Goal: Task Accomplishment & Management: Use online tool/utility

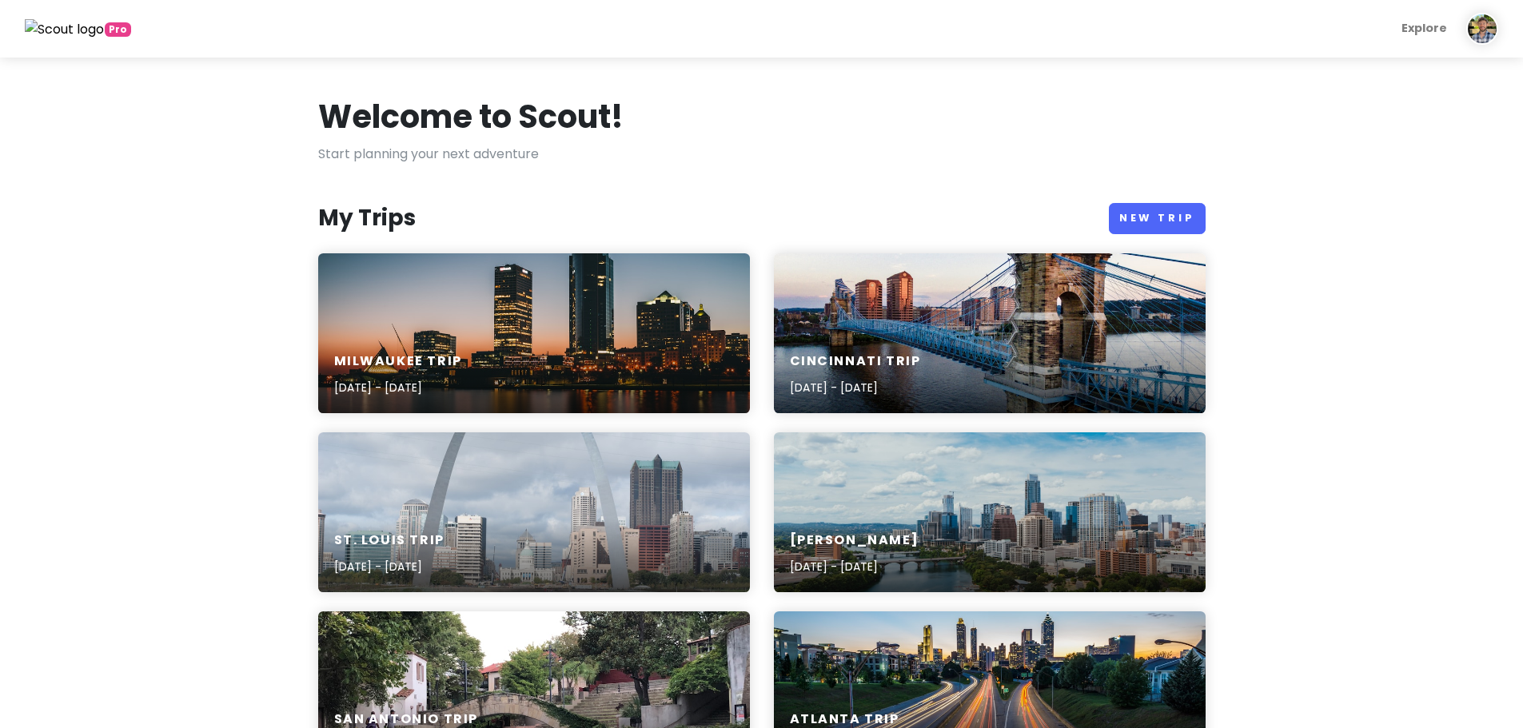
click at [82, 34] on img at bounding box center [65, 29] width 80 height 21
click at [1480, 40] on img at bounding box center [1482, 29] width 32 height 32
click at [1441, 166] on link "Scout Pro Benefits" at bounding box center [1429, 159] width 161 height 36
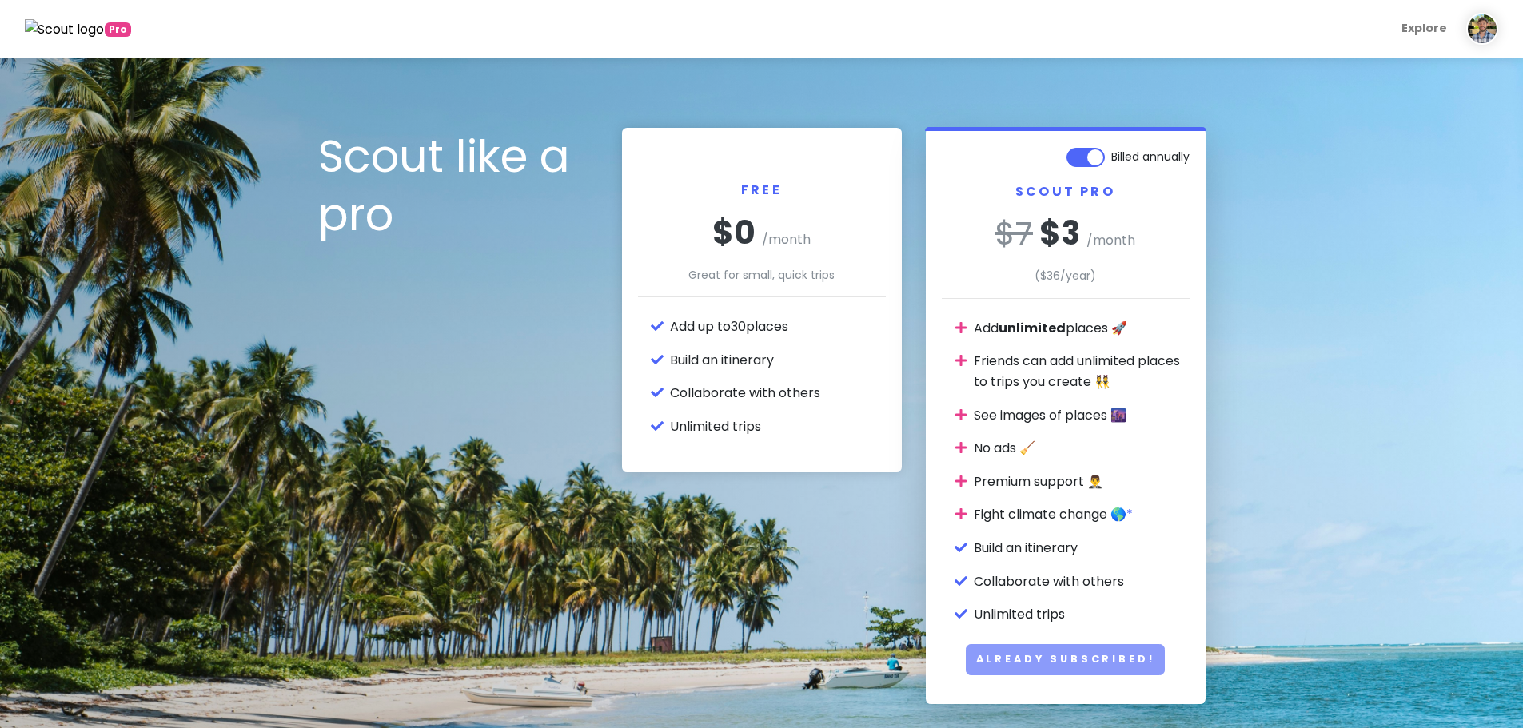
click at [64, 22] on img at bounding box center [65, 29] width 80 height 21
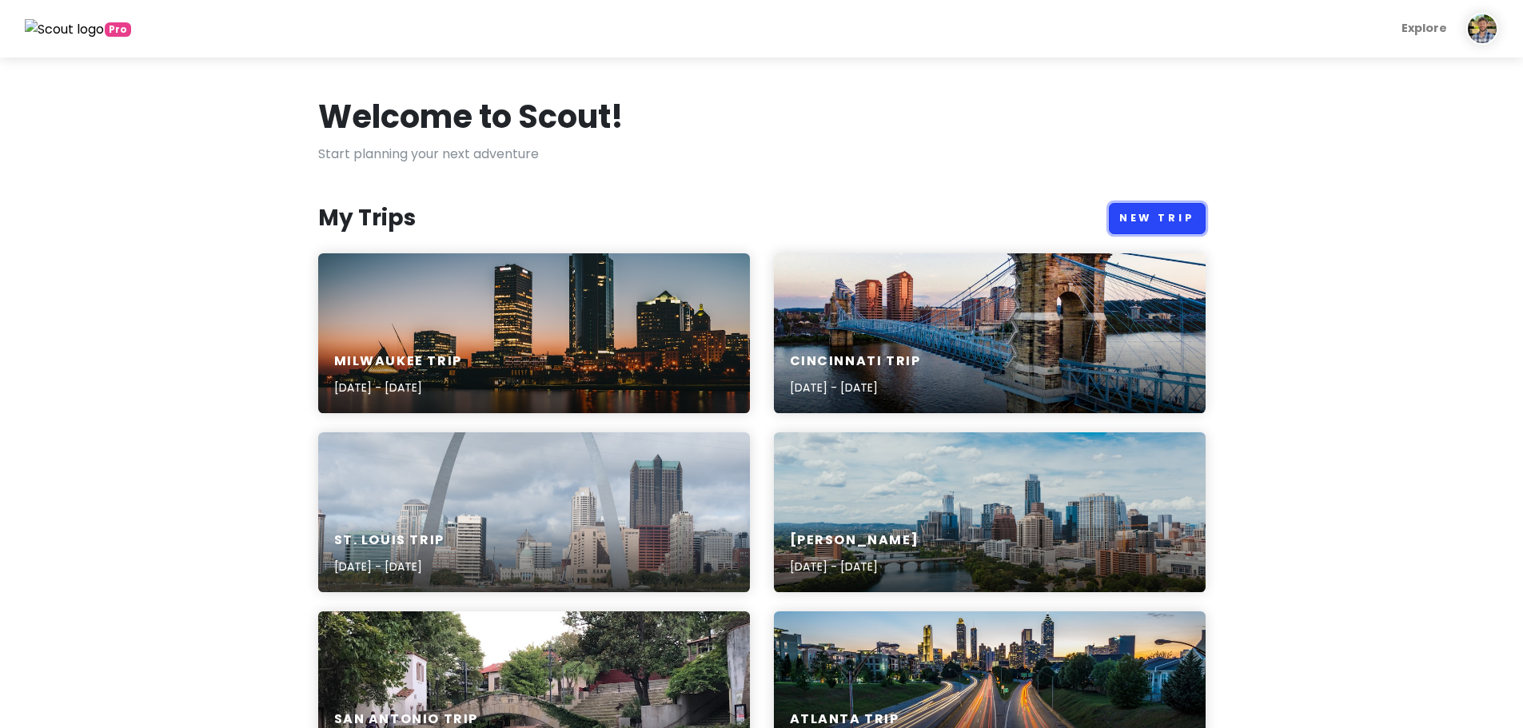
click at [1147, 222] on link "New Trip" at bounding box center [1157, 218] width 97 height 31
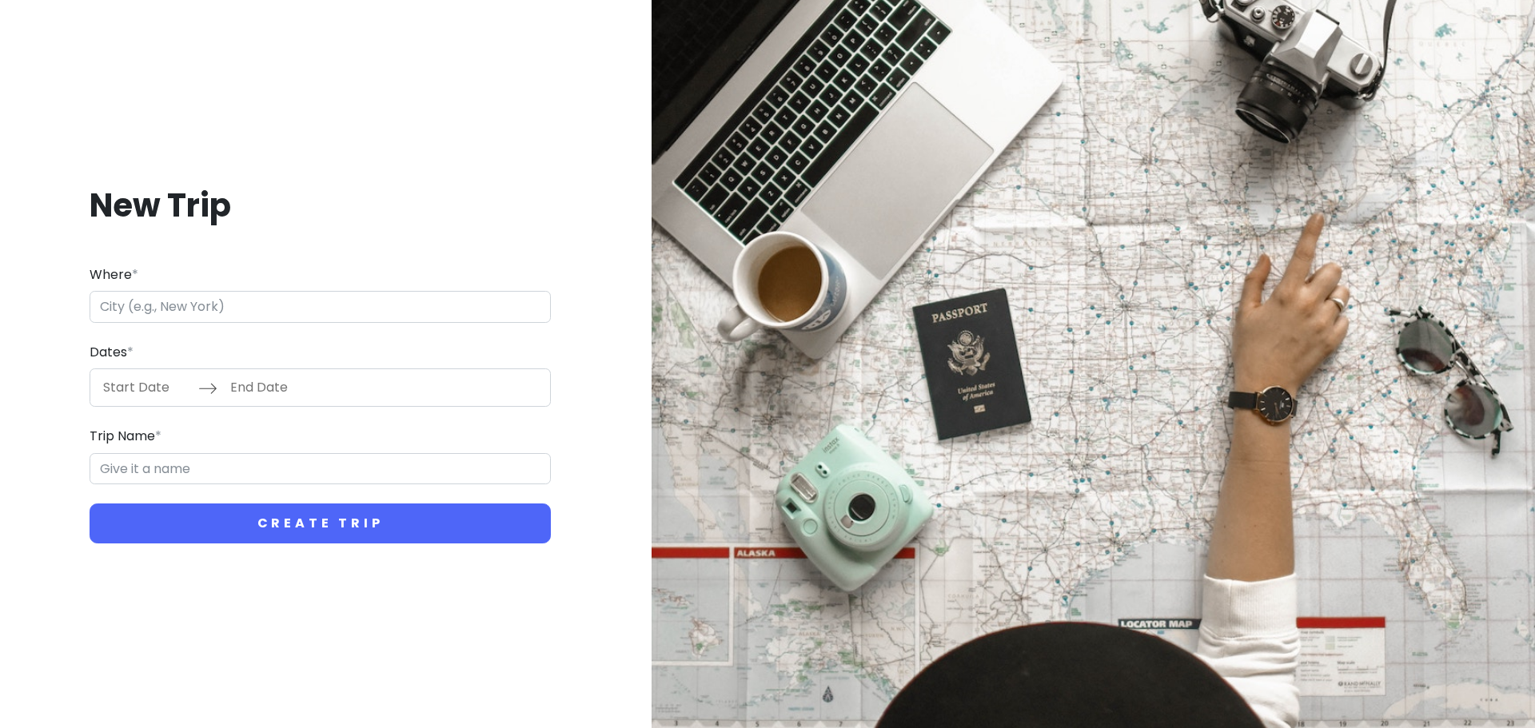
type input "C"
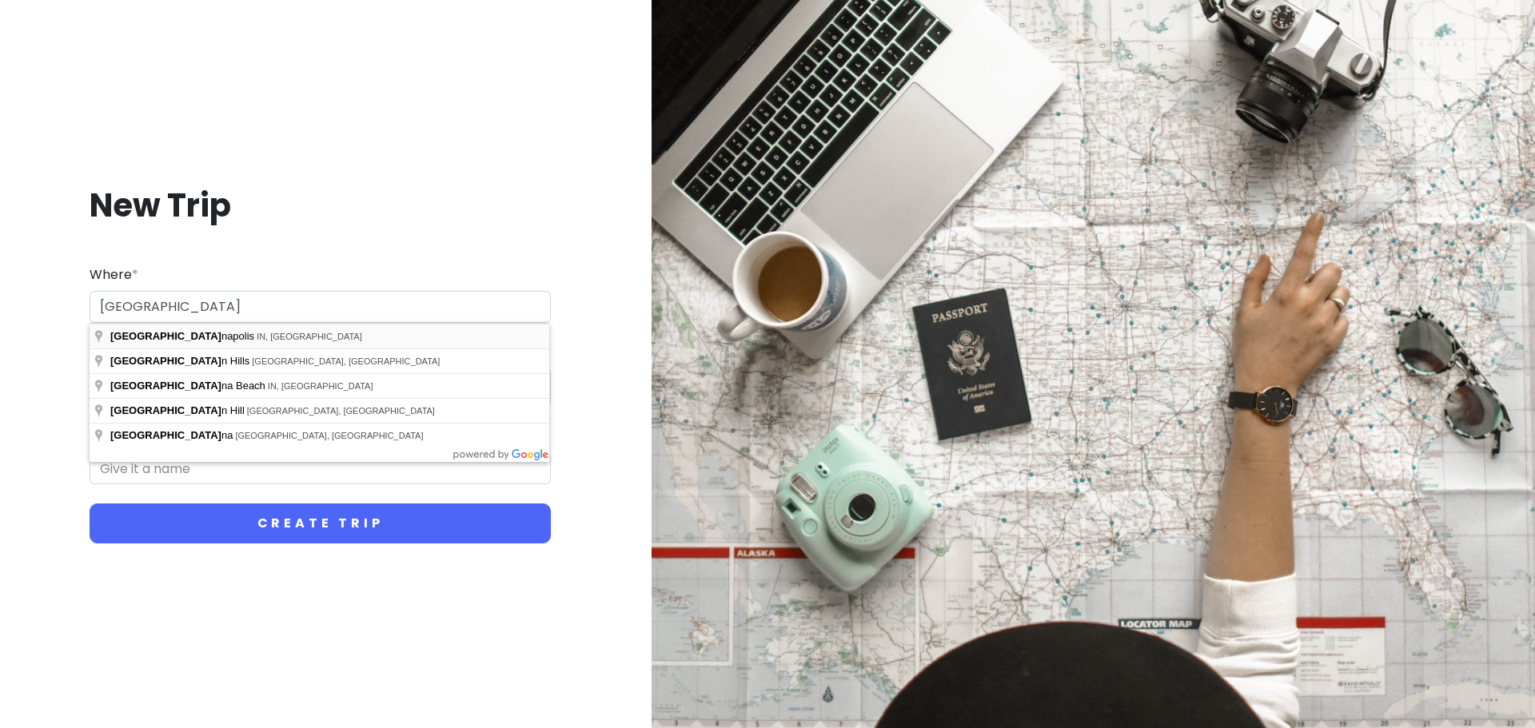
type input "Indianapolis, IN, USA"
type input "Indianapolis Trip"
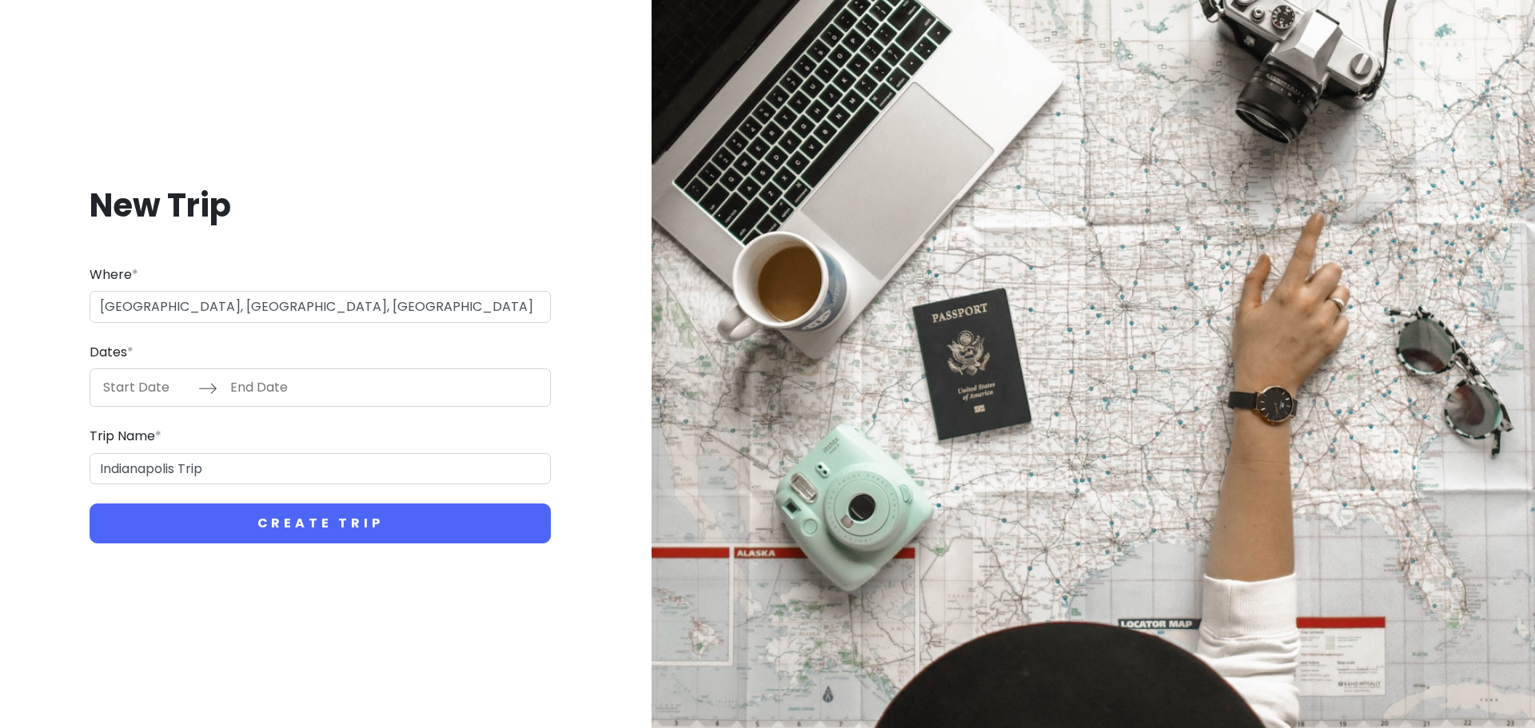
click at [118, 391] on input "Start Date" at bounding box center [146, 387] width 104 height 37
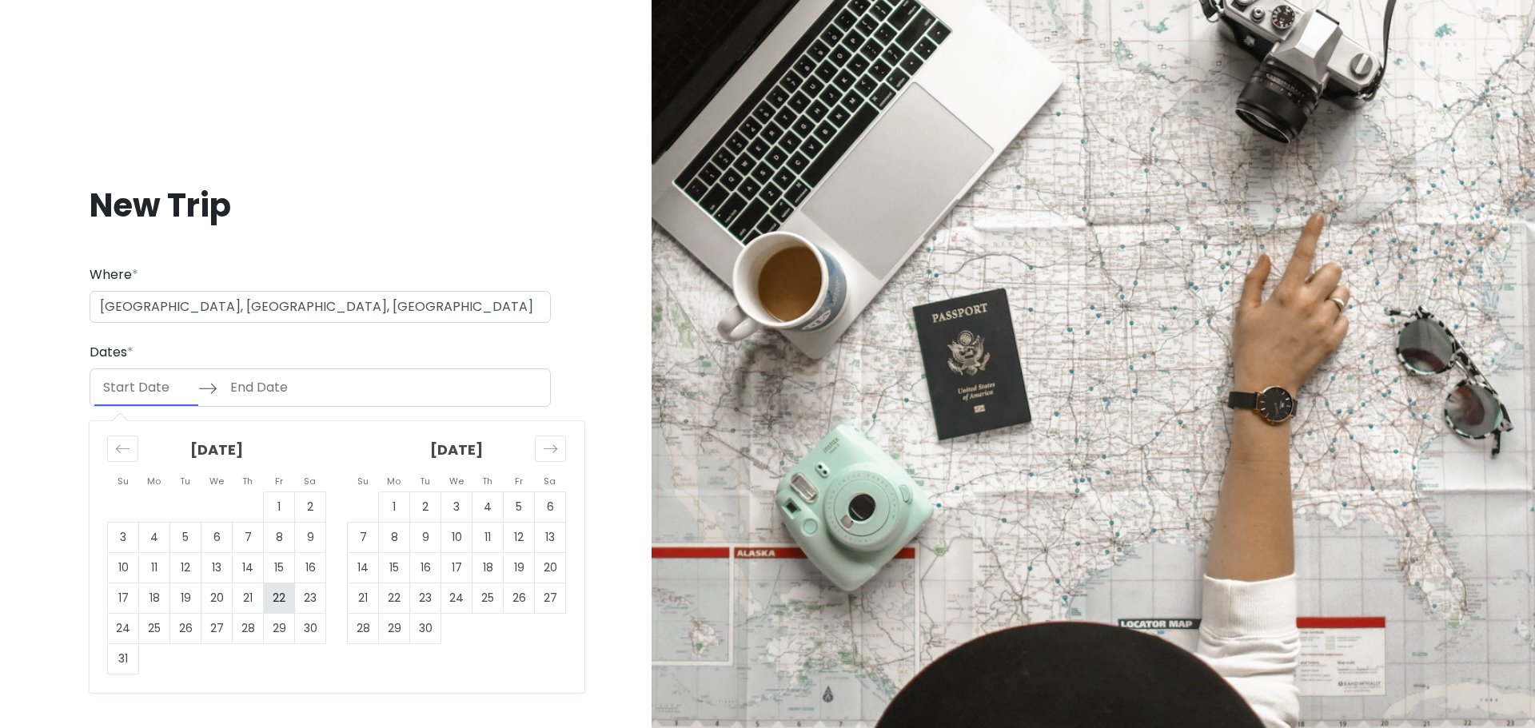
click at [284, 596] on td "22" at bounding box center [279, 599] width 31 height 30
type input "08/22/2025"
click at [311, 599] on td "23" at bounding box center [310, 599] width 31 height 30
type input "08/23/2025"
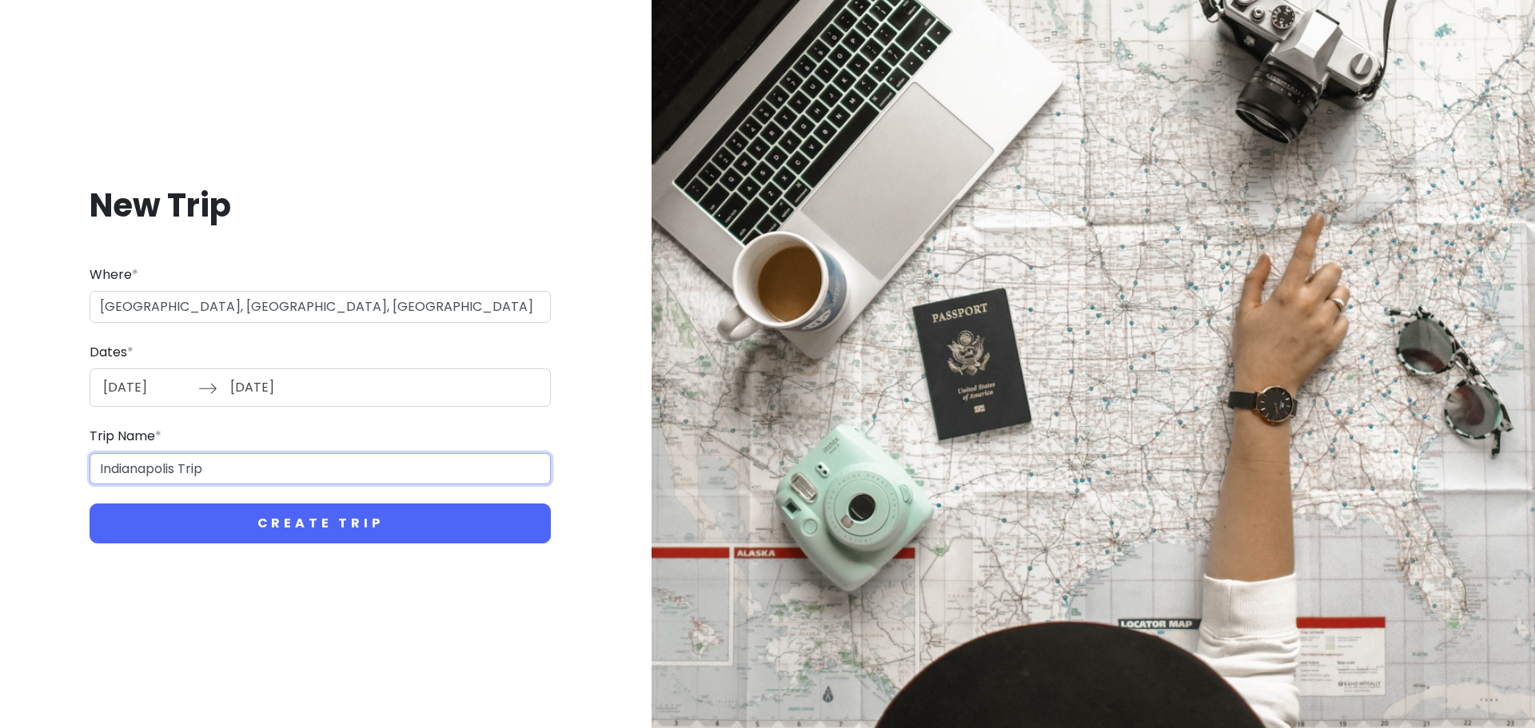
click at [179, 472] on input "Indianapolis Trip" at bounding box center [320, 469] width 461 height 32
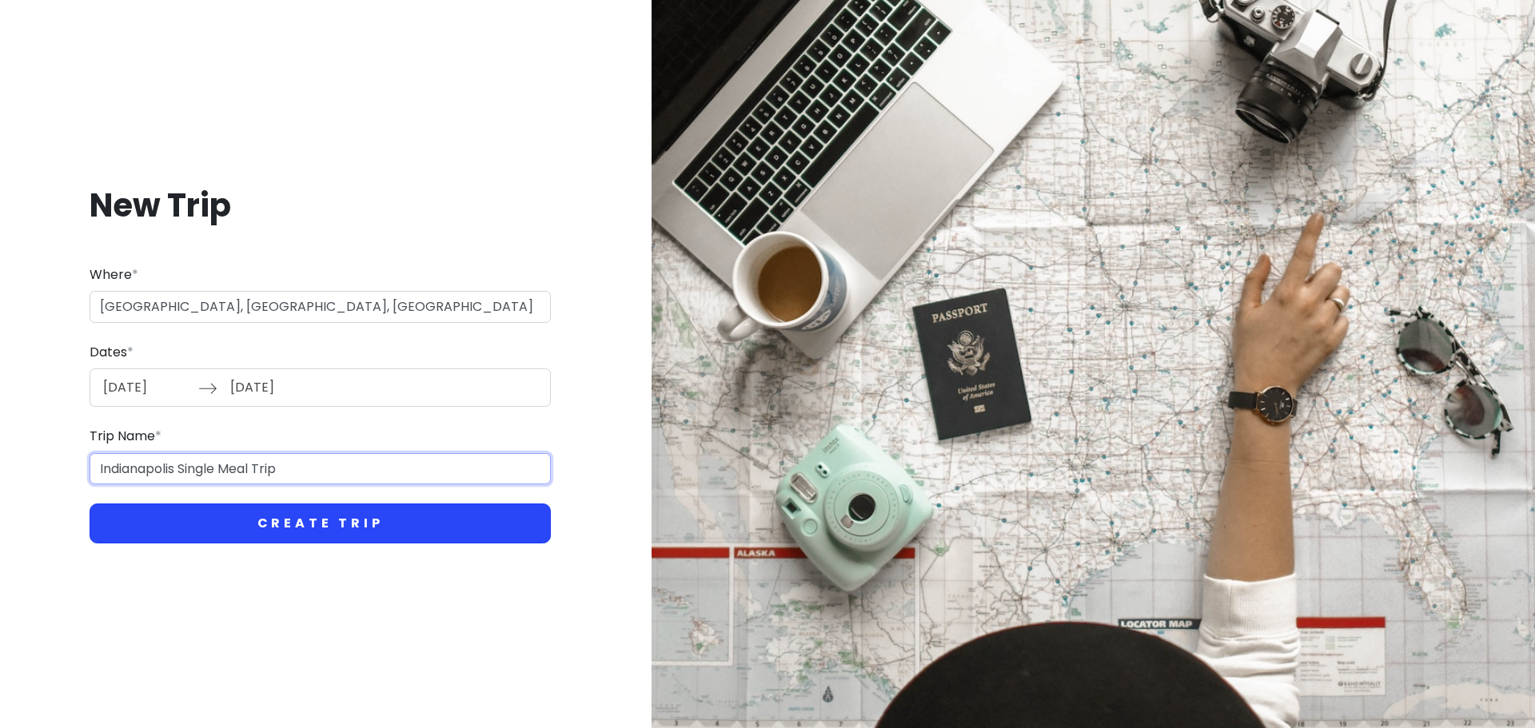
type input "Indianapolis Single Meal Trip"
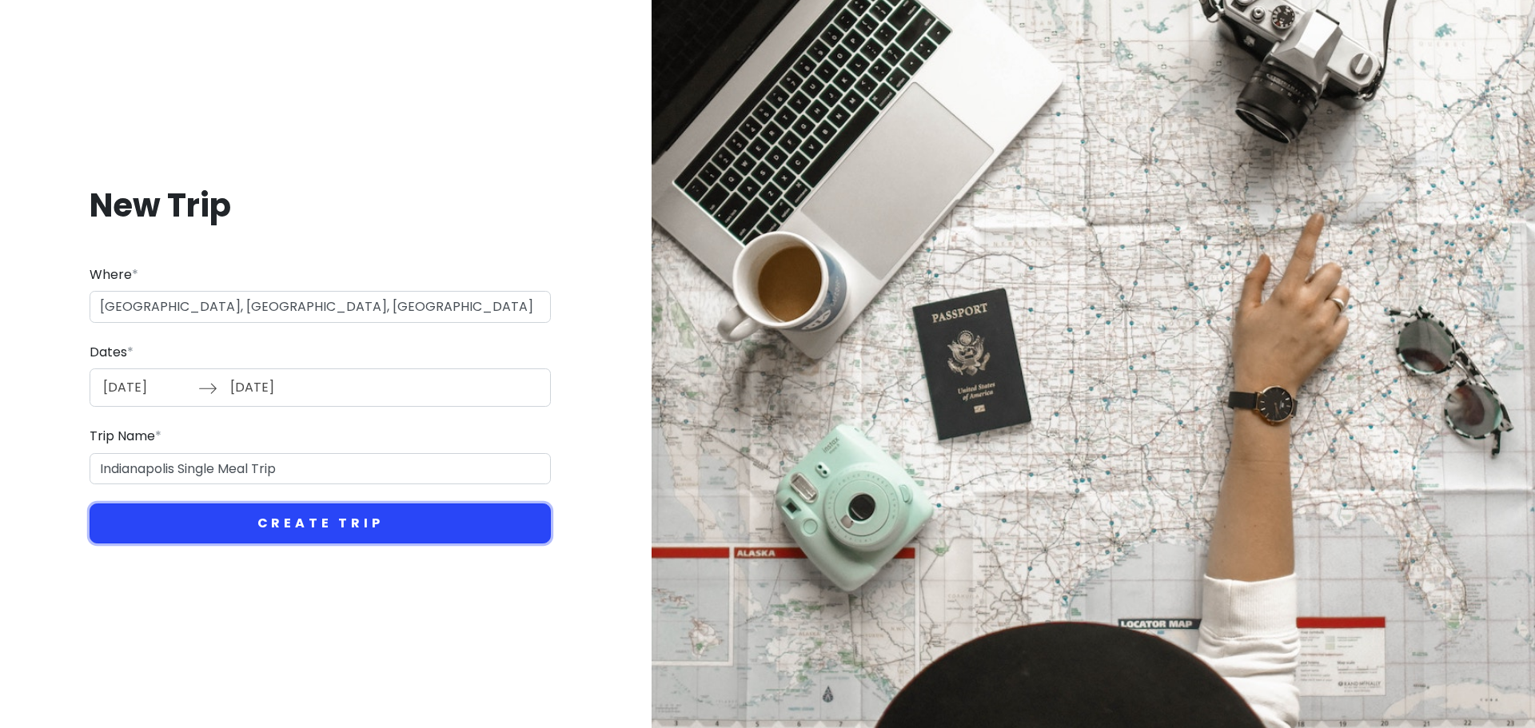
click at [183, 519] on button "Create Trip" at bounding box center [320, 524] width 461 height 40
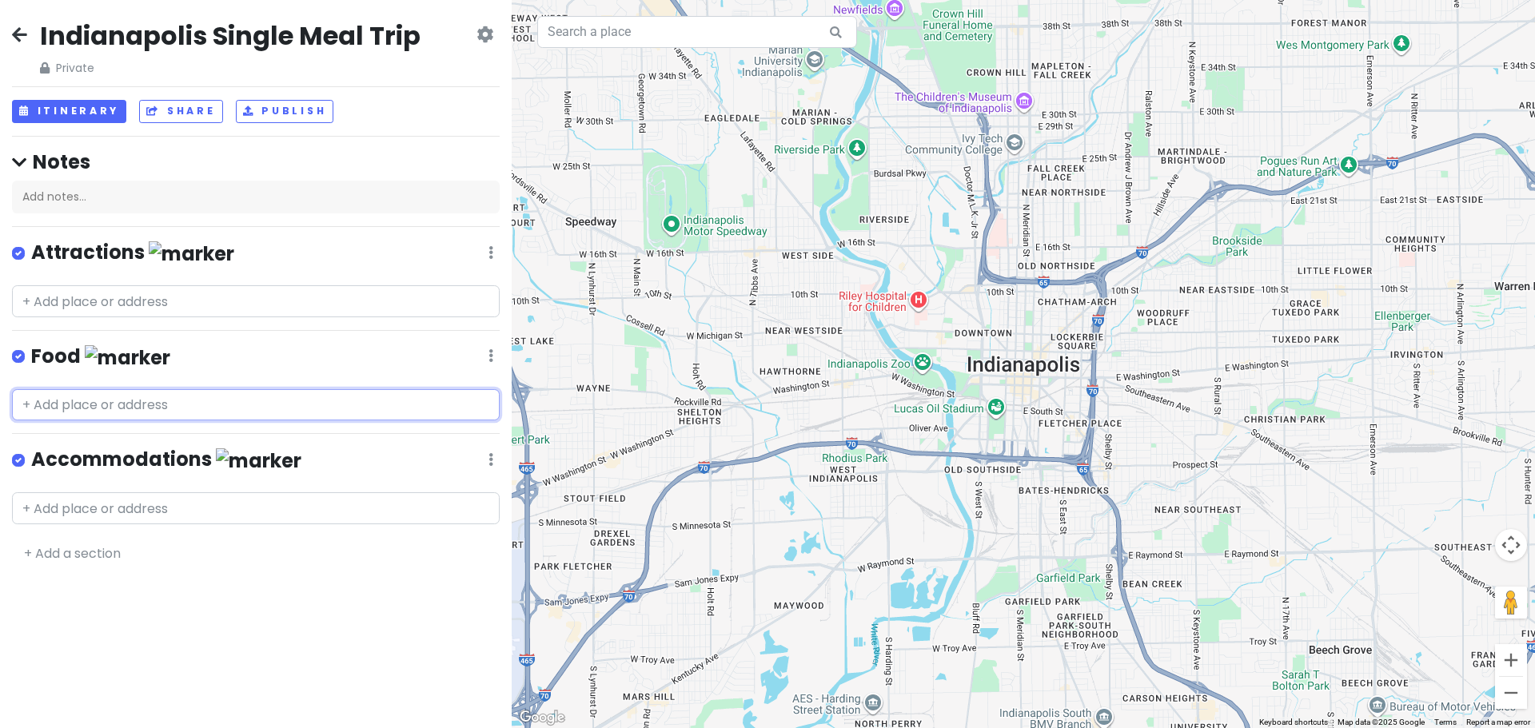
click at [57, 409] on input "text" at bounding box center [256, 405] width 488 height 32
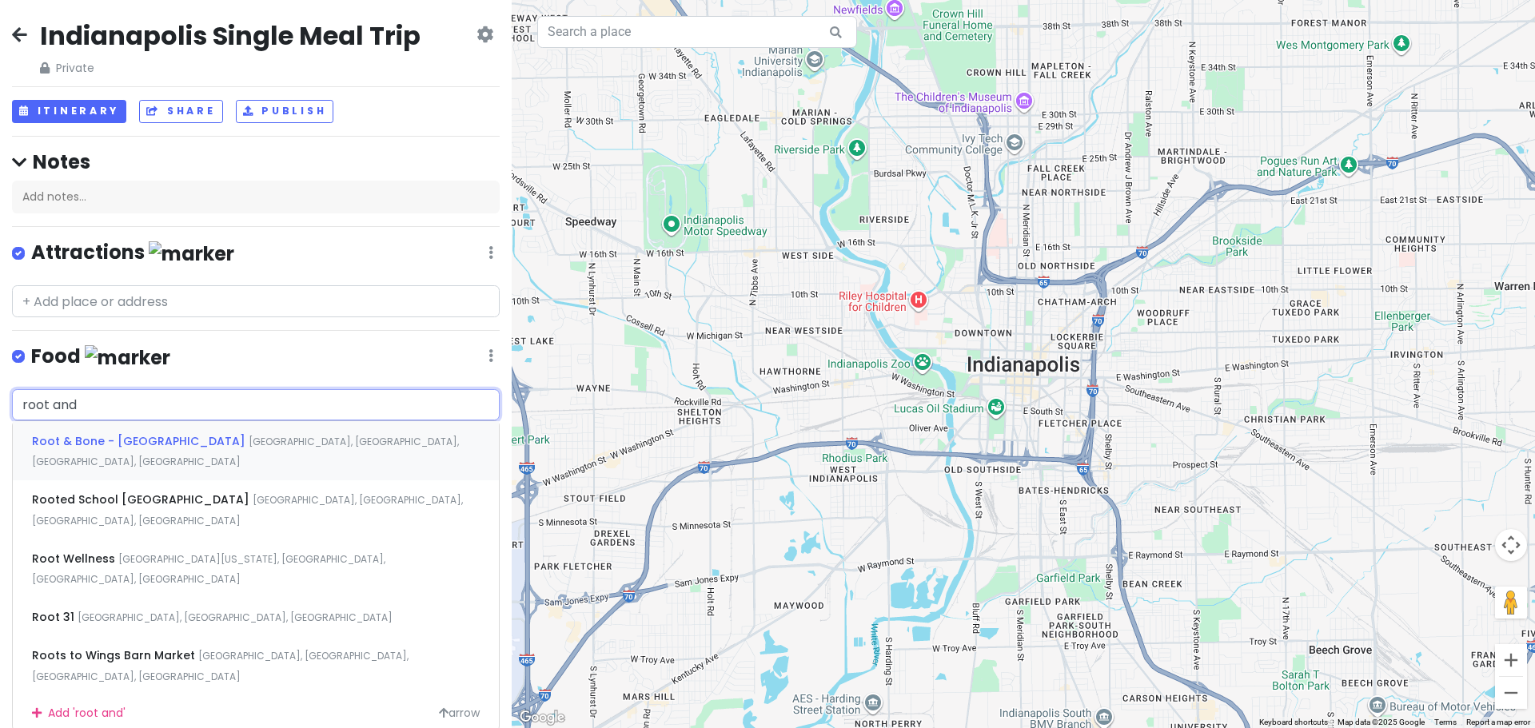
type input "root and b"
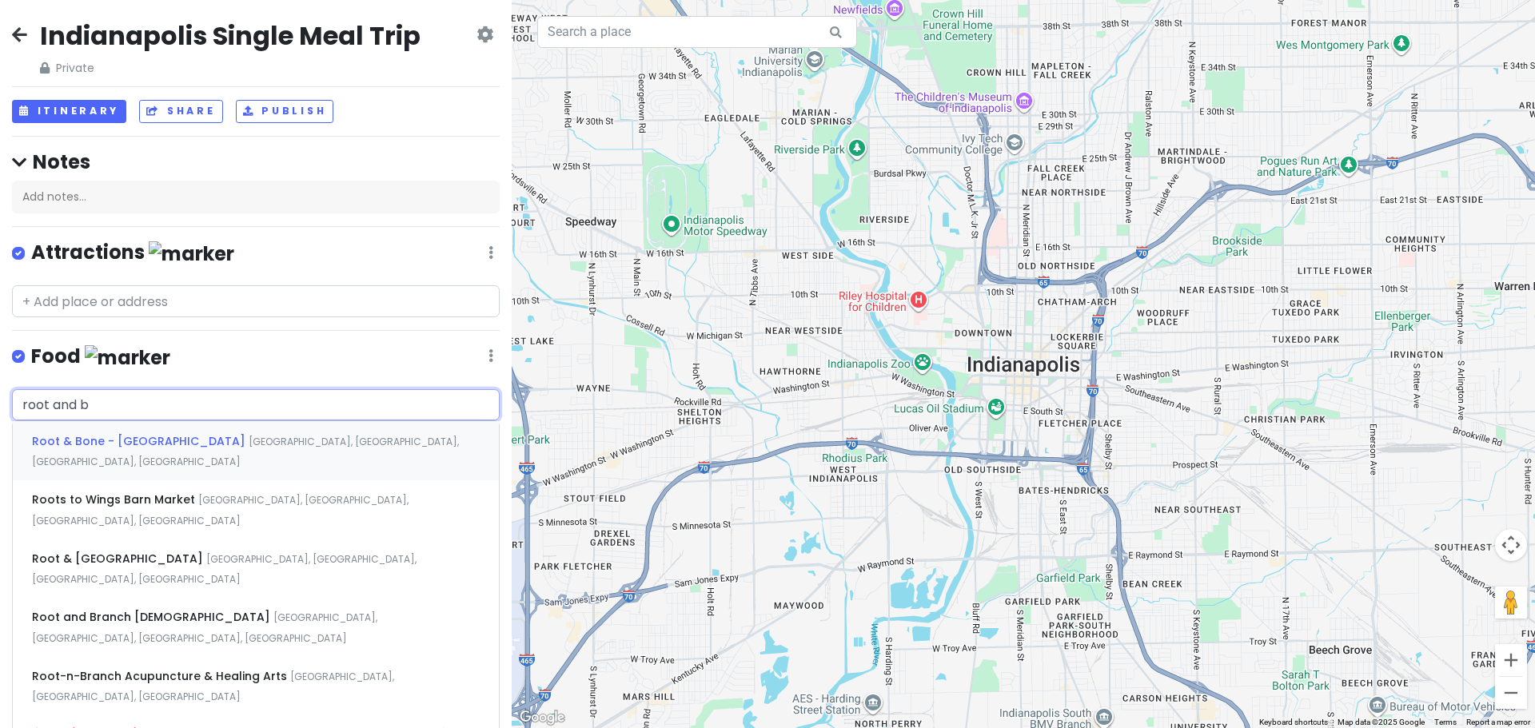
click at [114, 442] on span "Root & Bone - Indianapolis" at bounding box center [140, 441] width 217 height 16
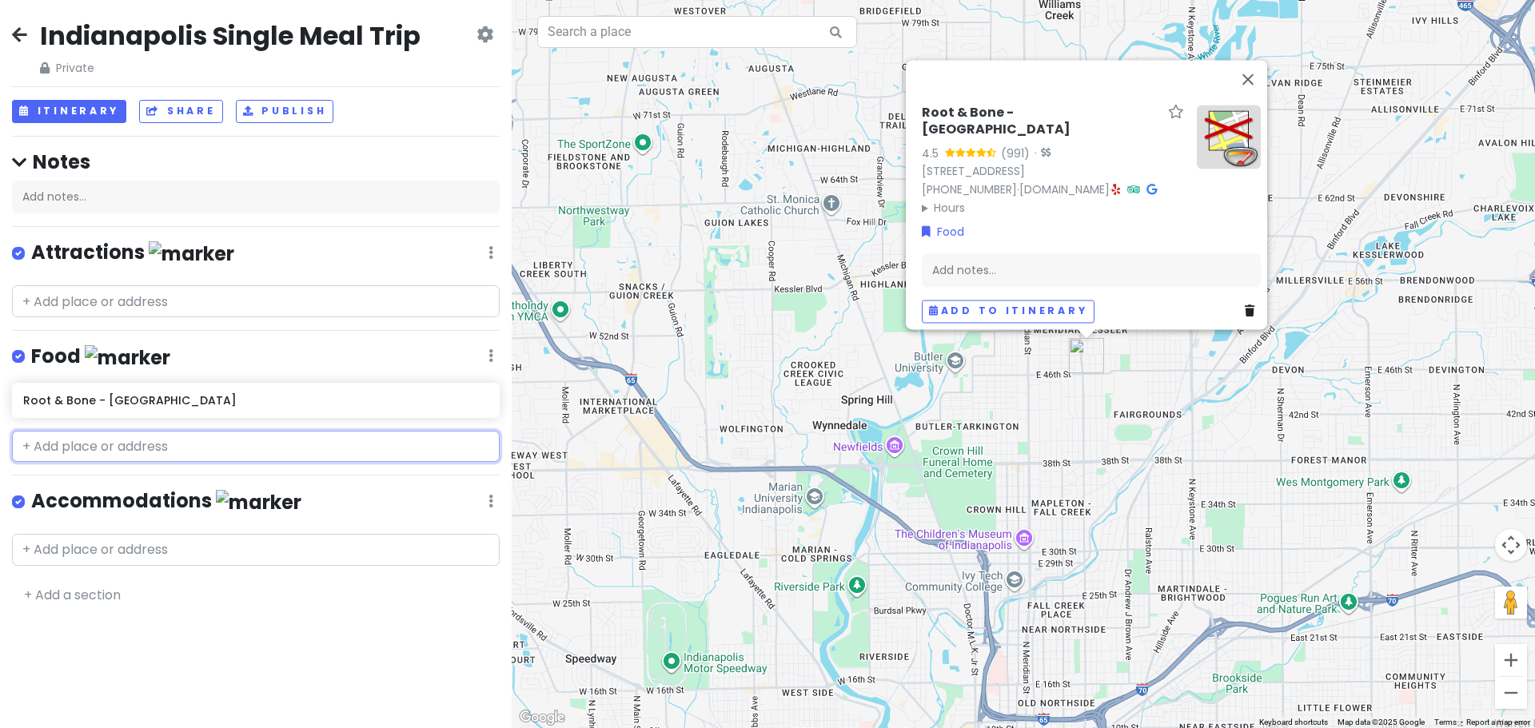
click at [67, 443] on input "text" at bounding box center [256, 447] width 488 height 32
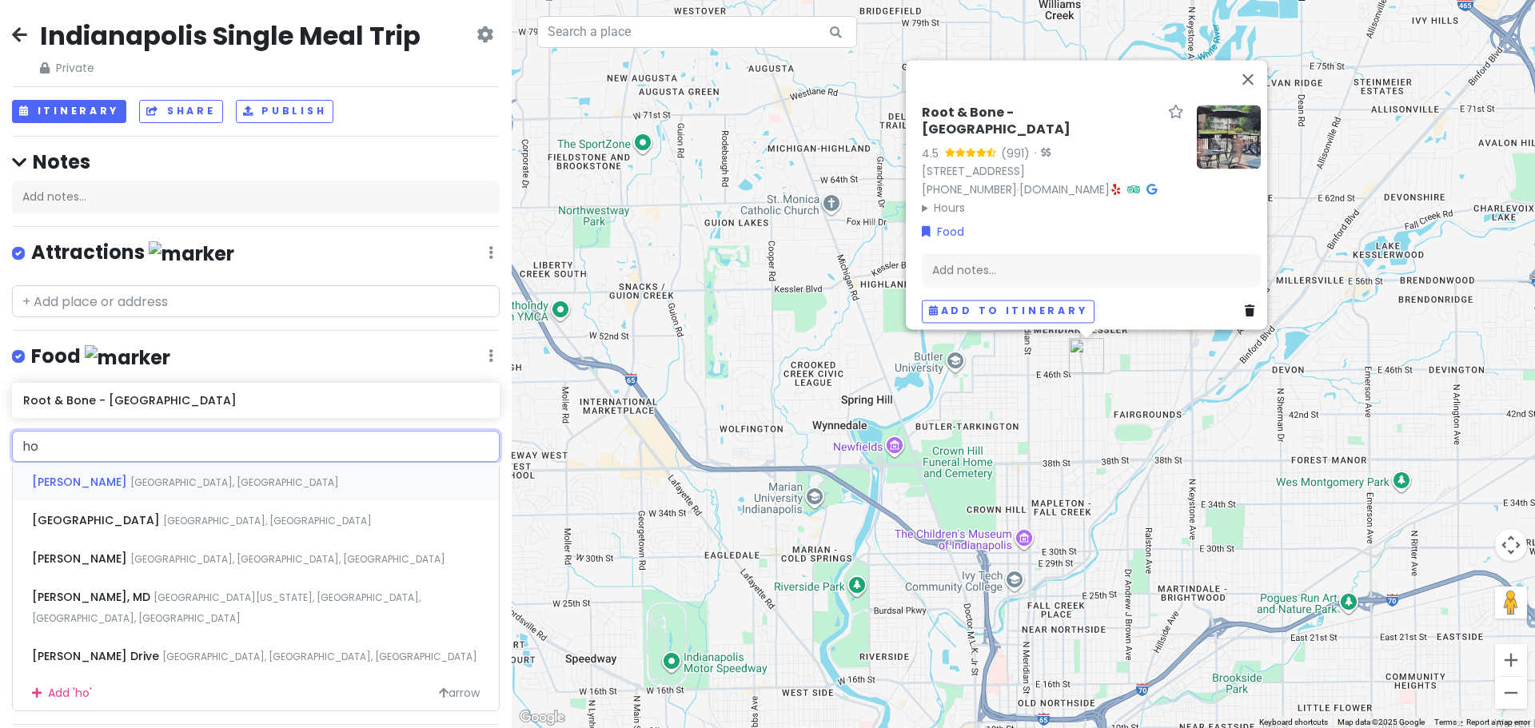
type input "h"
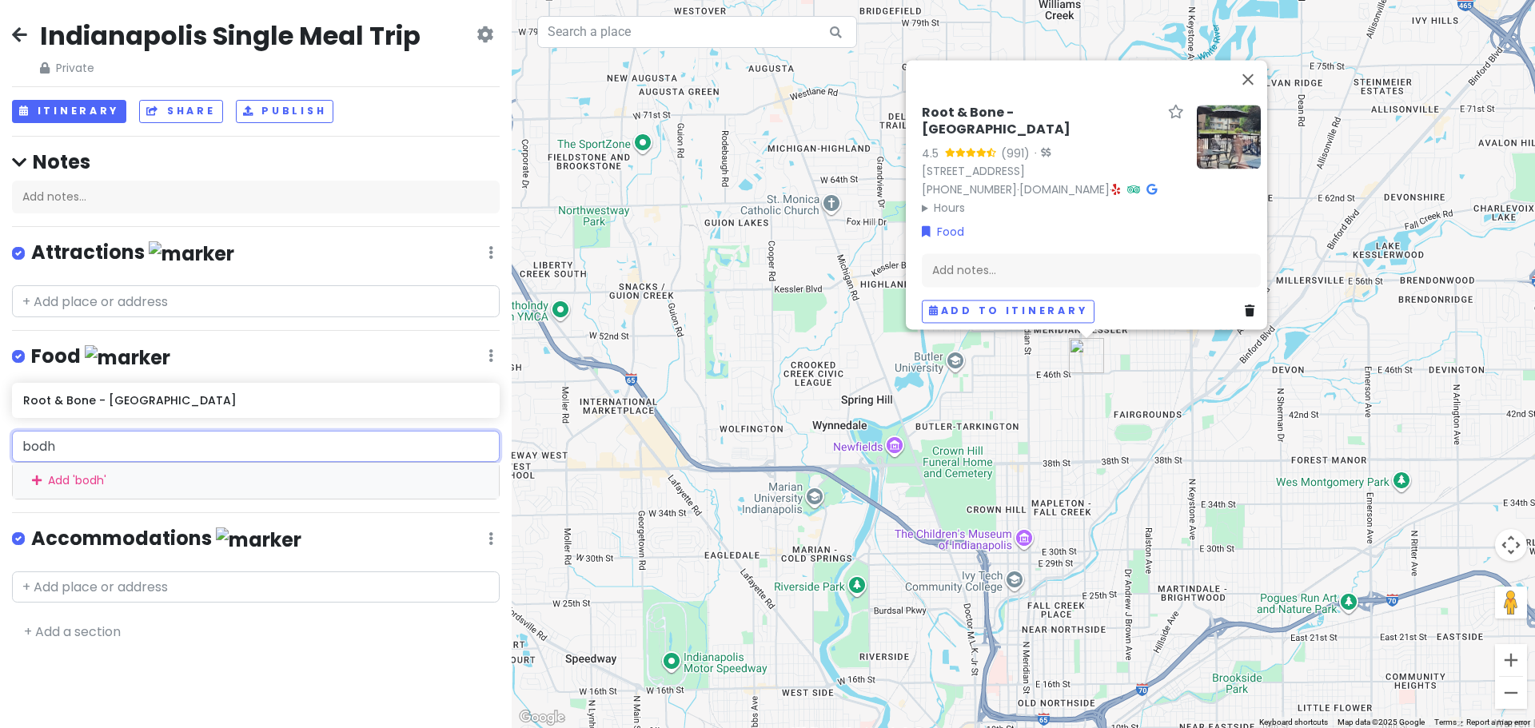
type input "bodhi"
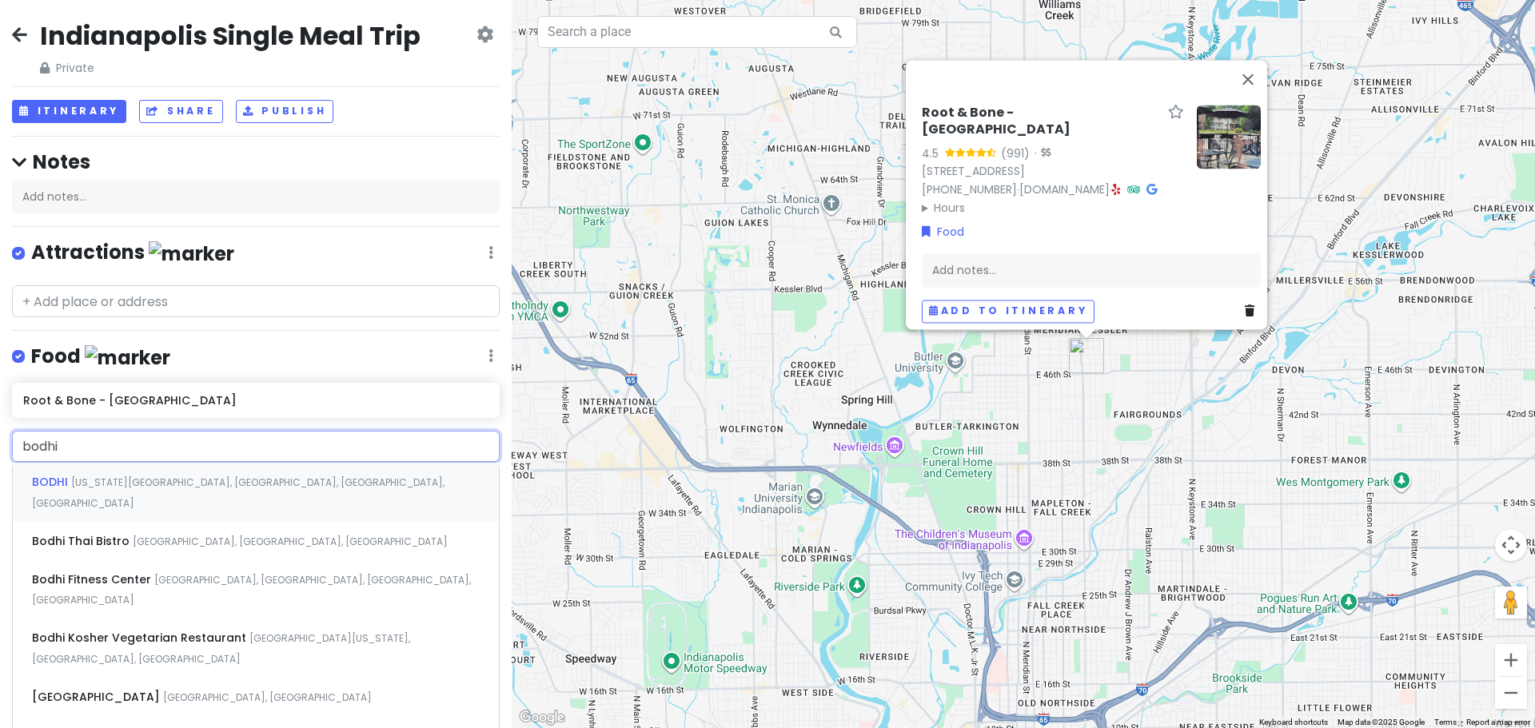
click at [134, 477] on span "Massachusetts Avenue, Indianapolis, IN, USA" at bounding box center [238, 493] width 413 height 34
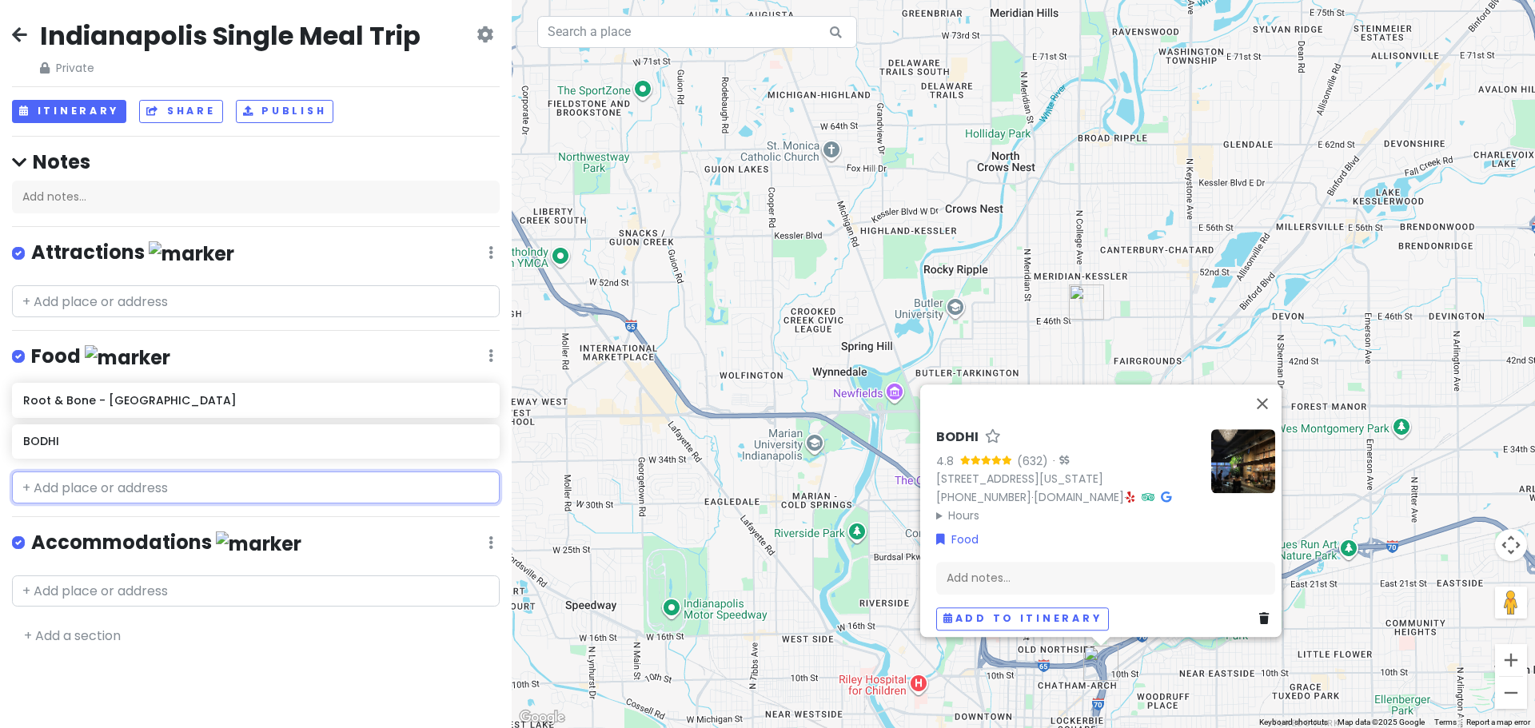
click at [147, 478] on input "text" at bounding box center [256, 488] width 488 height 32
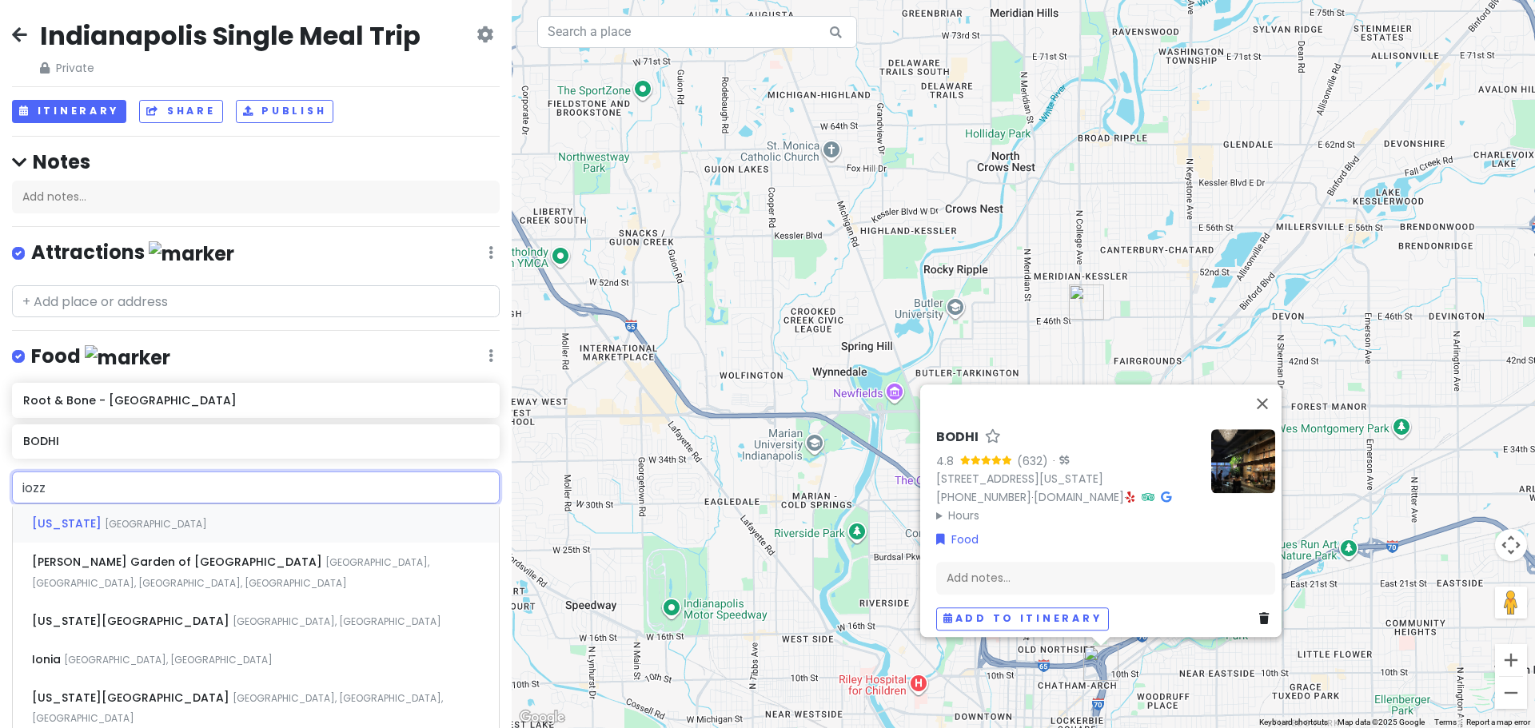
type input "iozzo"
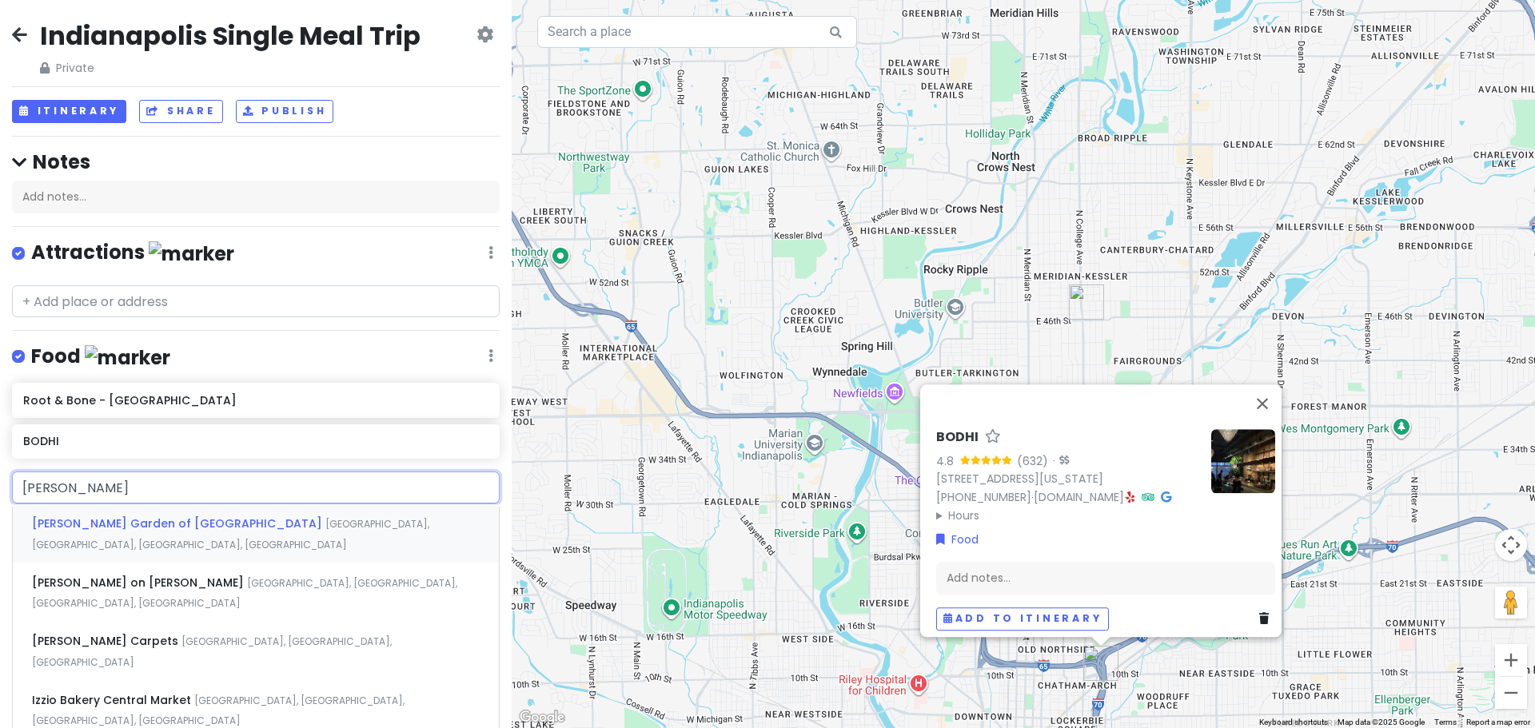
click at [112, 521] on span "Iozzo's Garden of Italy" at bounding box center [178, 524] width 293 height 16
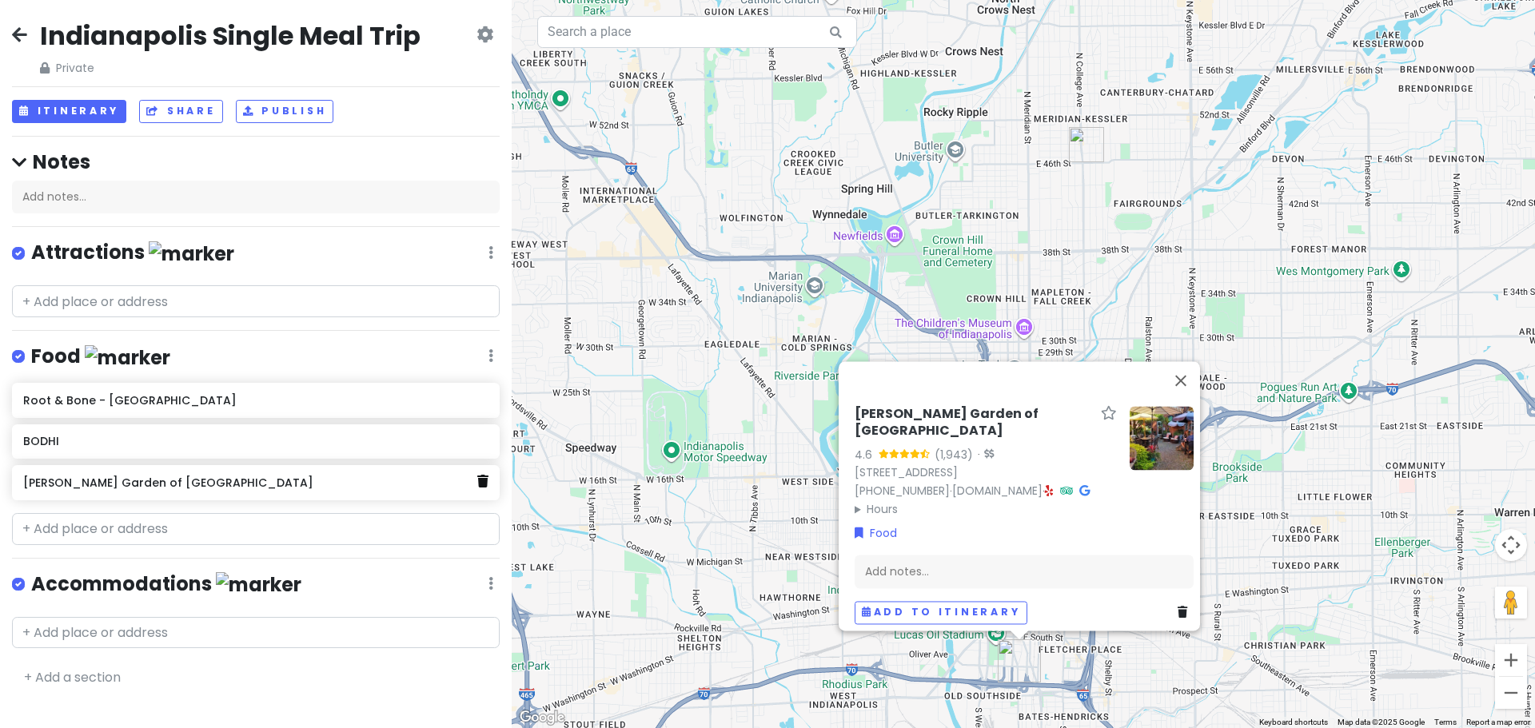
click at [480, 488] on link at bounding box center [482, 482] width 11 height 21
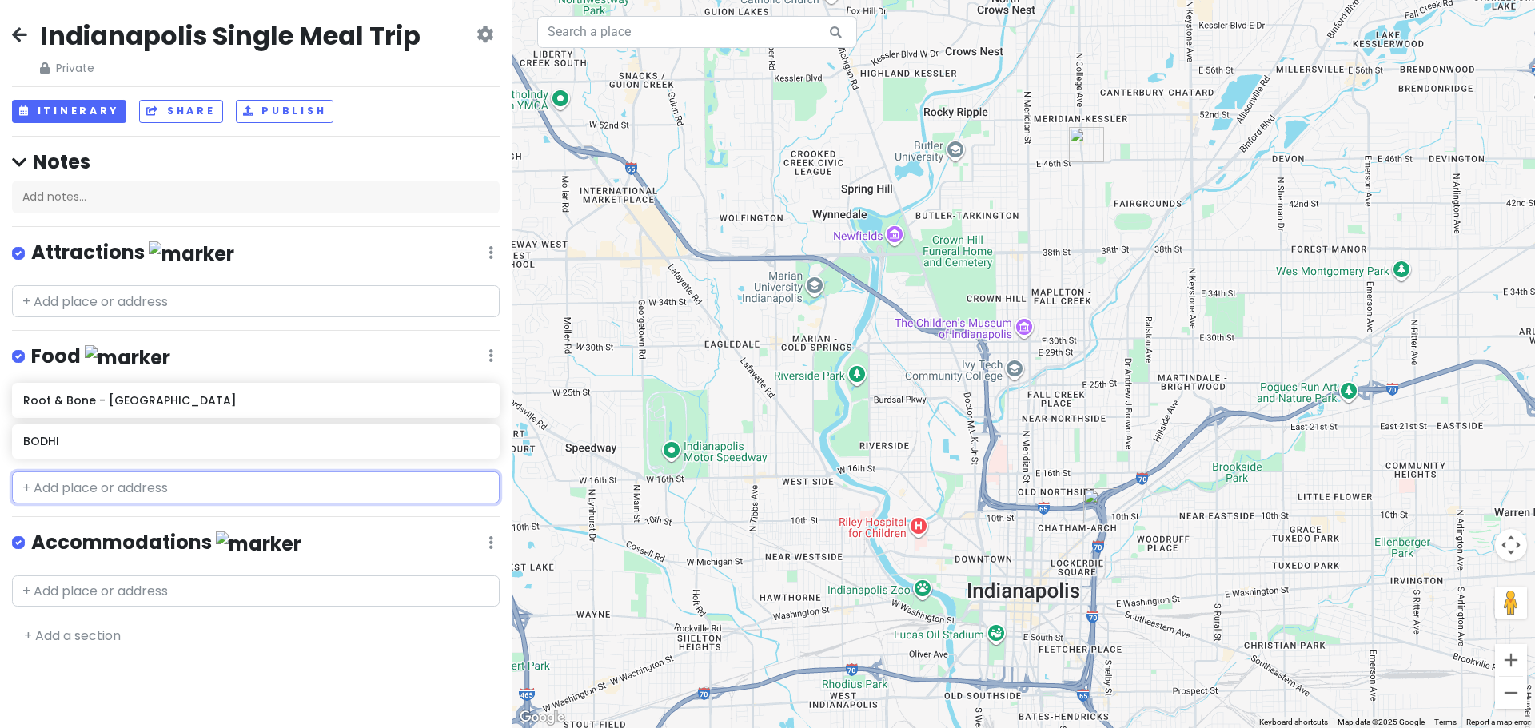
click at [124, 478] on input "text" at bounding box center [256, 488] width 488 height 32
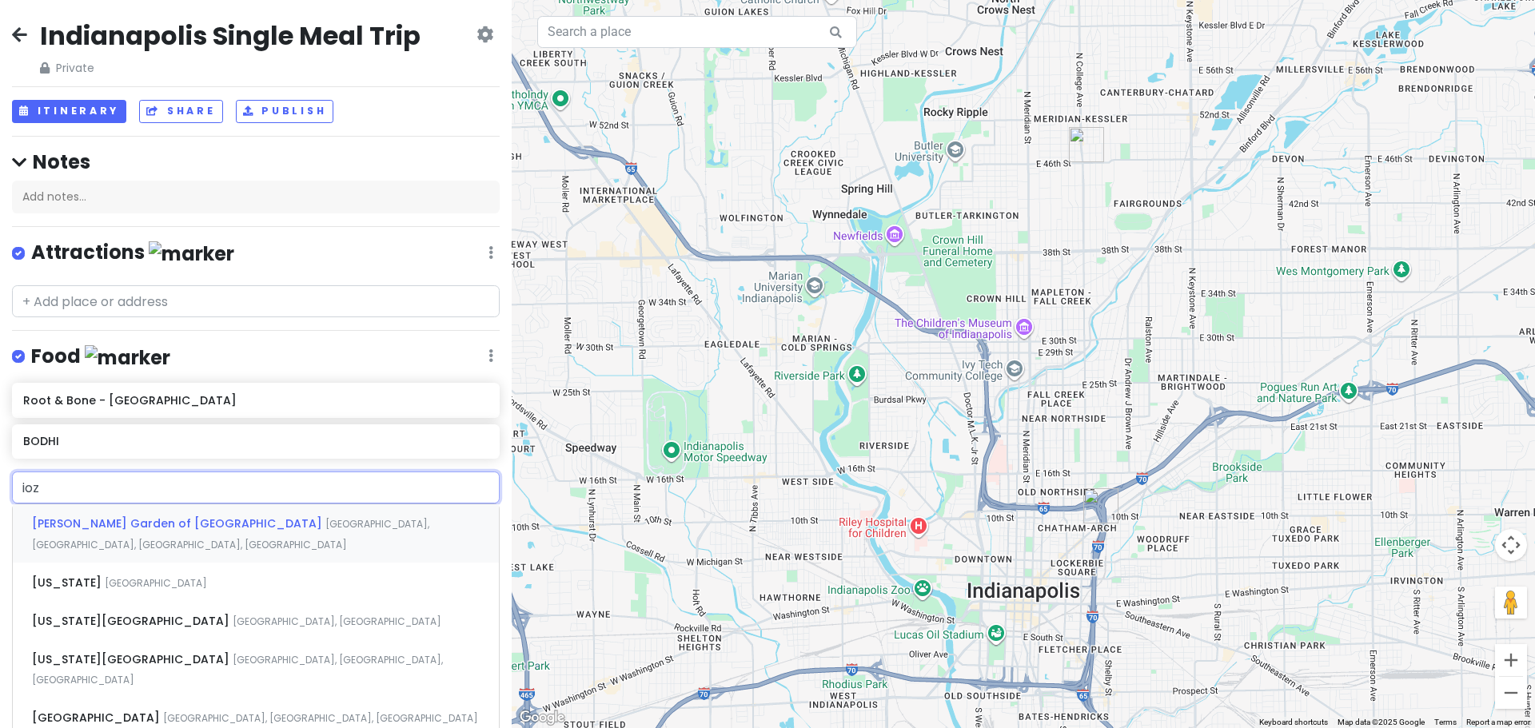
type input "iozz"
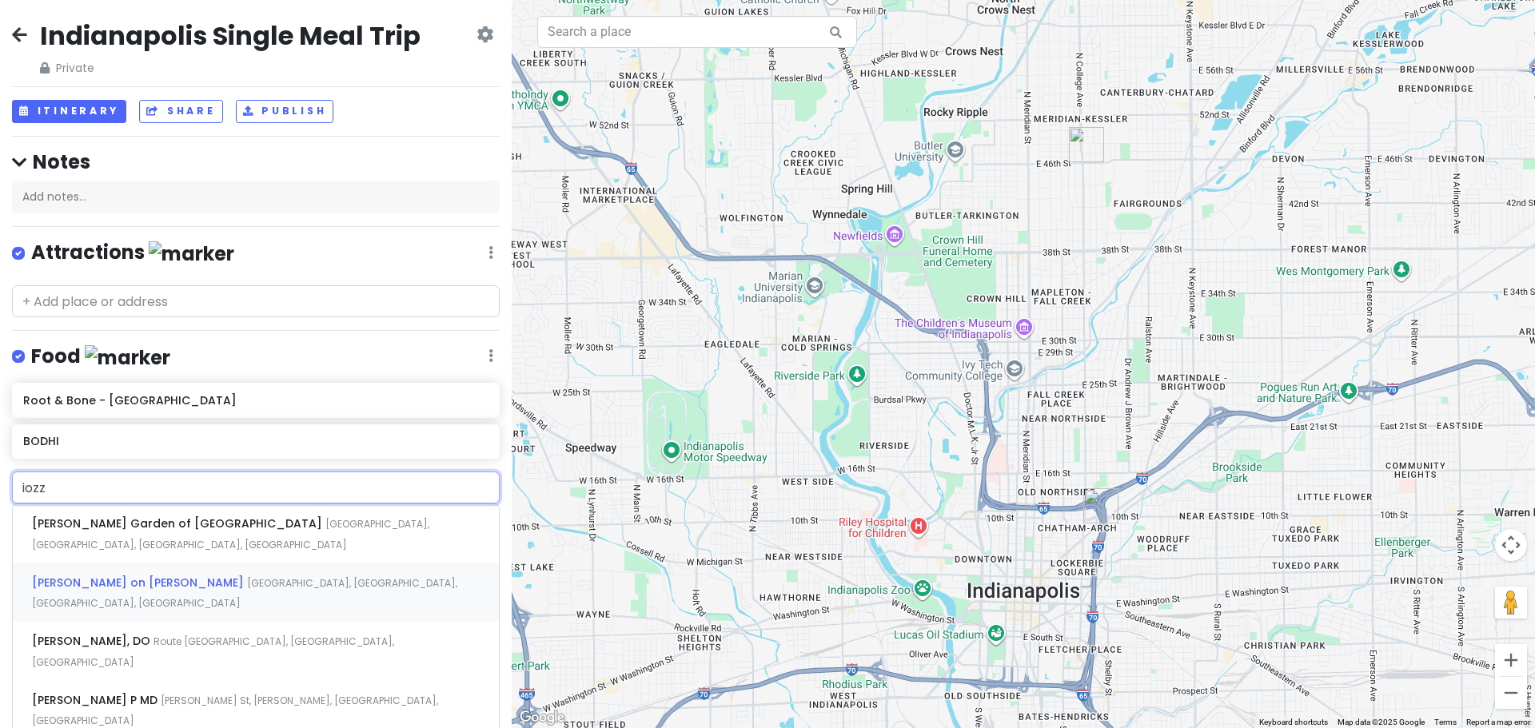
click at [152, 563] on div "Iozzo's on Jefferson East Jefferson Street, Franklin, IN, USA" at bounding box center [256, 592] width 486 height 59
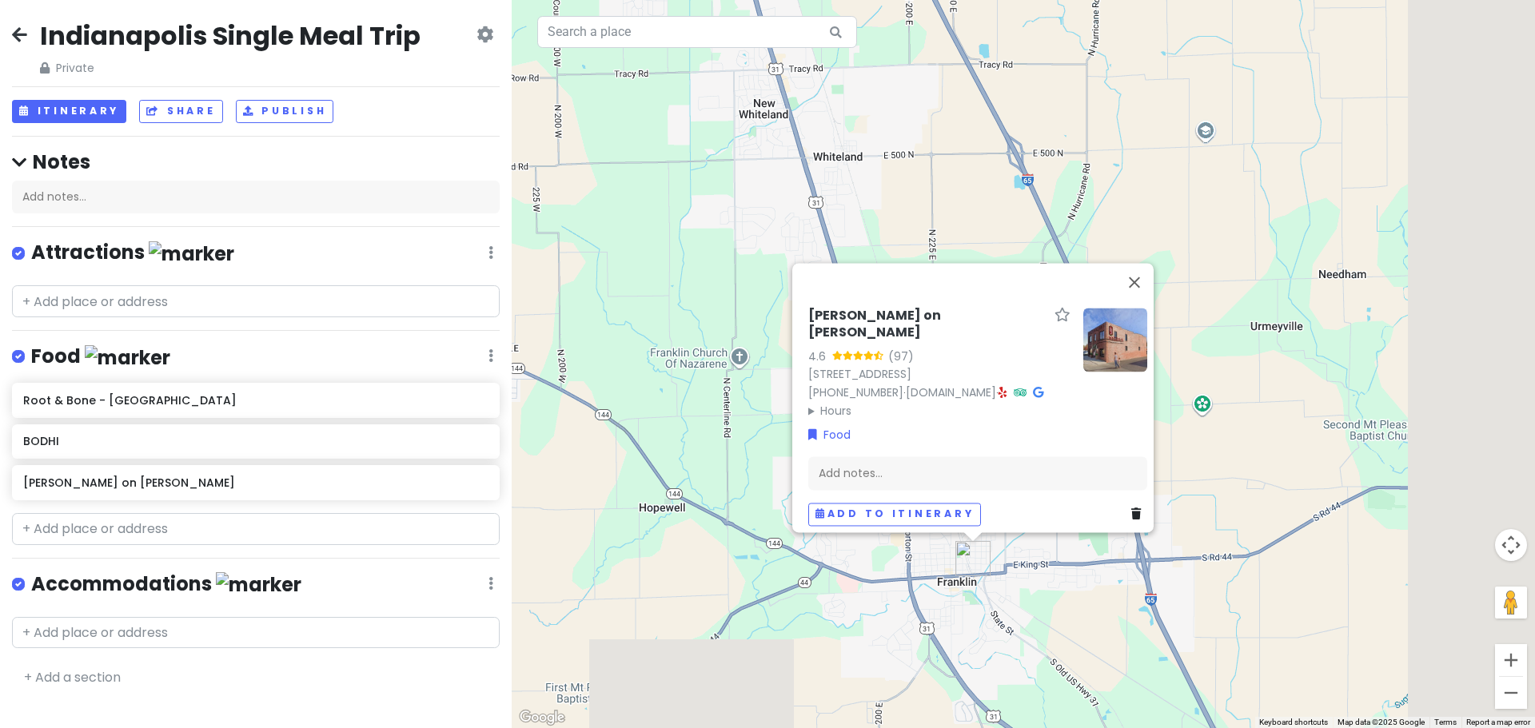
drag, startPoint x: 938, startPoint y: 138, endPoint x: 770, endPoint y: 136, distance: 167.9
click at [775, 70] on div "Iozzo's on Jefferson 4.6 (97) 351 E Jefferson St, Franklin, IN 46131, USA (317)…" at bounding box center [1023, 364] width 1023 height 728
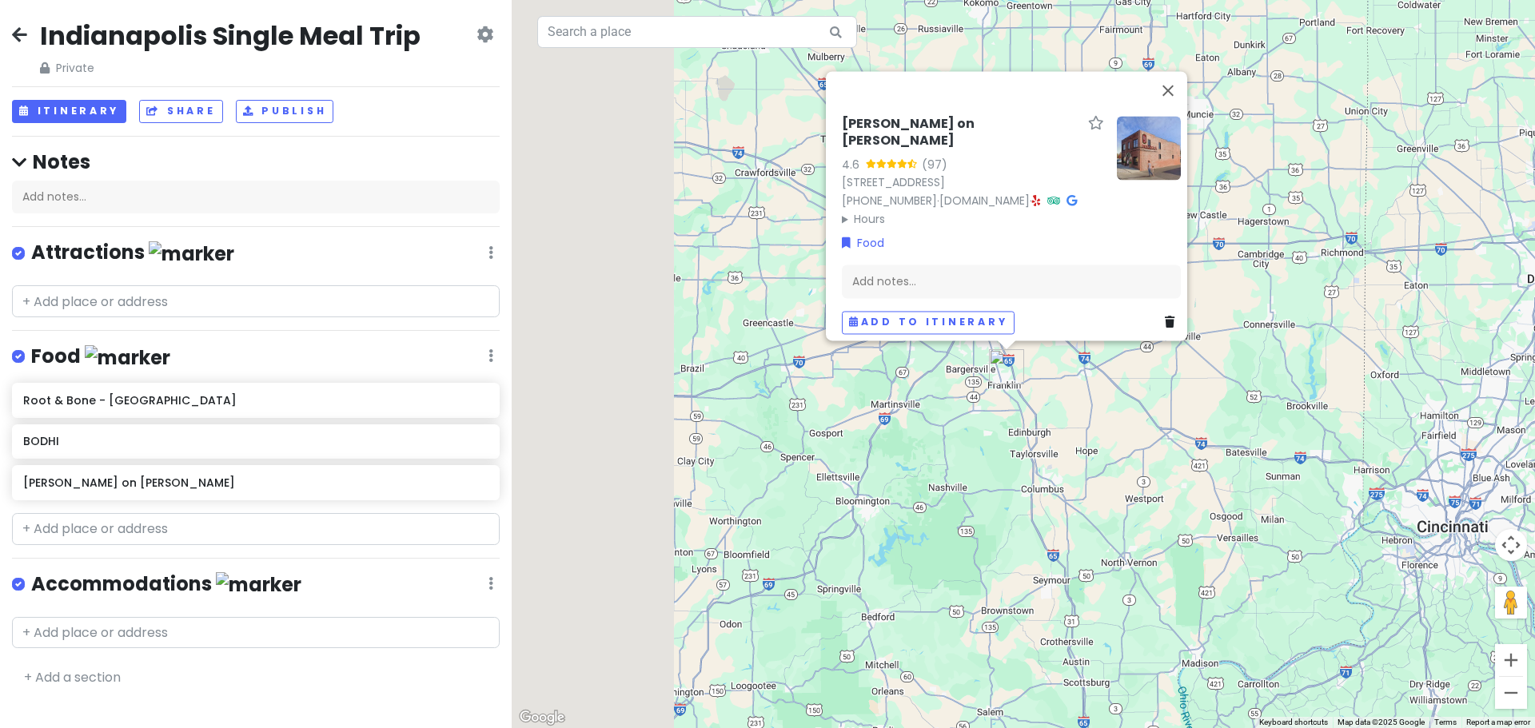
drag, startPoint x: 711, startPoint y: 508, endPoint x: 982, endPoint y: 454, distance: 276.2
click at [981, 455] on div "Iozzo's on Jefferson 4.6 (97) 351 E Jefferson St, Franklin, IN 46131, USA (317)…" at bounding box center [1023, 364] width 1023 height 728
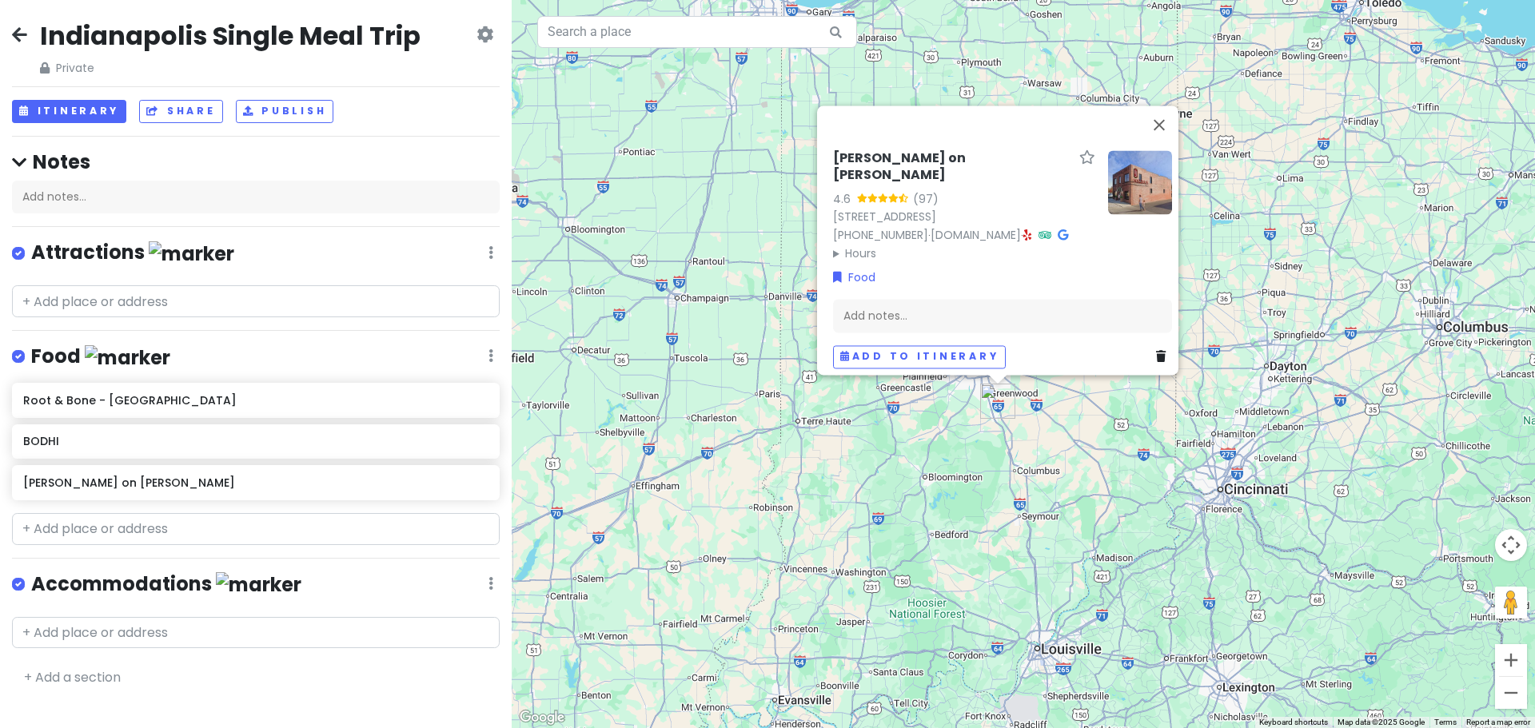
click at [1156, 352] on icon at bounding box center [1161, 356] width 10 height 11
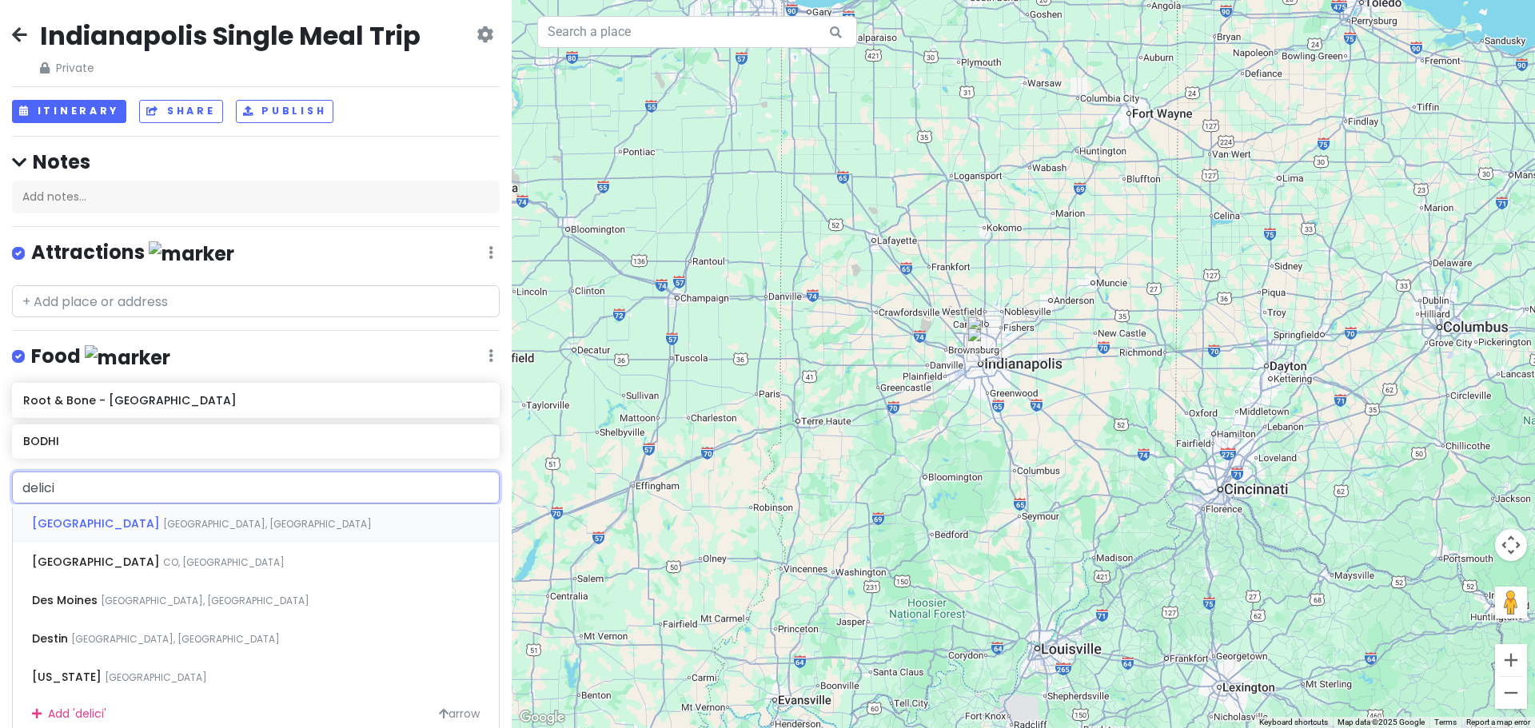
type input "delicia"
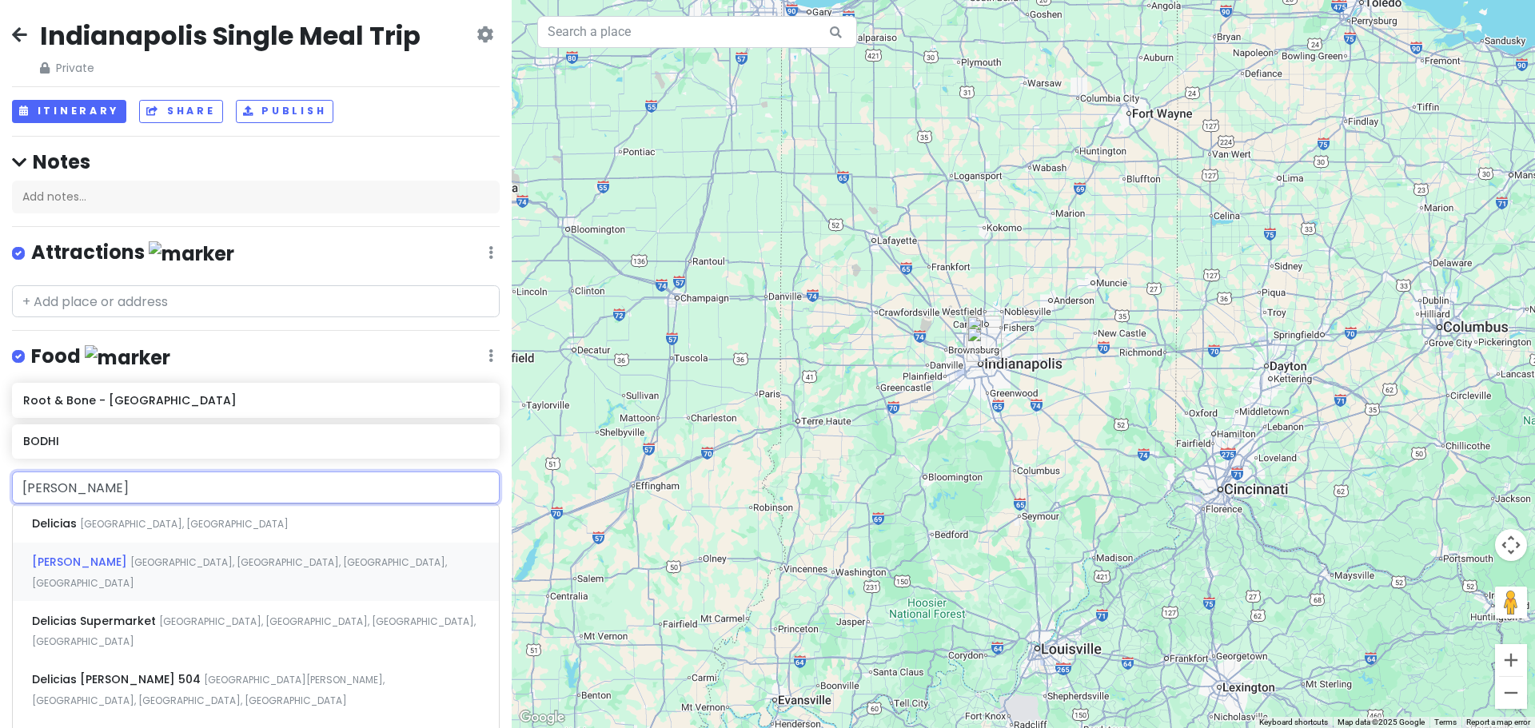
click at [128, 552] on div "Delicia North College Avenue, Indianapolis, IN, USA" at bounding box center [256, 572] width 486 height 59
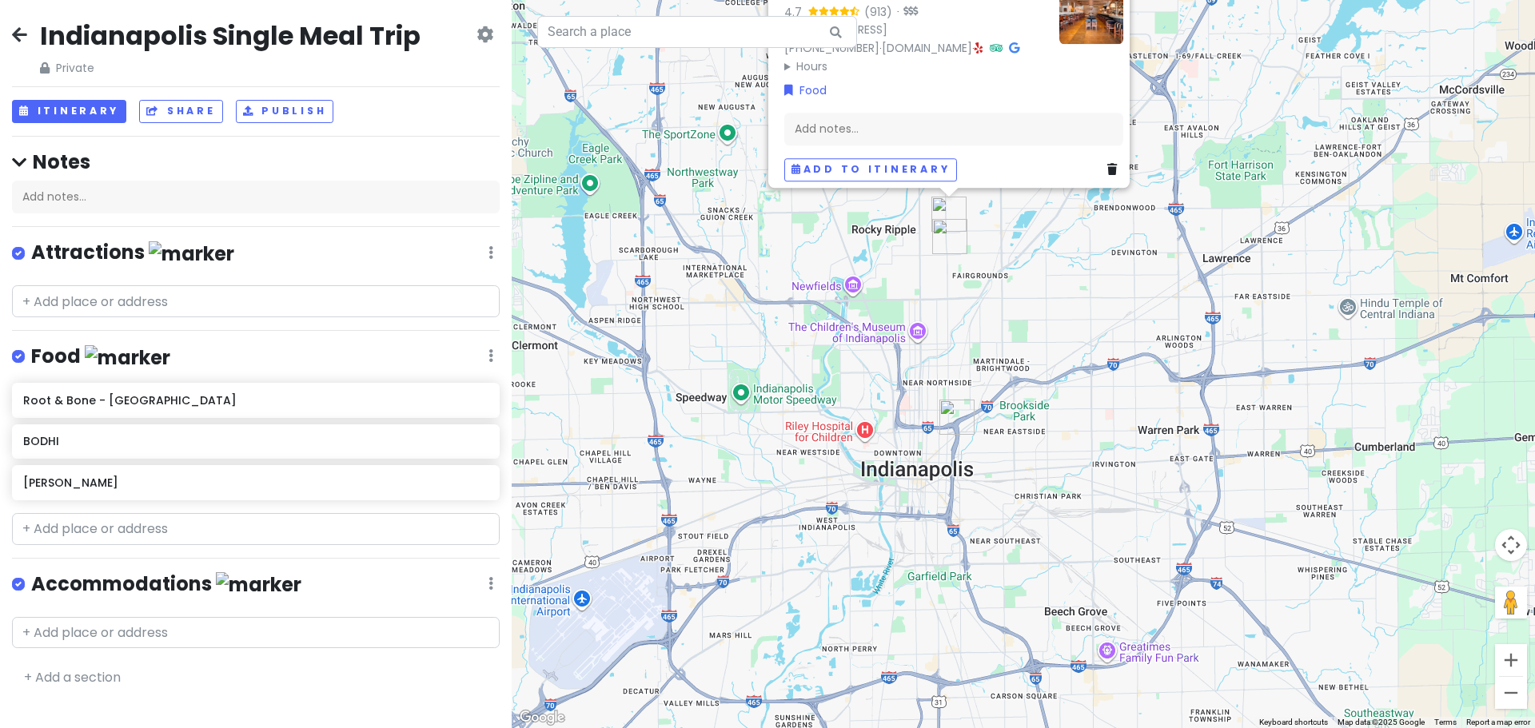
drag, startPoint x: 859, startPoint y: 308, endPoint x: 861, endPoint y: 320, distance: 12.1
click at [861, 320] on div "Delicia 4.7 (913) · 5215 N College Ave, Indianapolis, IN 46220, USA (317) 925-0…" at bounding box center [1023, 364] width 1023 height 728
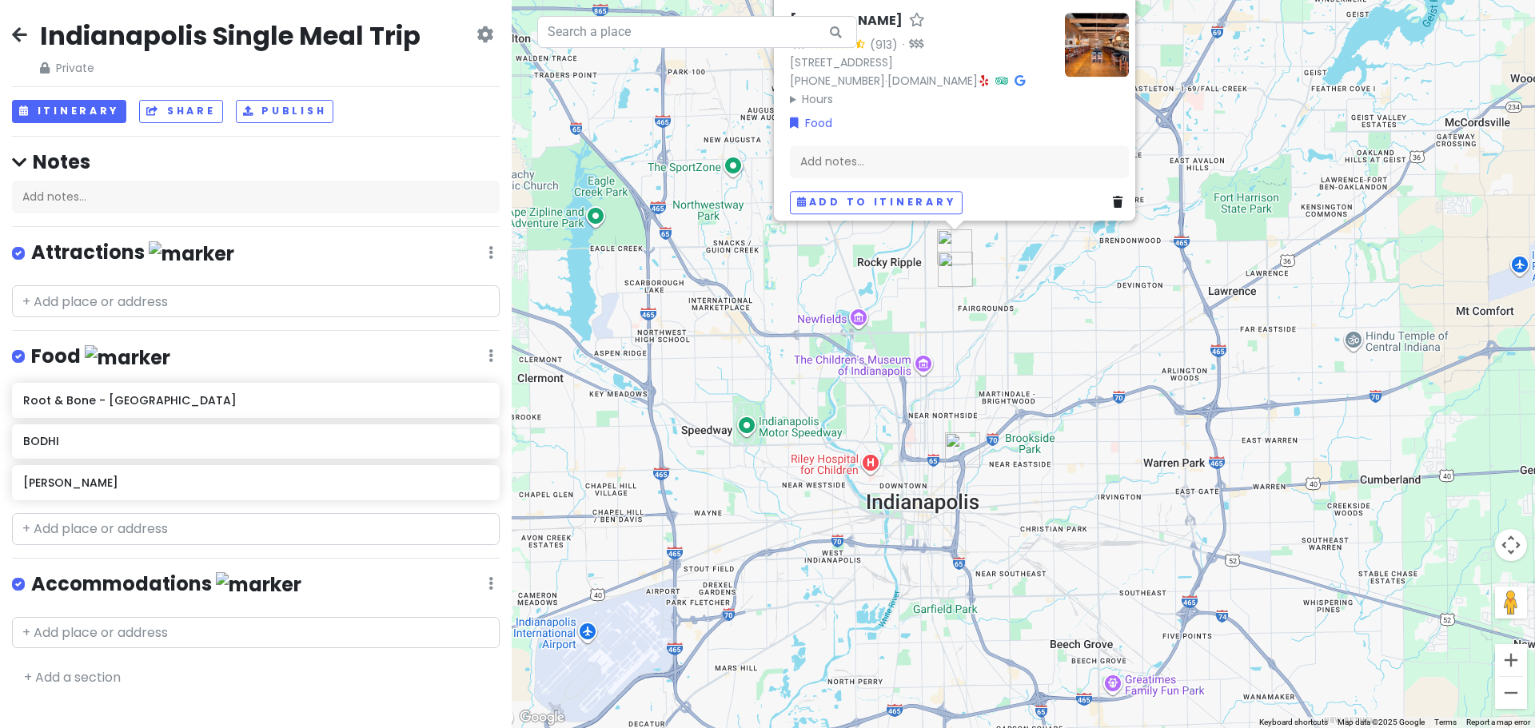
drag, startPoint x: 833, startPoint y: 319, endPoint x: 839, endPoint y: 353, distance: 35.0
click at [839, 353] on div "Delicia 4.7 (913) · 5215 N College Ave, Indianapolis, IN 46220, USA (317) 925-0…" at bounding box center [1023, 364] width 1023 height 728
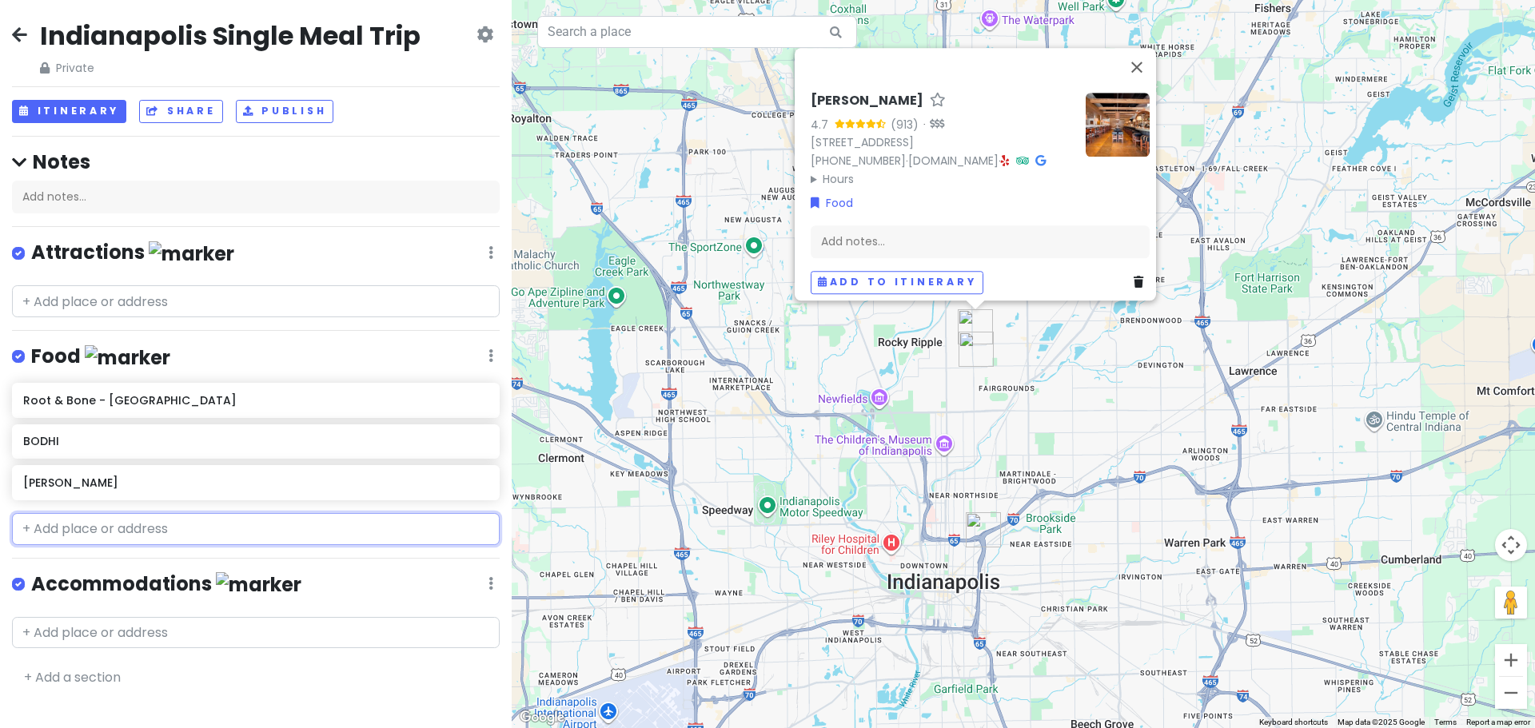
click at [67, 529] on input "text" at bounding box center [256, 529] width 488 height 32
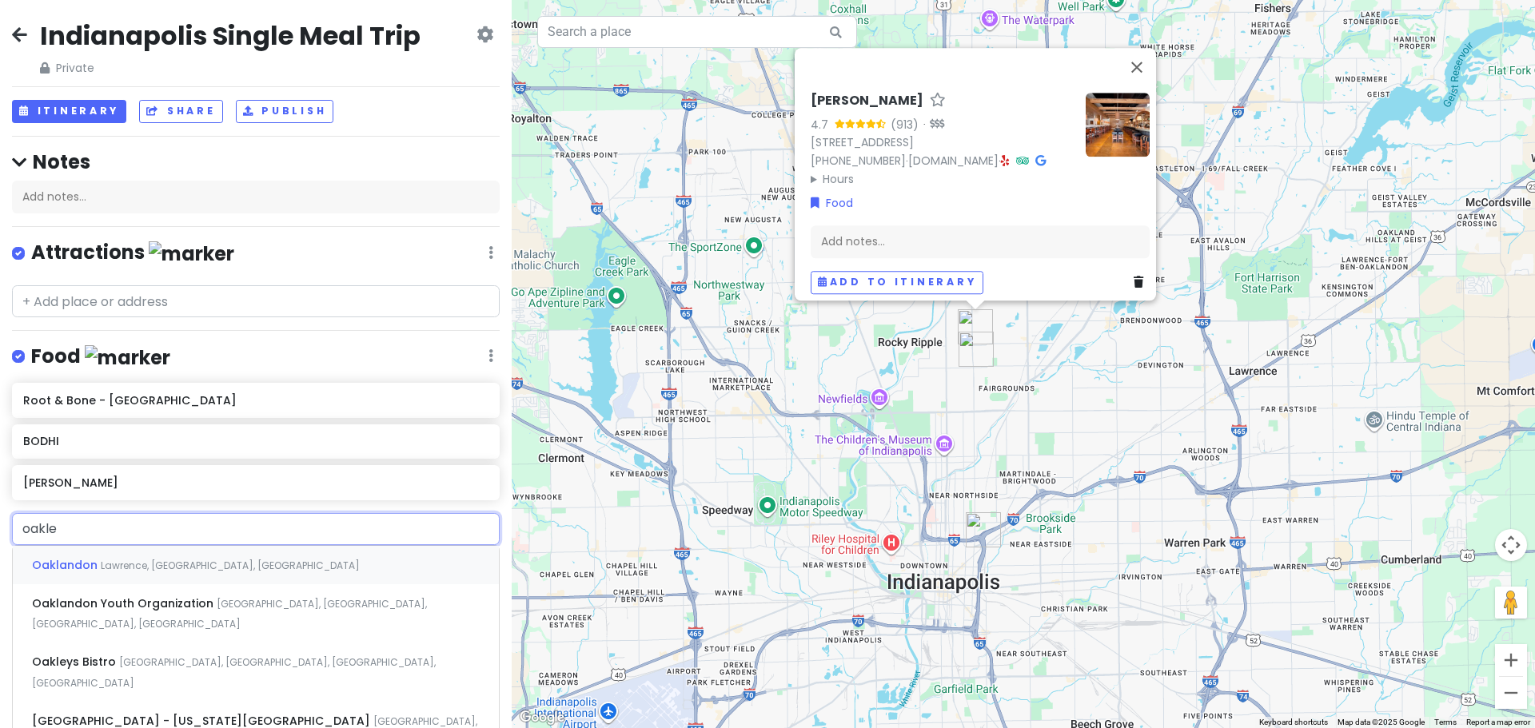
type input "oakley"
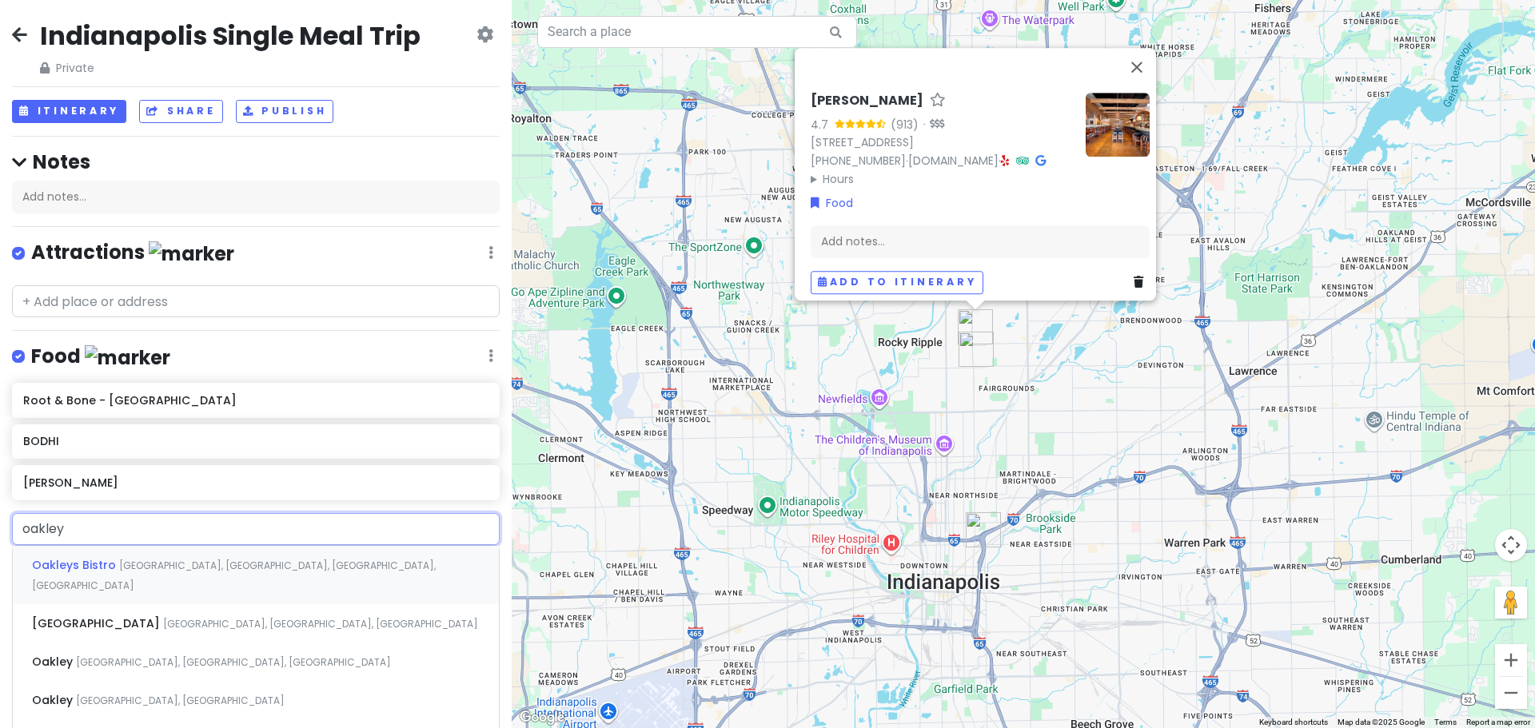
click at [90, 557] on span "Oakleys Bistro" at bounding box center [75, 565] width 87 height 16
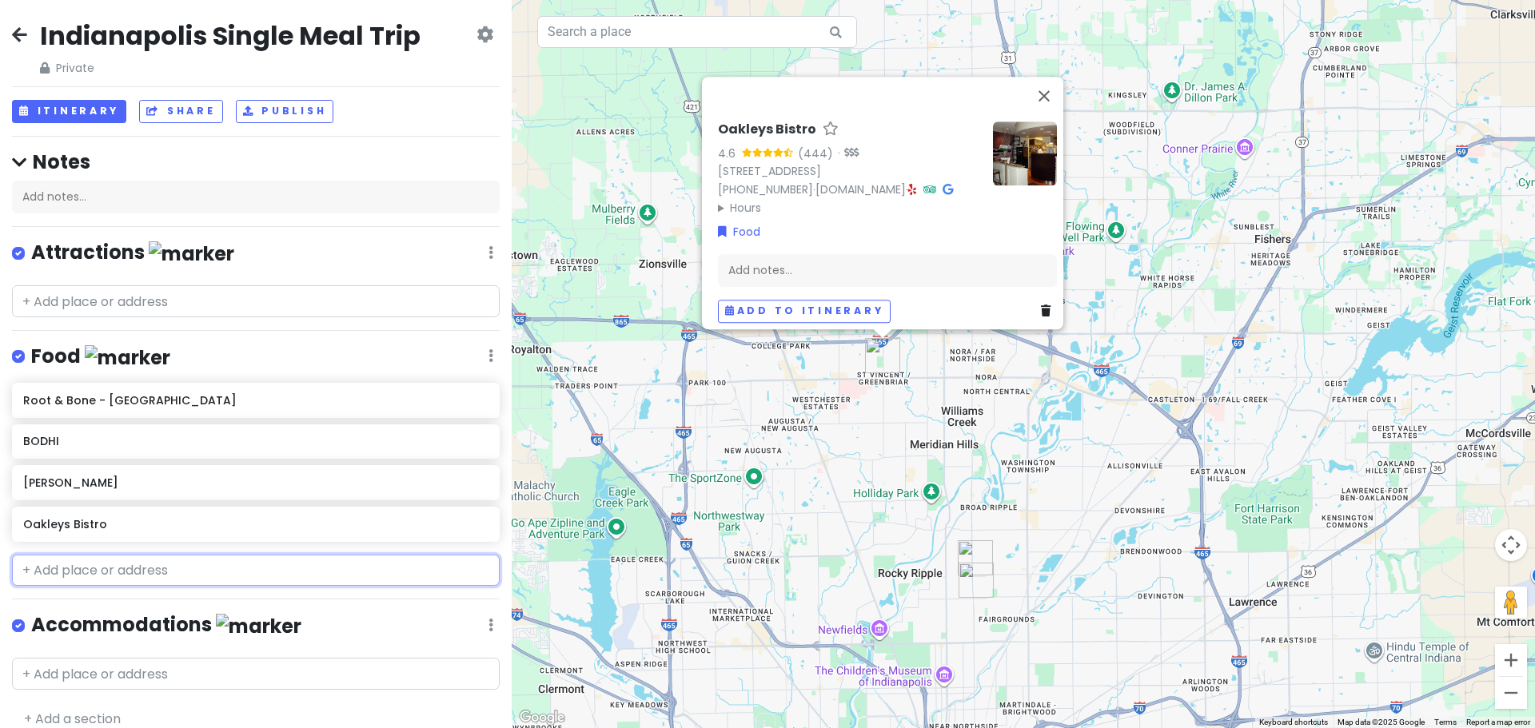
click at [346, 555] on input "text" at bounding box center [256, 571] width 488 height 32
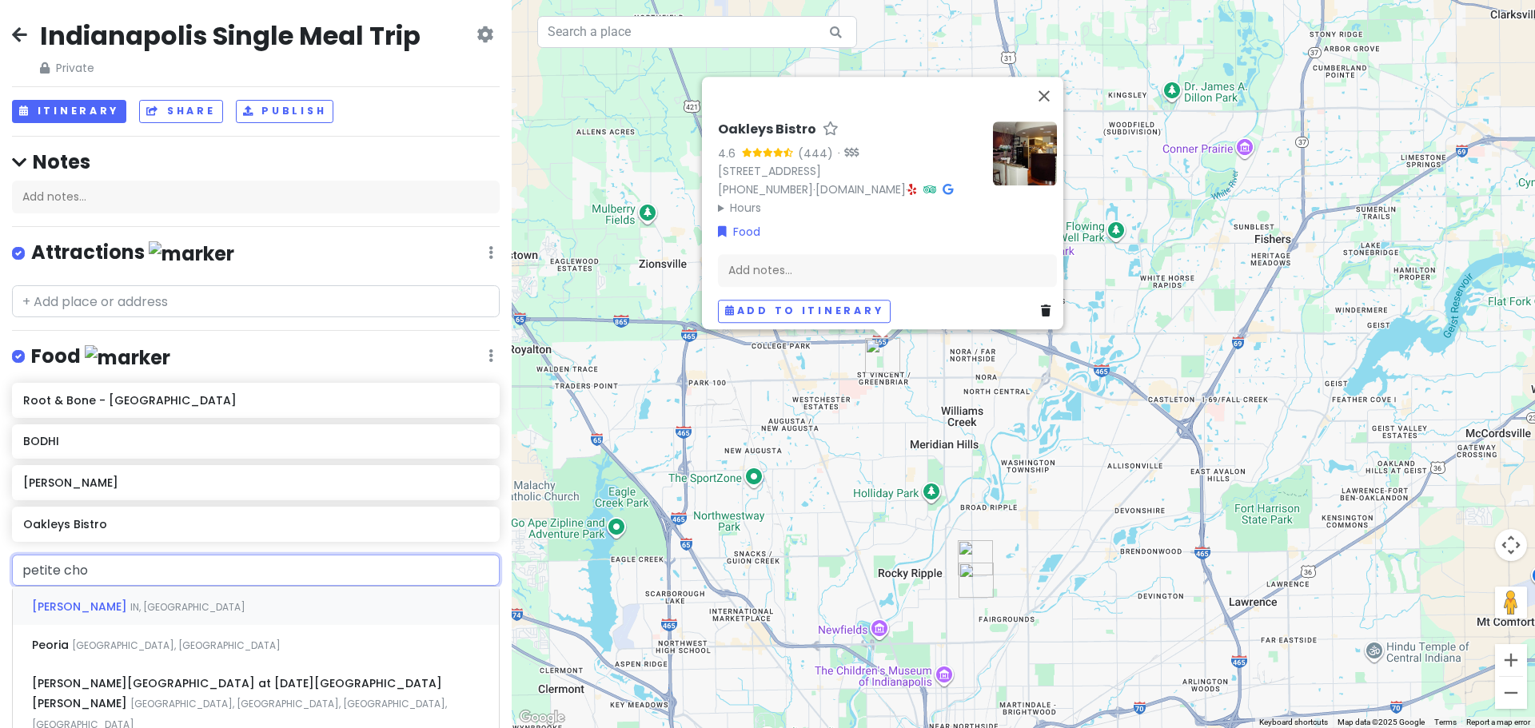
type input "petite chou"
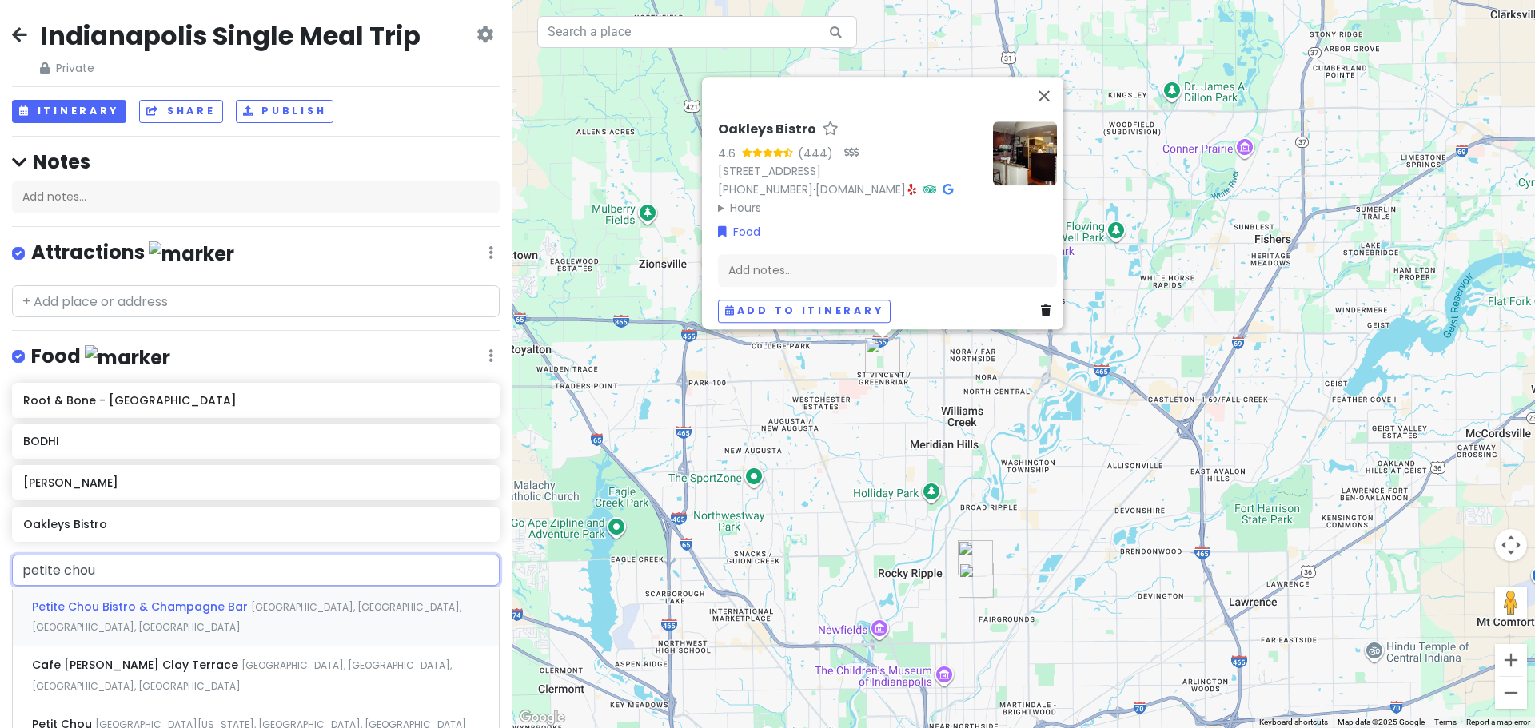
click at [240, 602] on span "Petite Chou Bistro & Champagne Bar" at bounding box center [141, 607] width 219 height 16
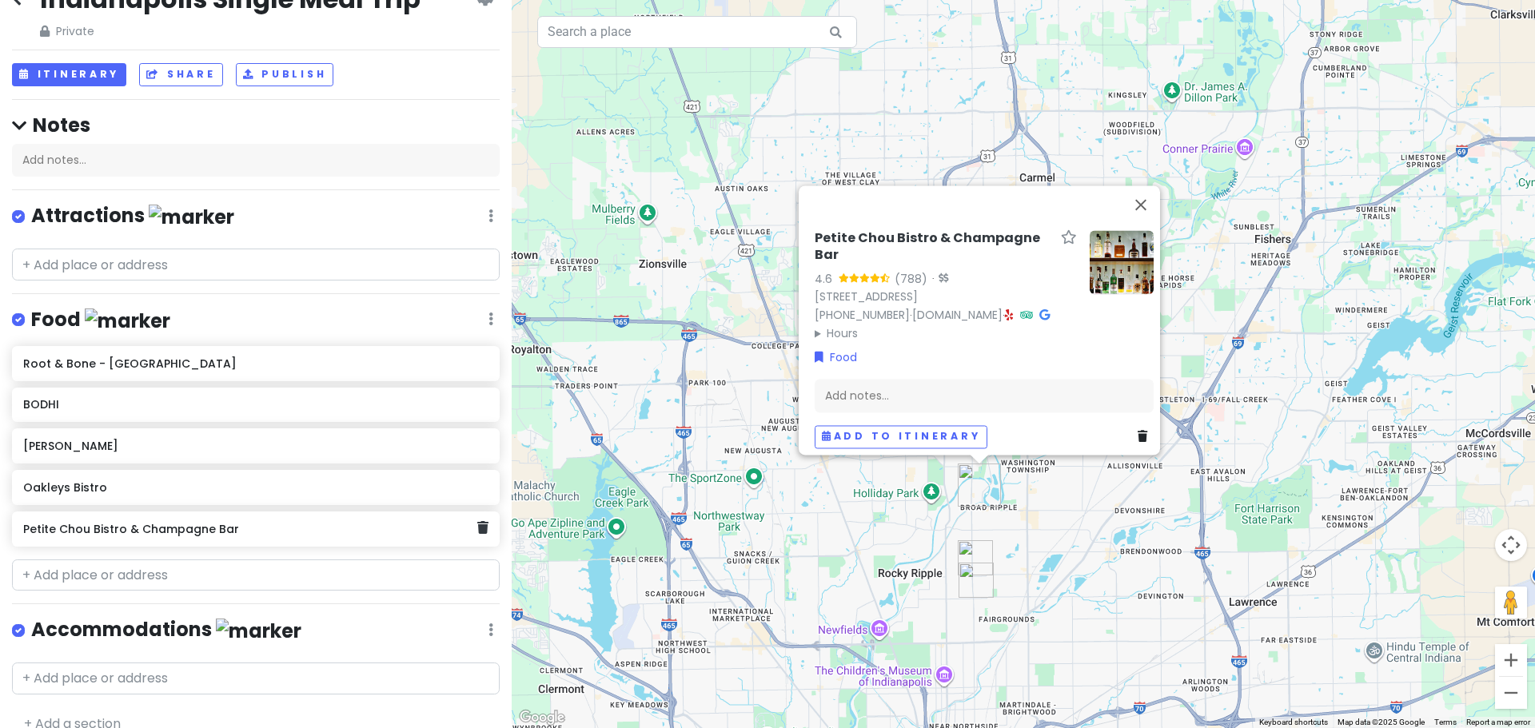
scroll to position [58, 0]
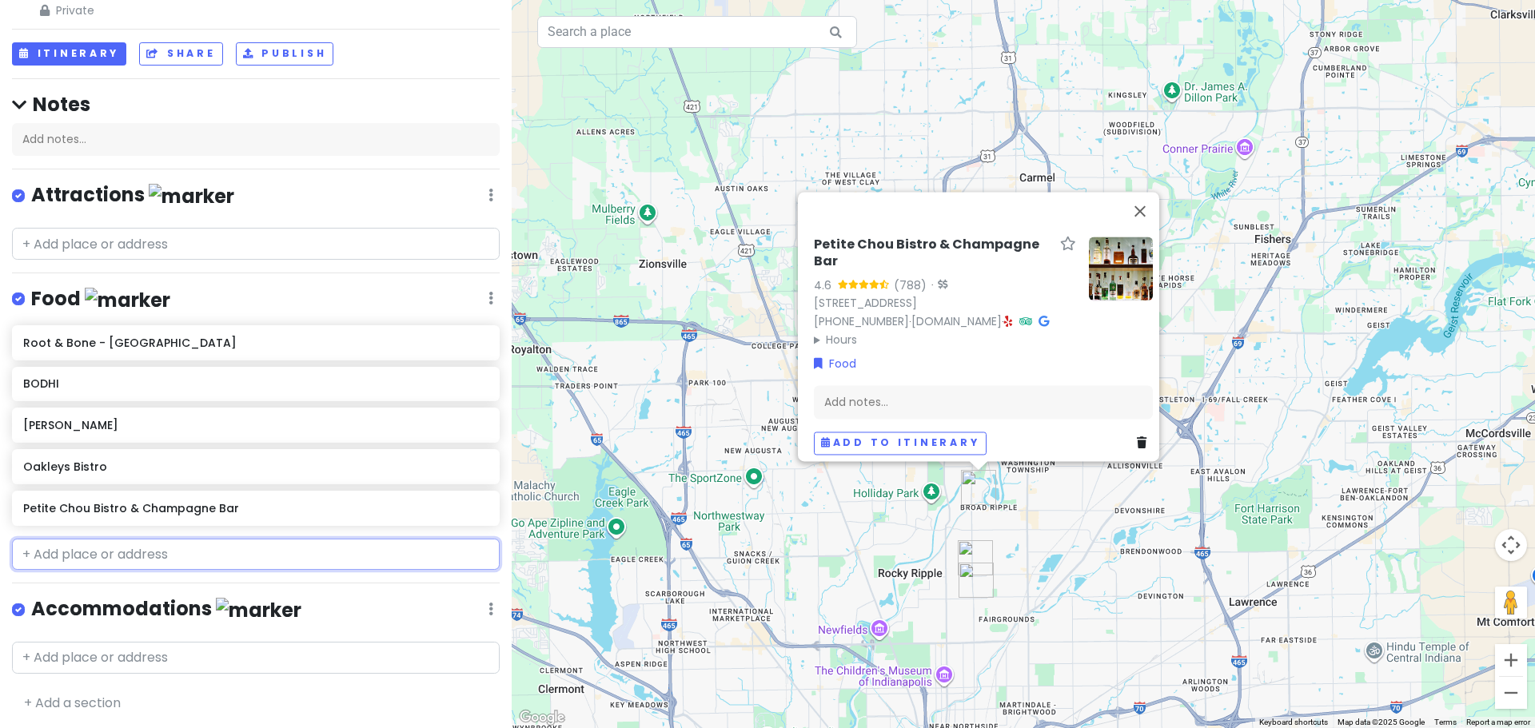
click at [151, 548] on input "text" at bounding box center [256, 555] width 488 height 32
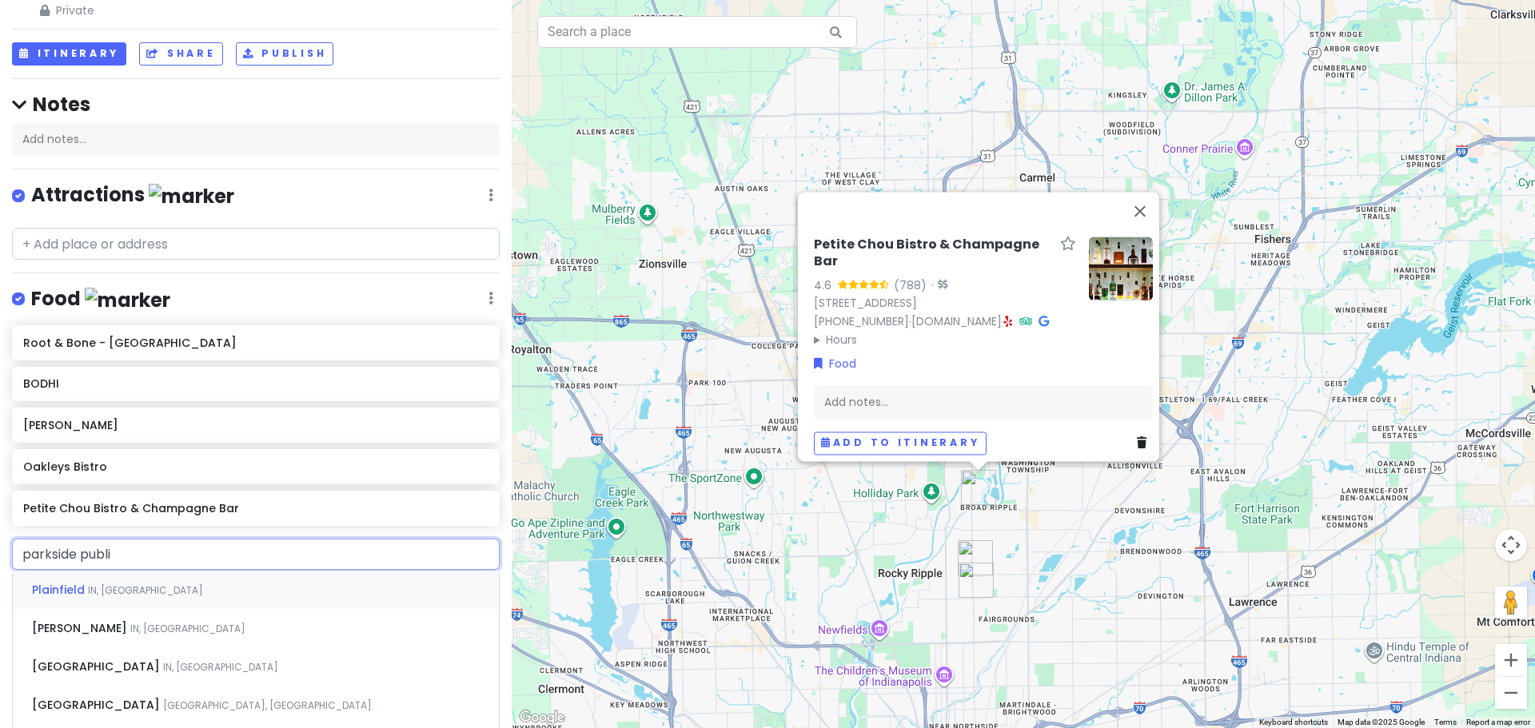
type input "parkside public"
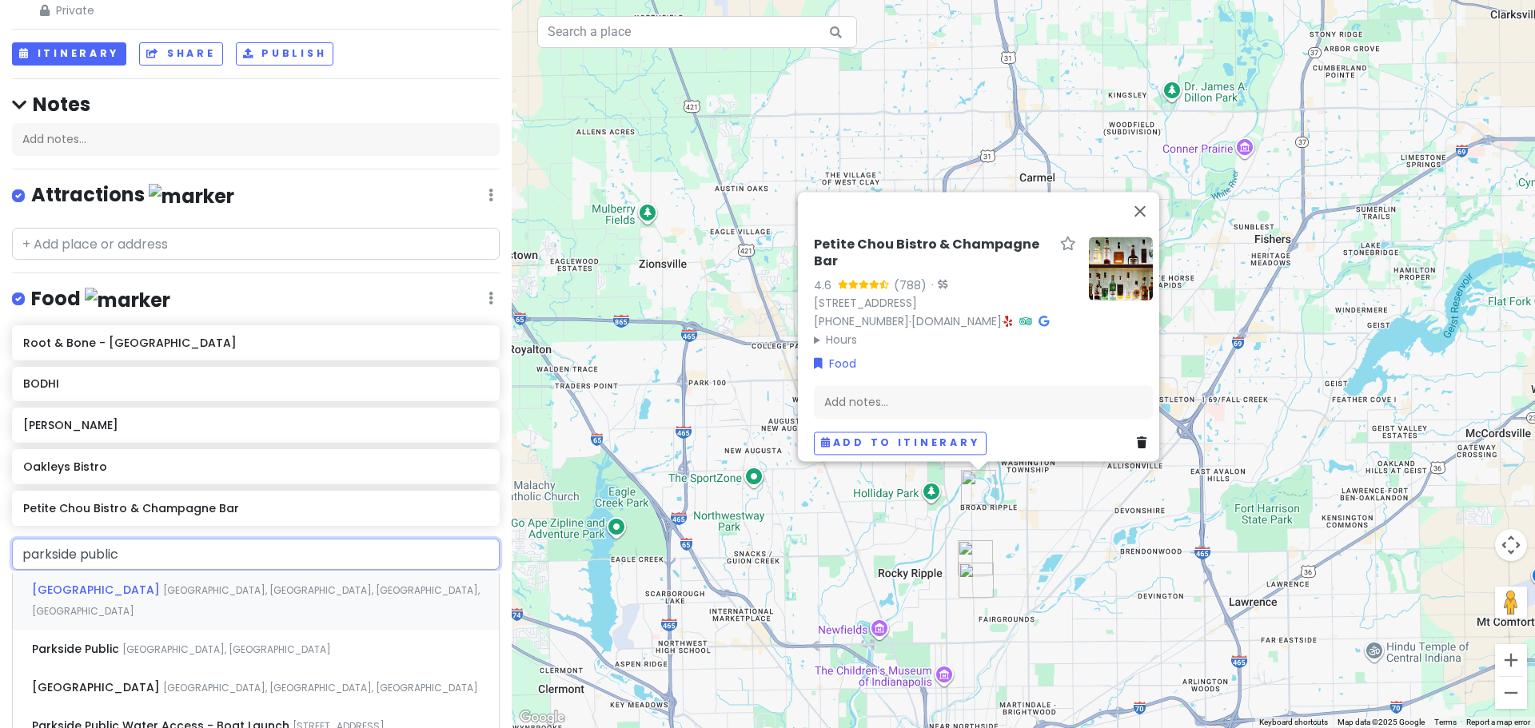
click at [149, 584] on span "Parkside Public House" at bounding box center [97, 590] width 131 height 16
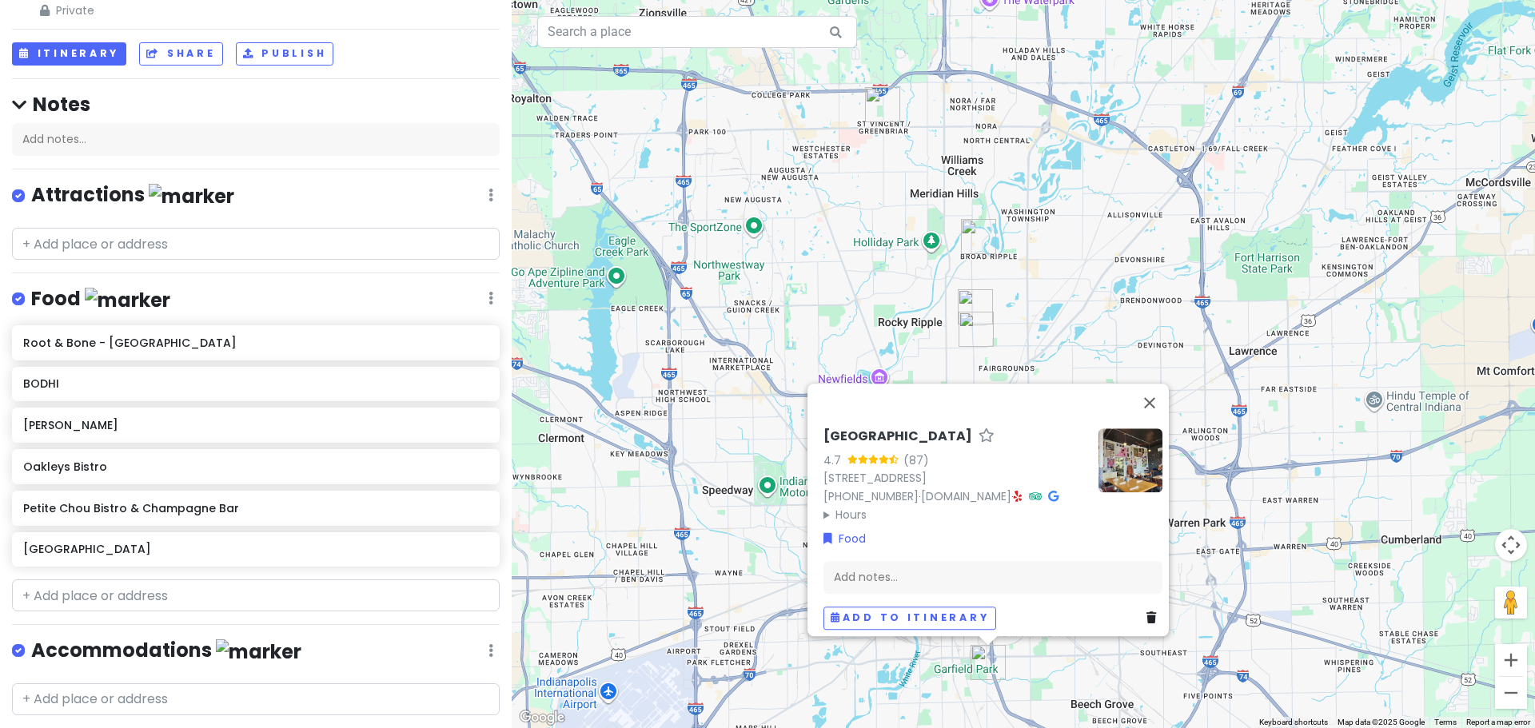
click at [1146, 612] on icon at bounding box center [1151, 617] width 10 height 11
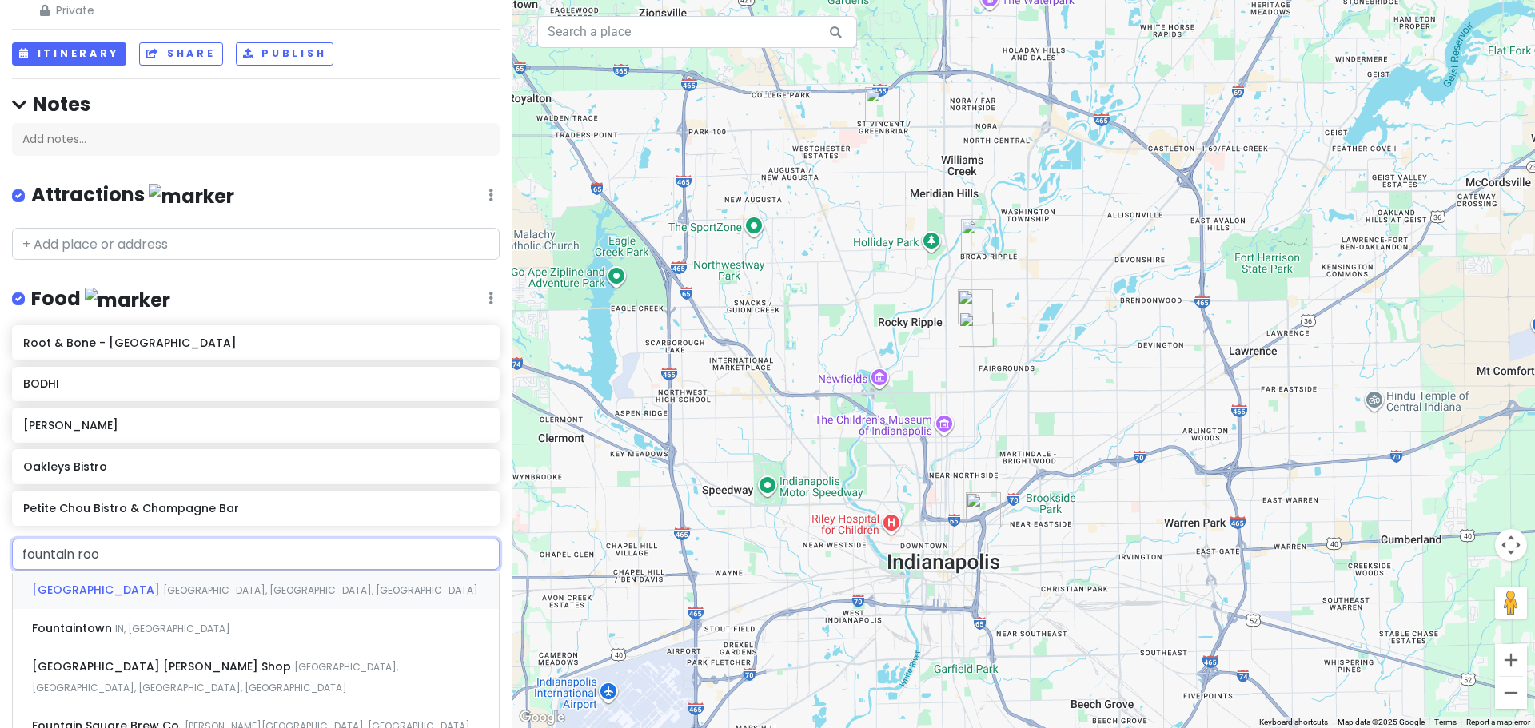
type input "fountain room"
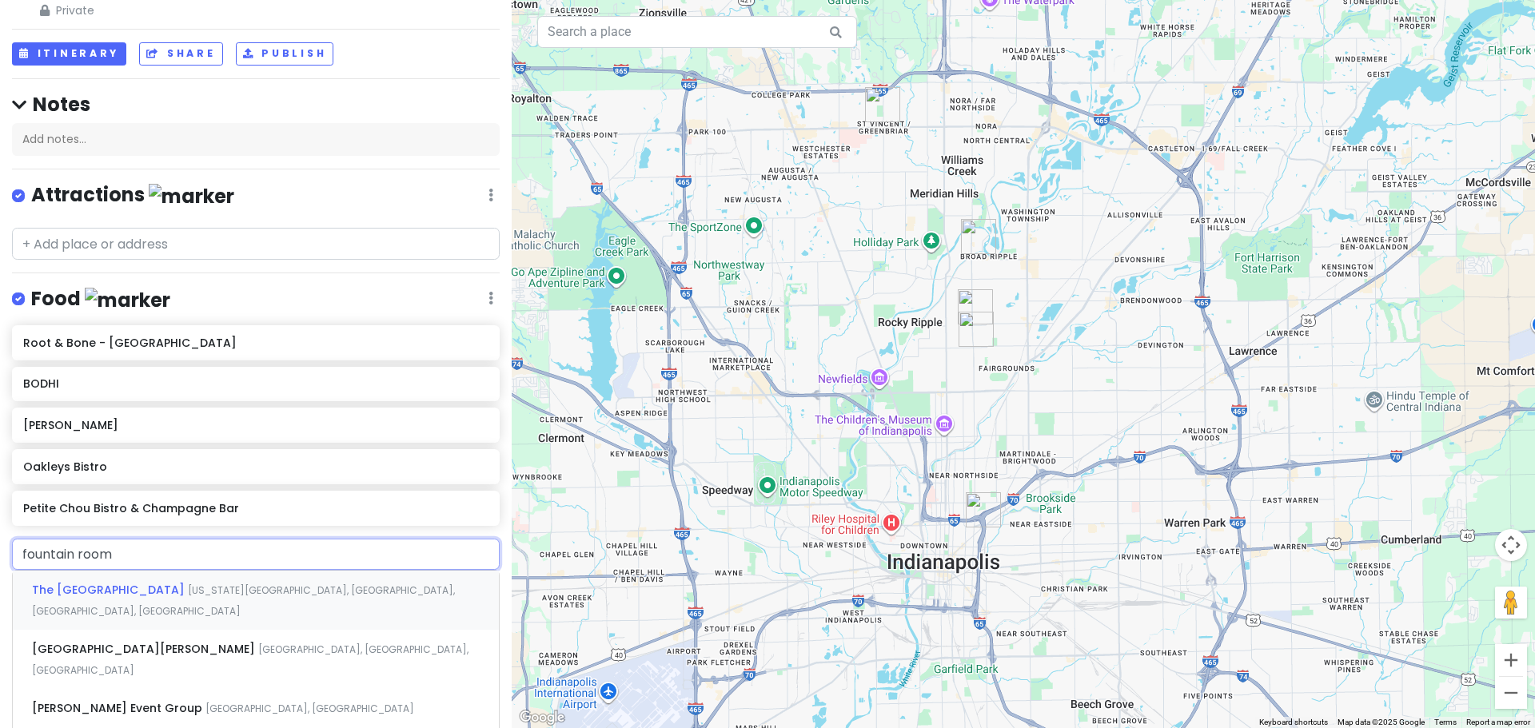
click at [91, 582] on span "The Fountain Room" at bounding box center [110, 590] width 156 height 16
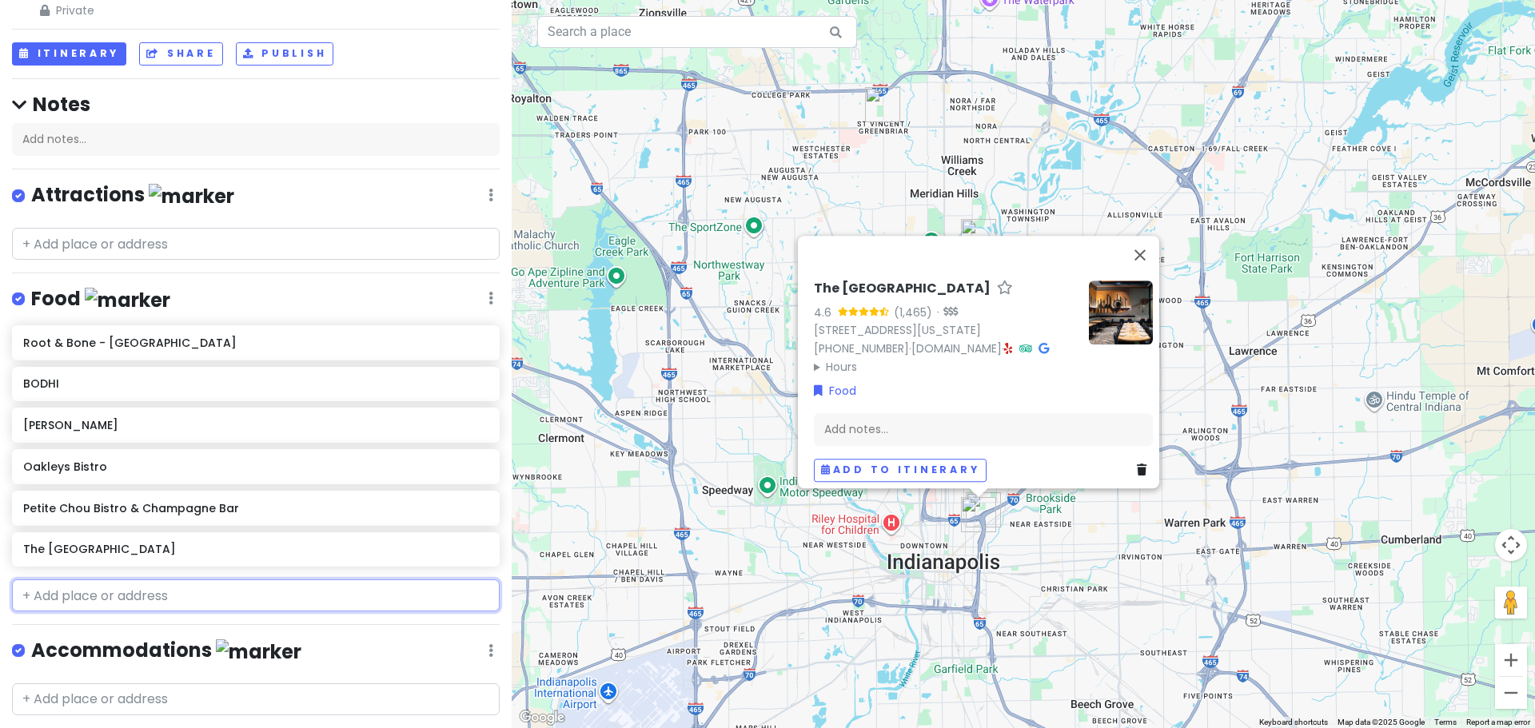
click at [163, 589] on input "text" at bounding box center [256, 596] width 488 height 32
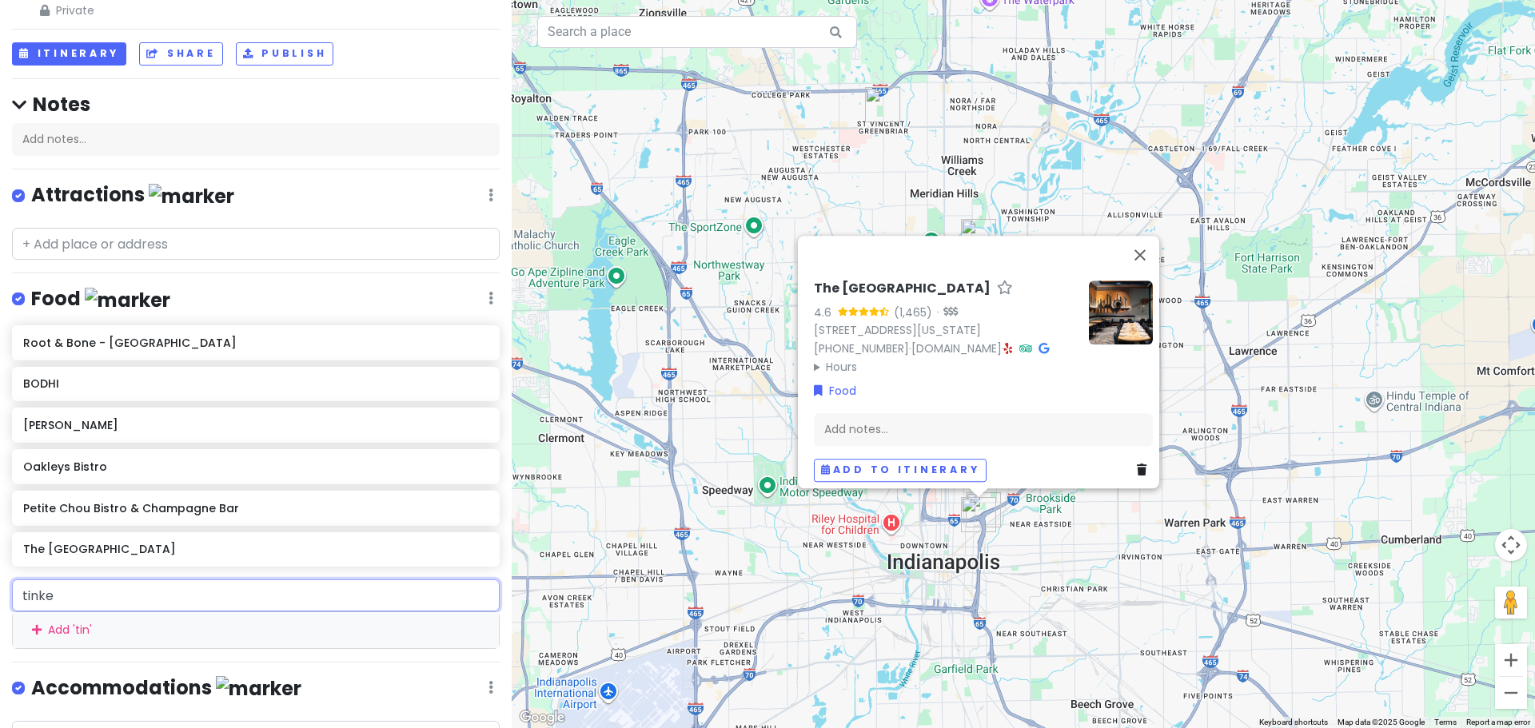
type input "tinker"
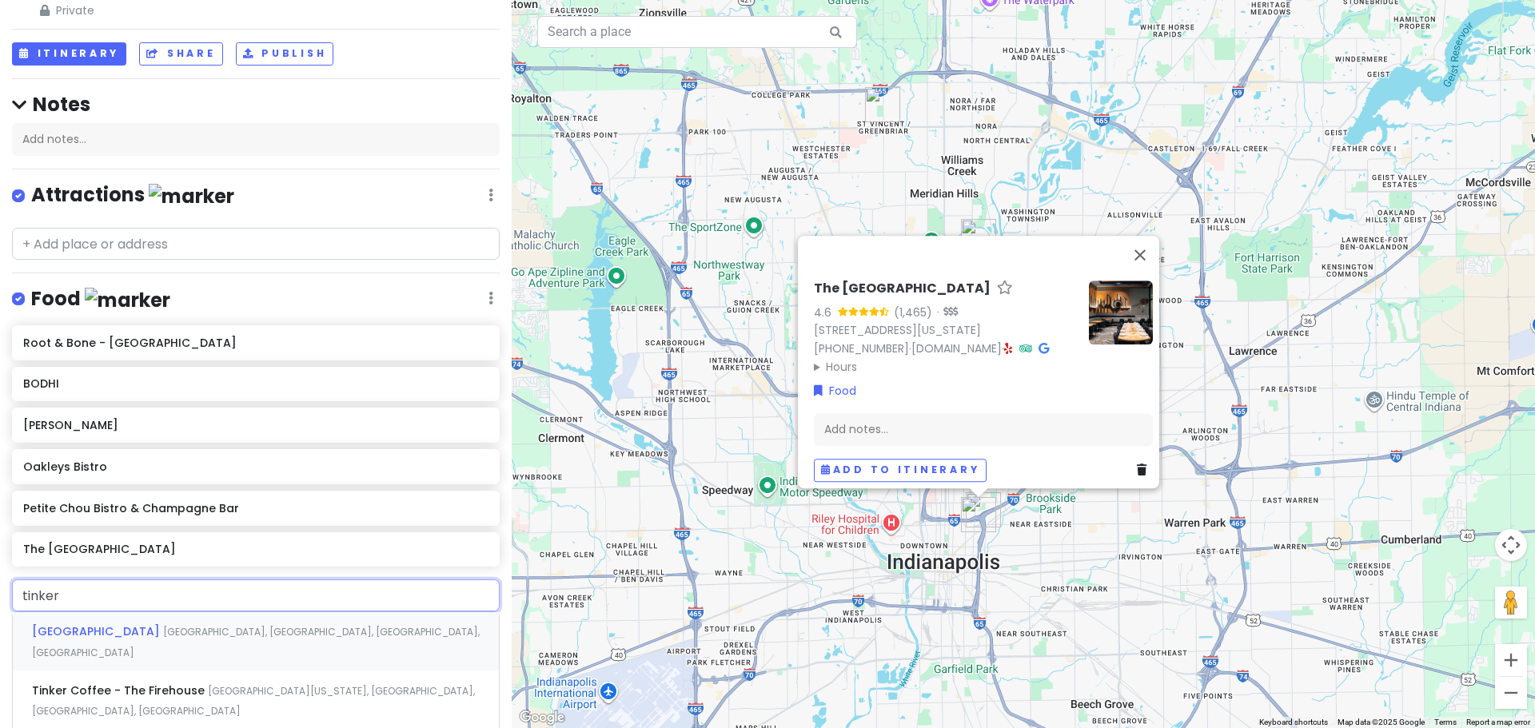
click at [163, 624] on span "Tinker Street Restaurant" at bounding box center [97, 632] width 131 height 16
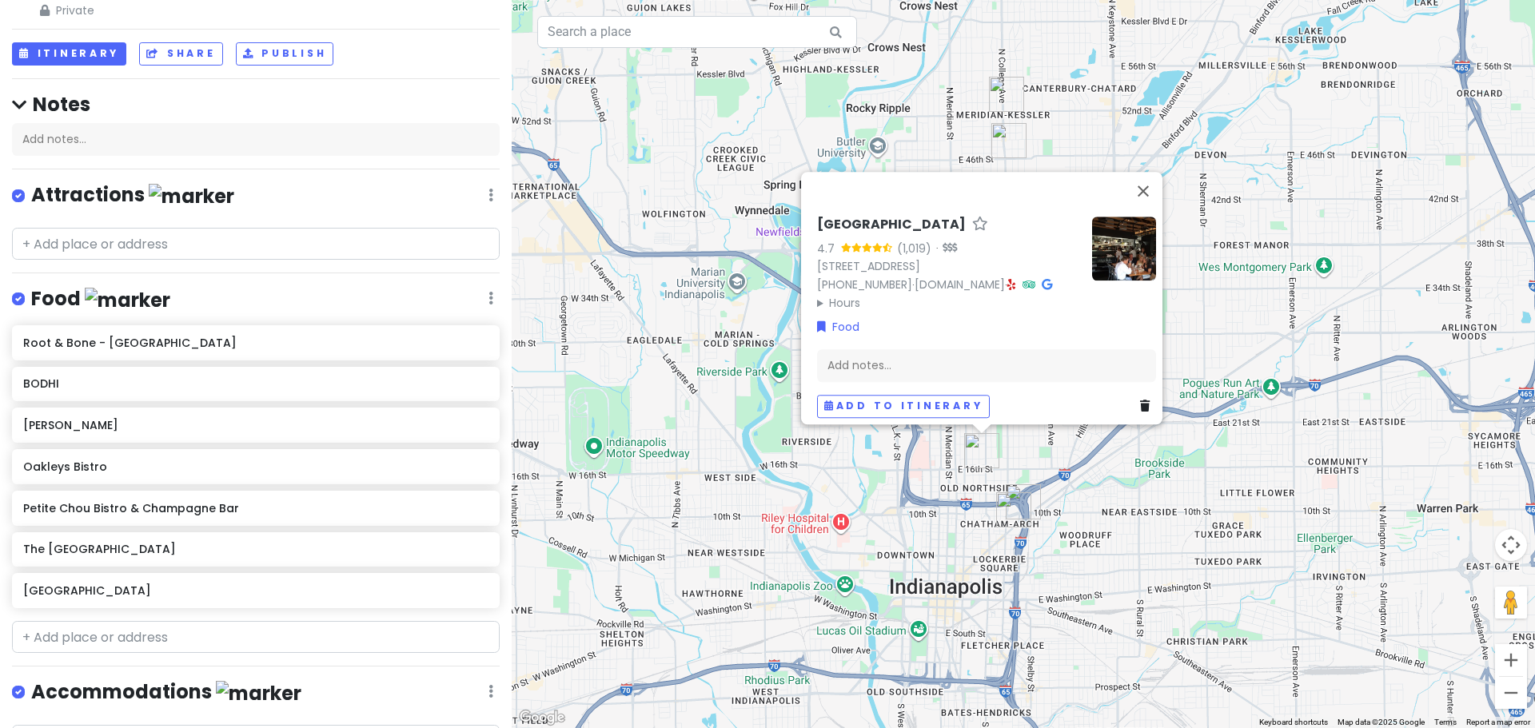
drag, startPoint x: 922, startPoint y: 554, endPoint x: 939, endPoint y: 508, distance: 48.8
click at [939, 508] on div "Tinker Street Restaurant 4.7 (1,019) · 402 E 16th St, Indianapolis, IN 46202, U…" at bounding box center [1023, 364] width 1023 height 728
click at [1141, 169] on button "Close" at bounding box center [1144, 188] width 38 height 38
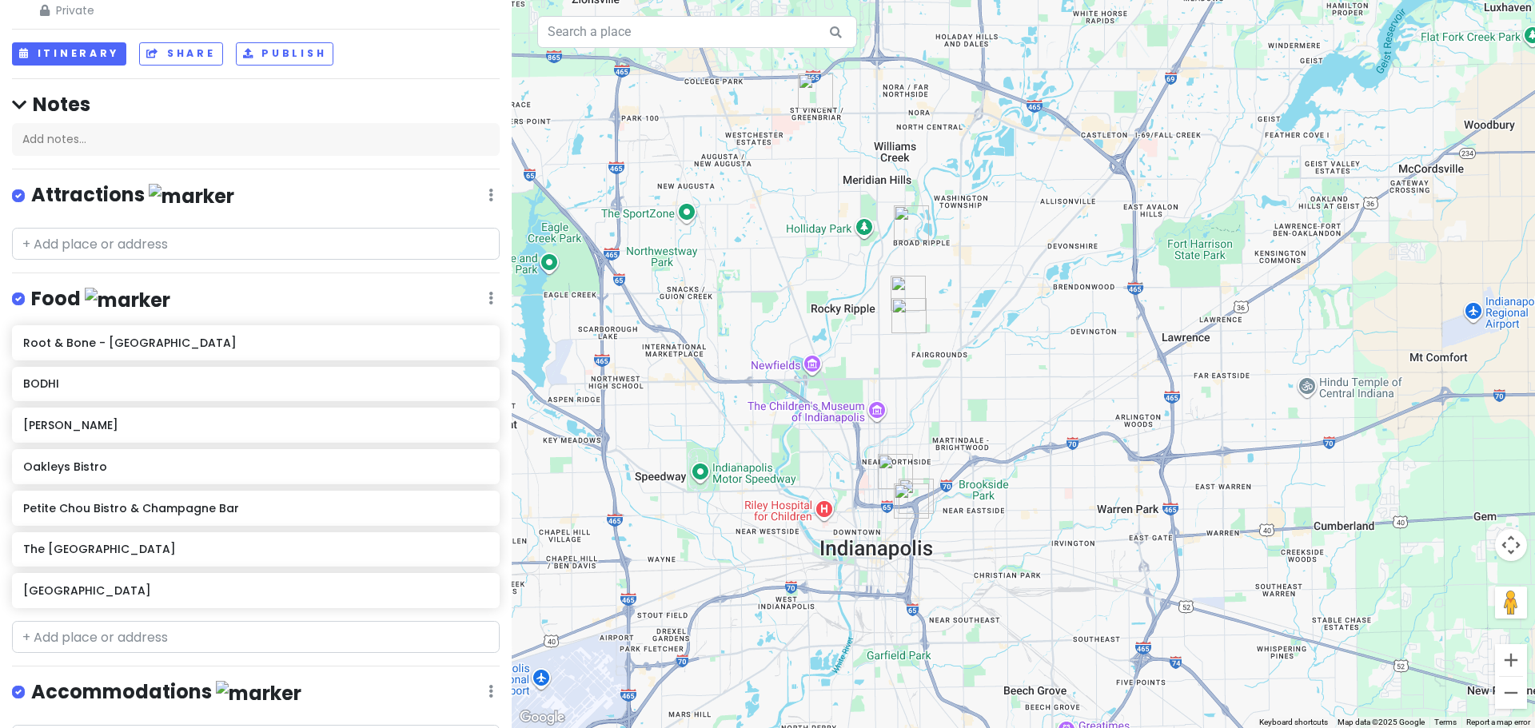
drag, startPoint x: 811, startPoint y: 293, endPoint x: 835, endPoint y: 408, distance: 117.0
click at [835, 408] on div at bounding box center [1023, 364] width 1023 height 728
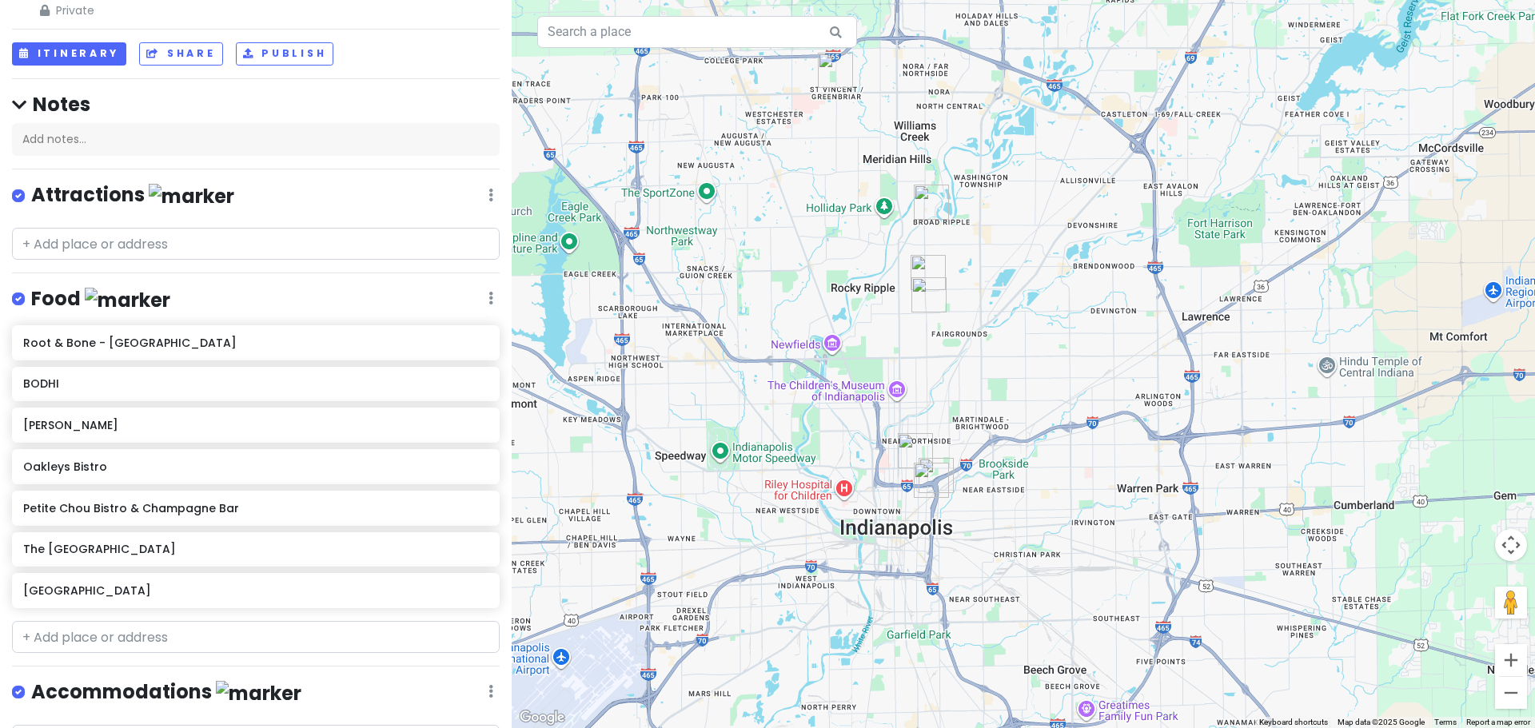
drag, startPoint x: 835, startPoint y: 405, endPoint x: 839, endPoint y: 348, distance: 57.7
click at [839, 348] on div at bounding box center [1023, 364] width 1023 height 728
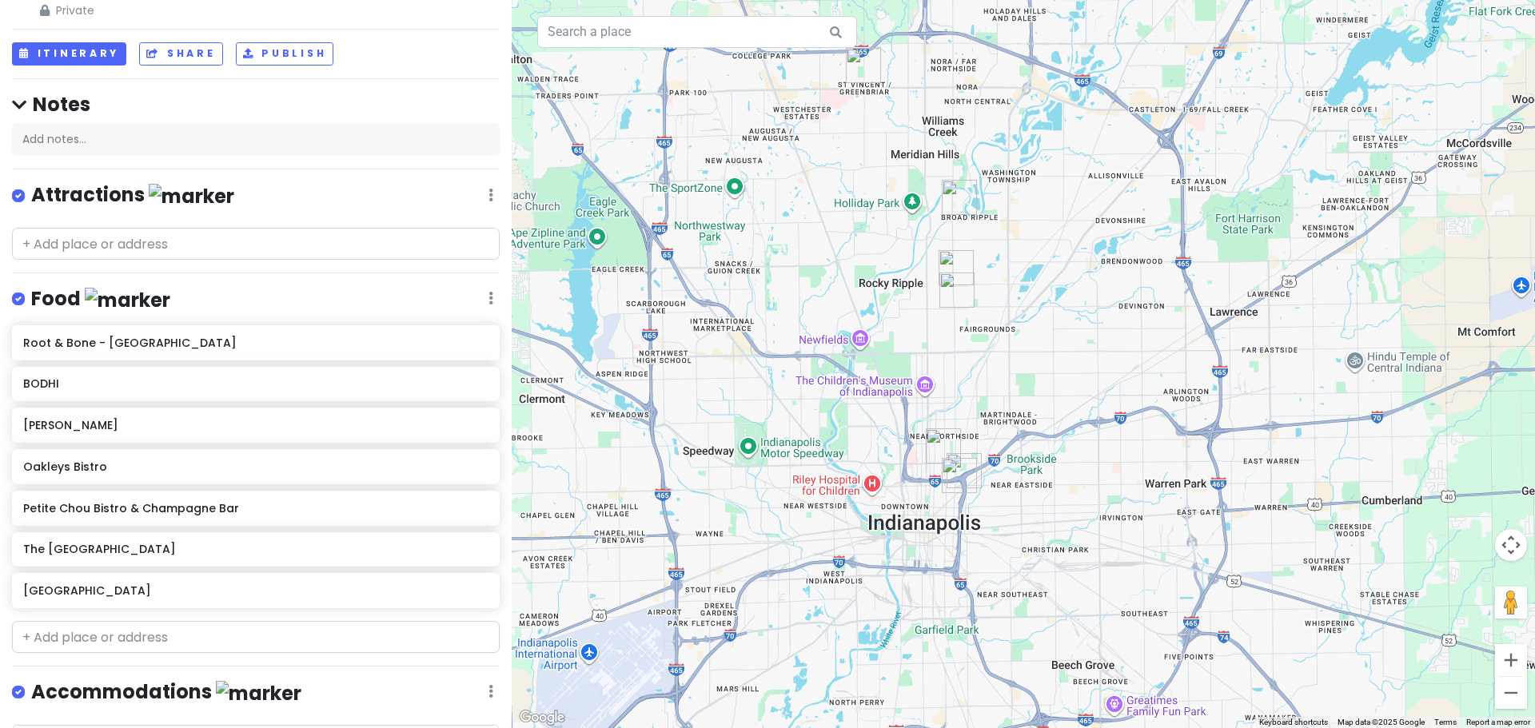
drag, startPoint x: 803, startPoint y: 312, endPoint x: 835, endPoint y: 312, distance: 32.0
click at [835, 312] on div at bounding box center [1023, 364] width 1023 height 728
click at [99, 641] on input "text" at bounding box center [256, 637] width 488 height 32
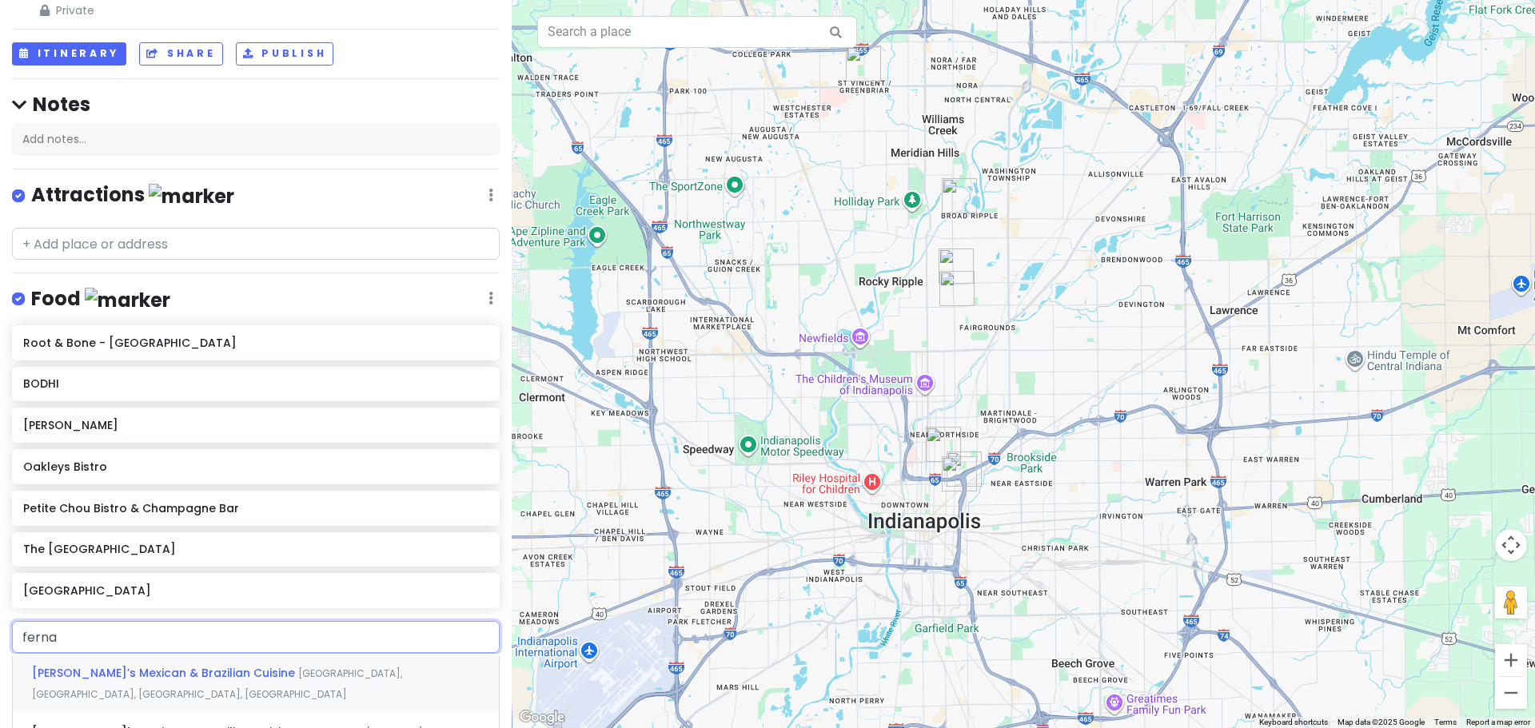
type input "fernan"
click at [129, 667] on span "Fernando’s Mexican & Brazilian Cuisine" at bounding box center [165, 673] width 266 height 16
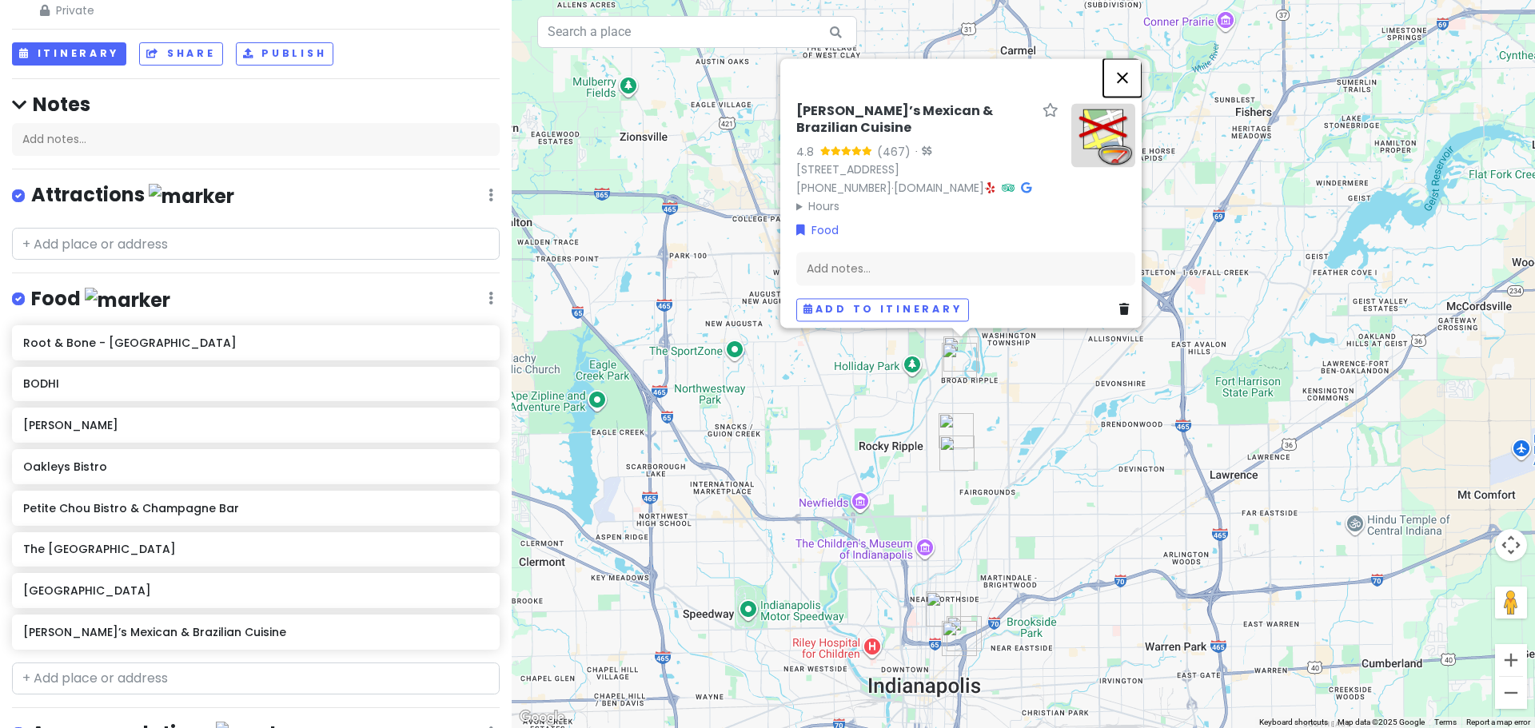
click at [1129, 70] on button "Close" at bounding box center [1122, 77] width 38 height 38
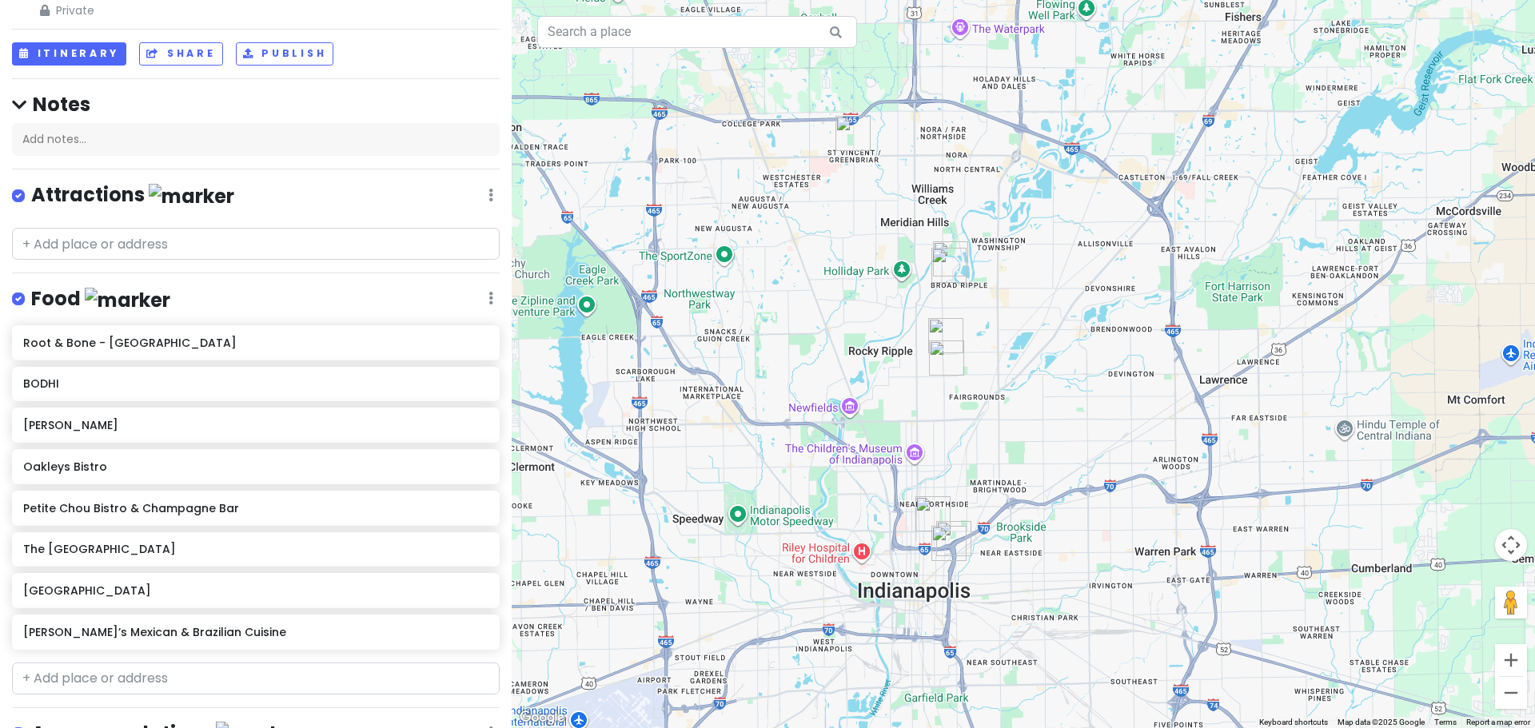
drag, startPoint x: 819, startPoint y: 420, endPoint x: 805, endPoint y: 277, distance: 143.7
click at [805, 277] on div at bounding box center [1023, 364] width 1023 height 728
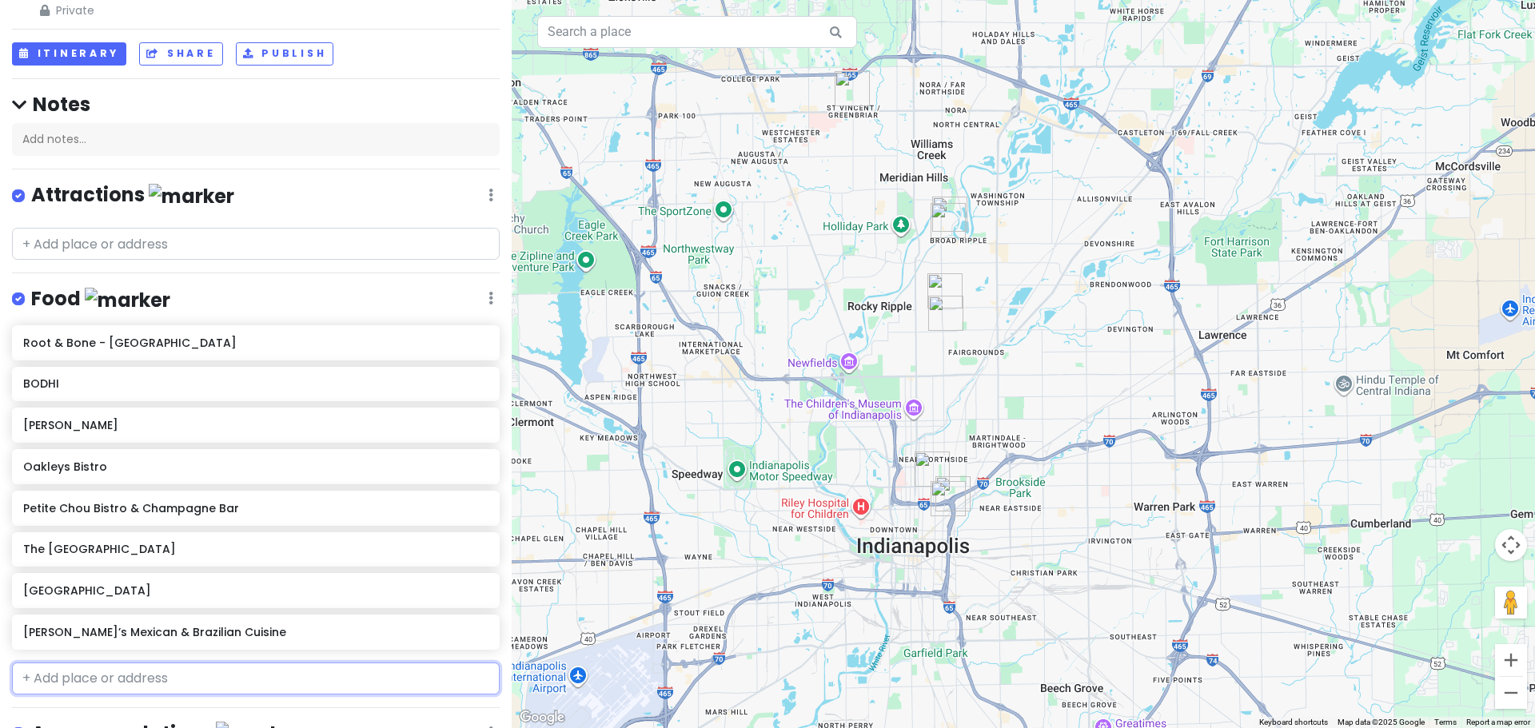
click at [76, 678] on input "text" at bounding box center [256, 679] width 488 height 32
type input "cobblestone"
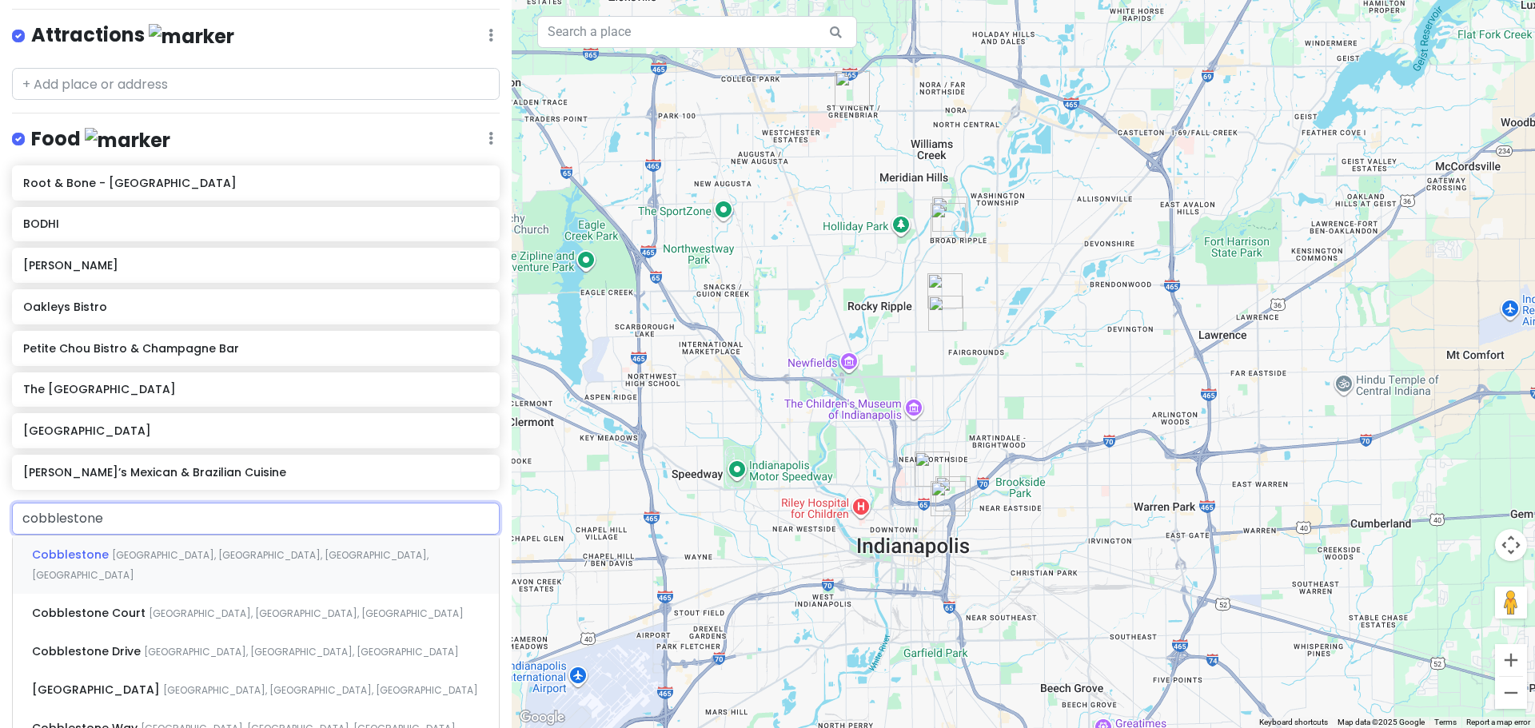
click at [173, 554] on span "South Main Street, Zionsville, IN, USA" at bounding box center [230, 565] width 397 height 34
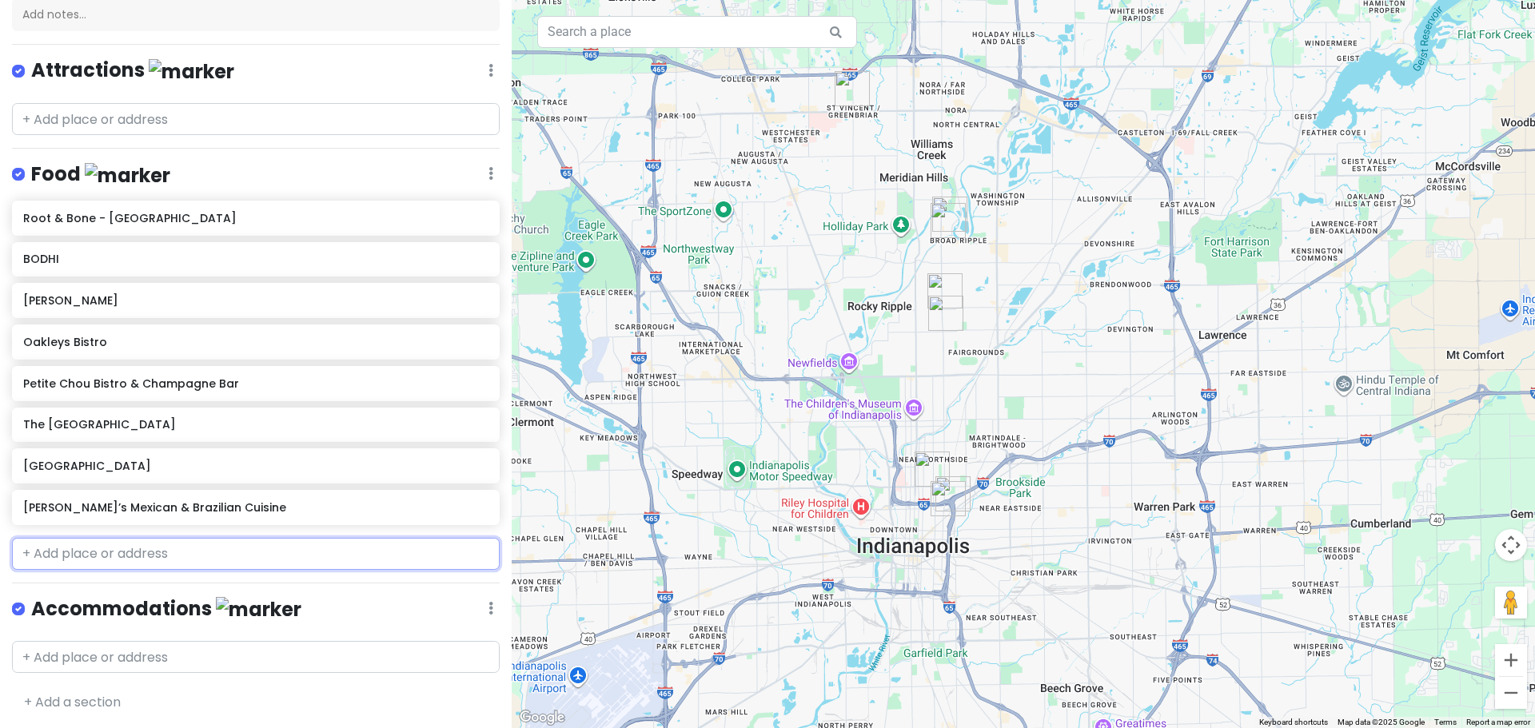
scroll to position [217, 0]
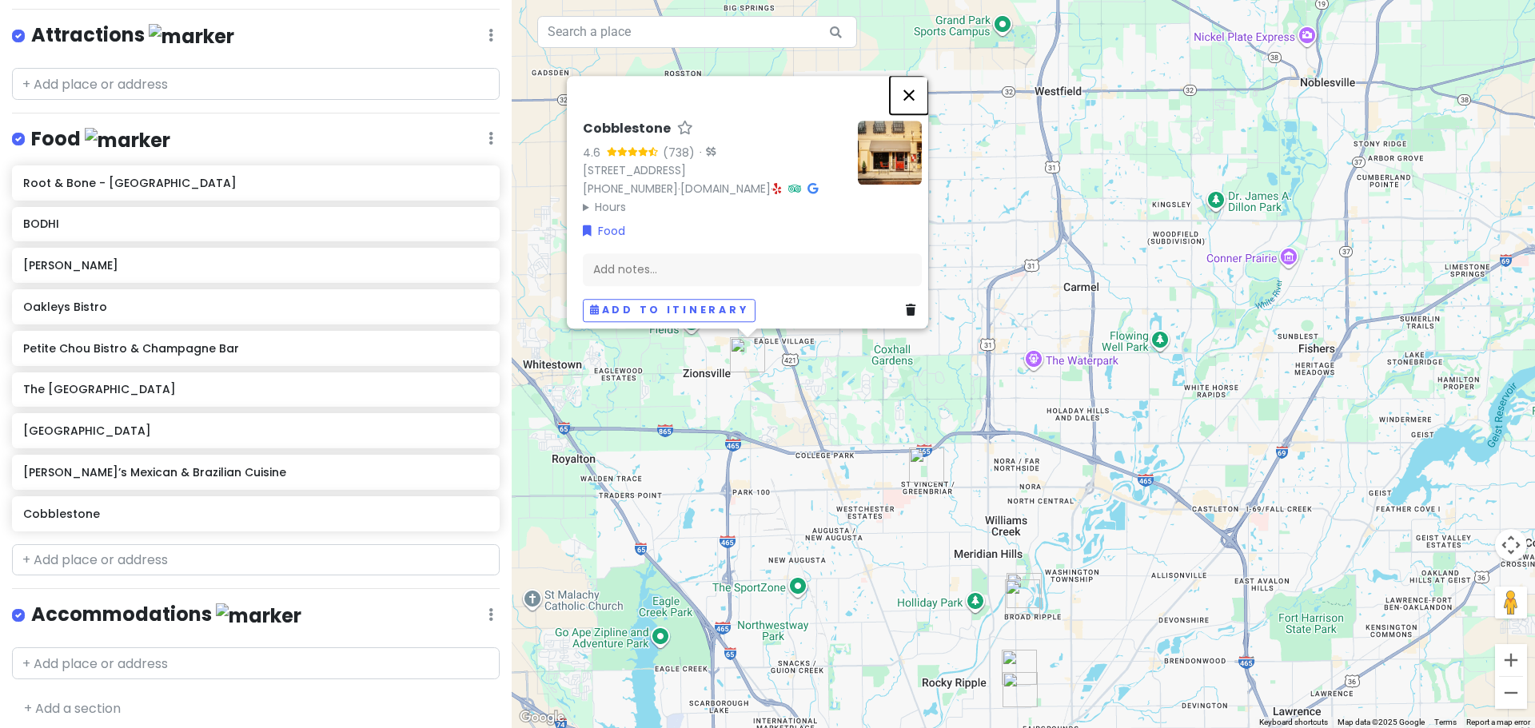
click at [917, 76] on button "Close" at bounding box center [909, 95] width 38 height 38
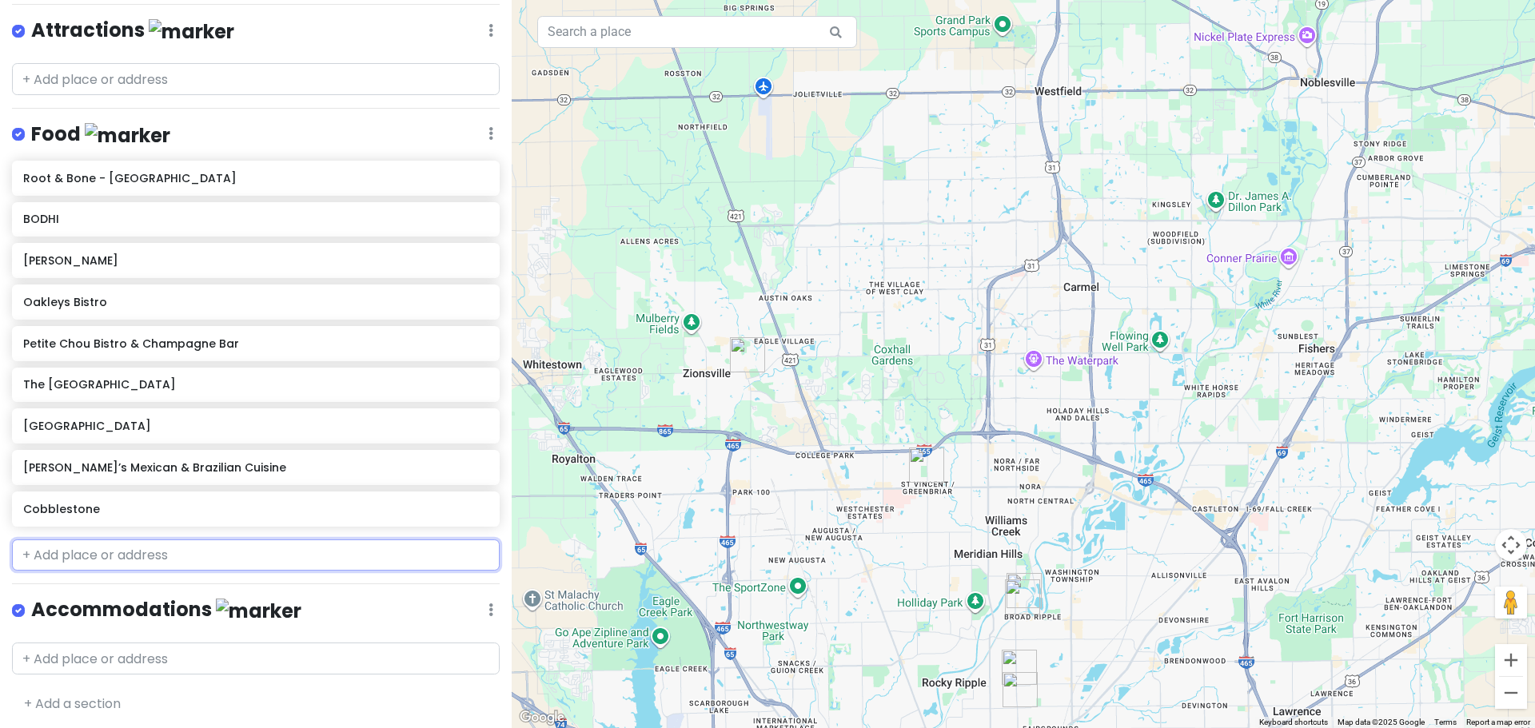
scroll to position [223, 0]
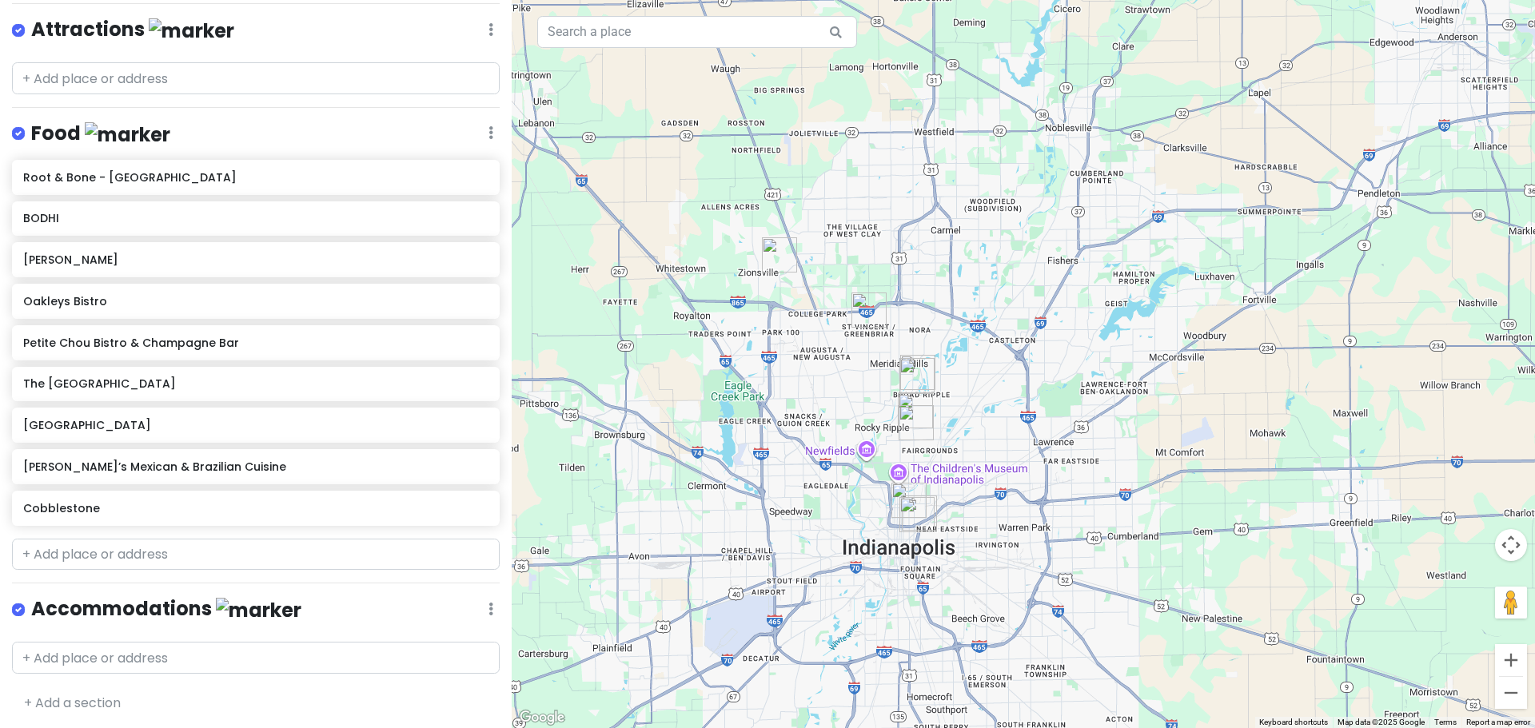
drag, startPoint x: 823, startPoint y: 560, endPoint x: 828, endPoint y: 414, distance: 146.4
click at [828, 414] on div at bounding box center [1023, 364] width 1023 height 728
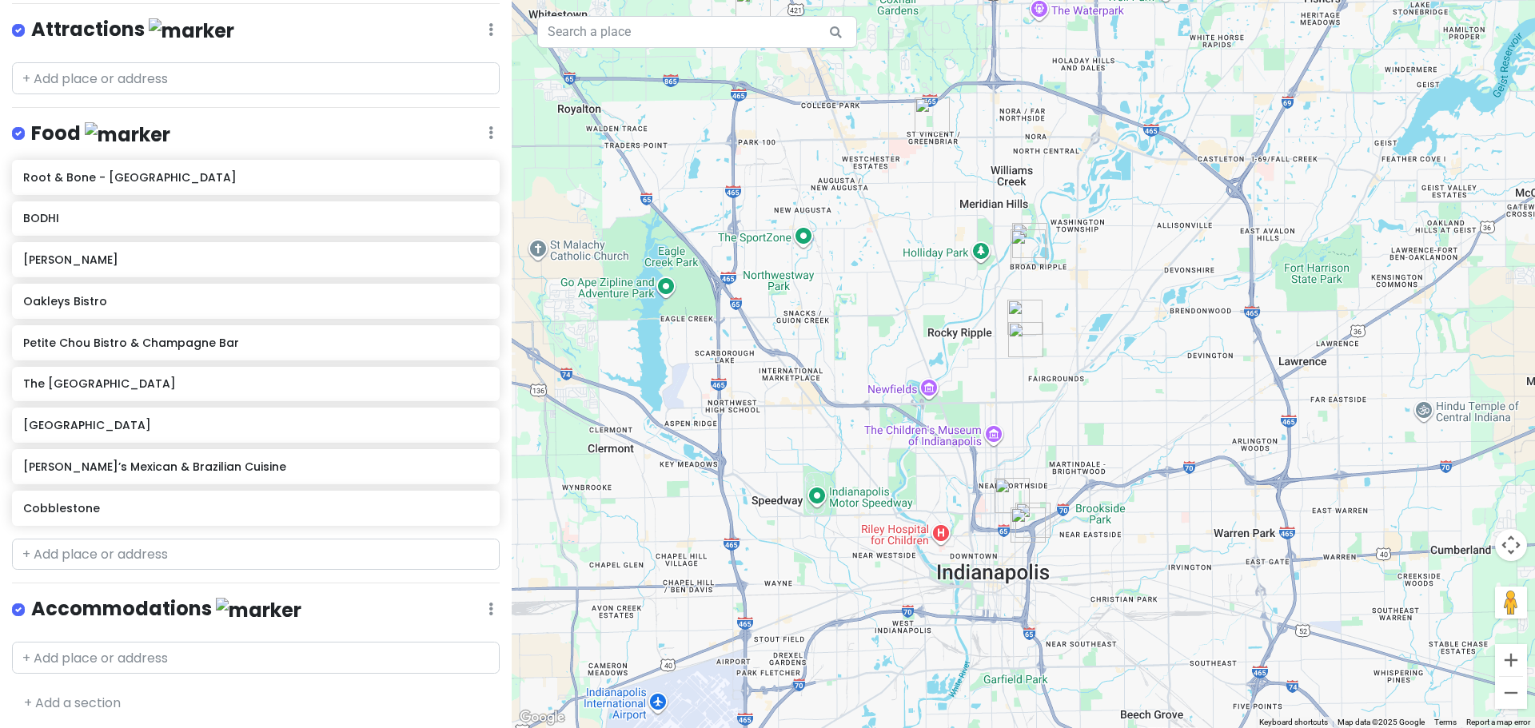
drag, startPoint x: 999, startPoint y: 510, endPoint x: 970, endPoint y: 430, distance: 85.0
click at [970, 430] on div at bounding box center [1023, 364] width 1023 height 728
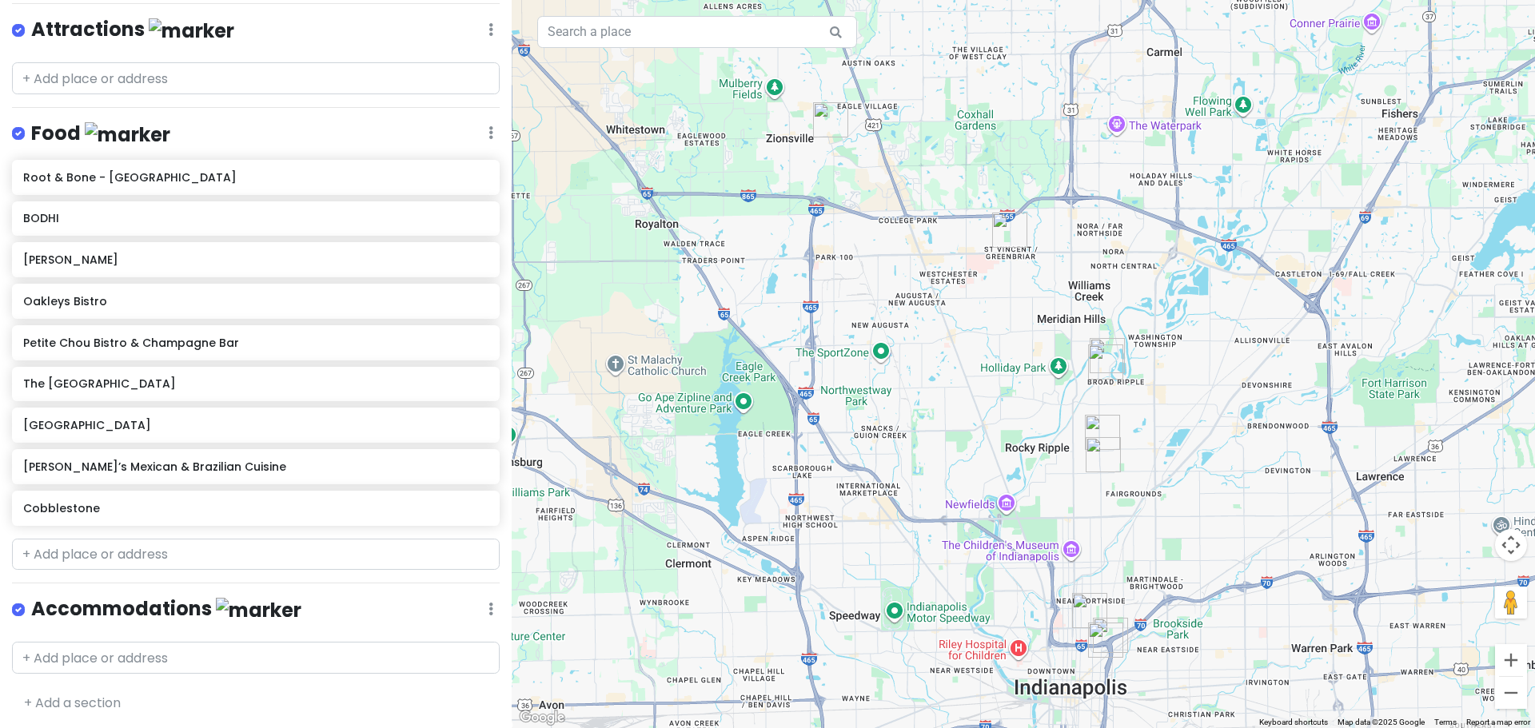
drag, startPoint x: 941, startPoint y: 462, endPoint x: 1006, endPoint y: 543, distance: 104.0
click at [1006, 543] on div at bounding box center [1023, 364] width 1023 height 728
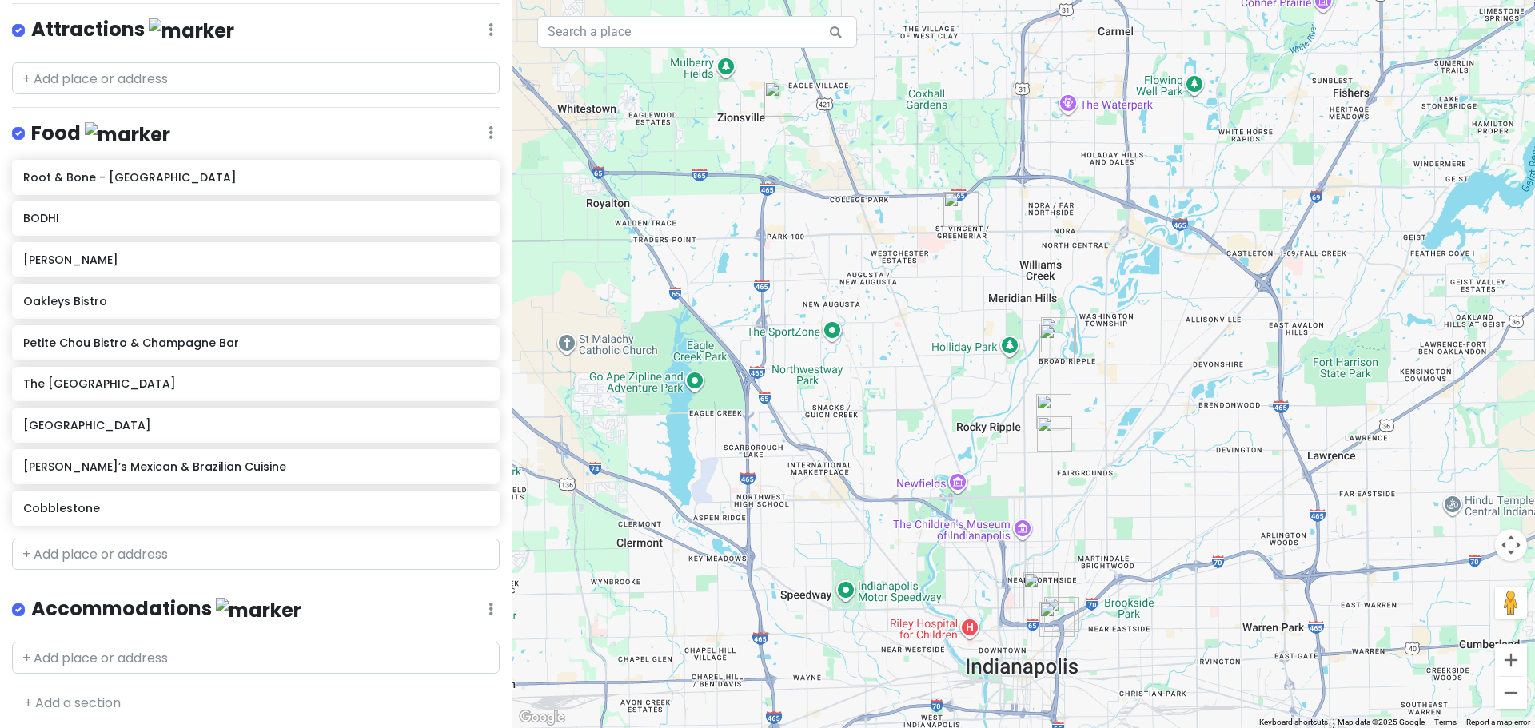
drag, startPoint x: 881, startPoint y: 354, endPoint x: 824, endPoint y: 333, distance: 60.7
click at [824, 333] on div at bounding box center [1023, 364] width 1023 height 728
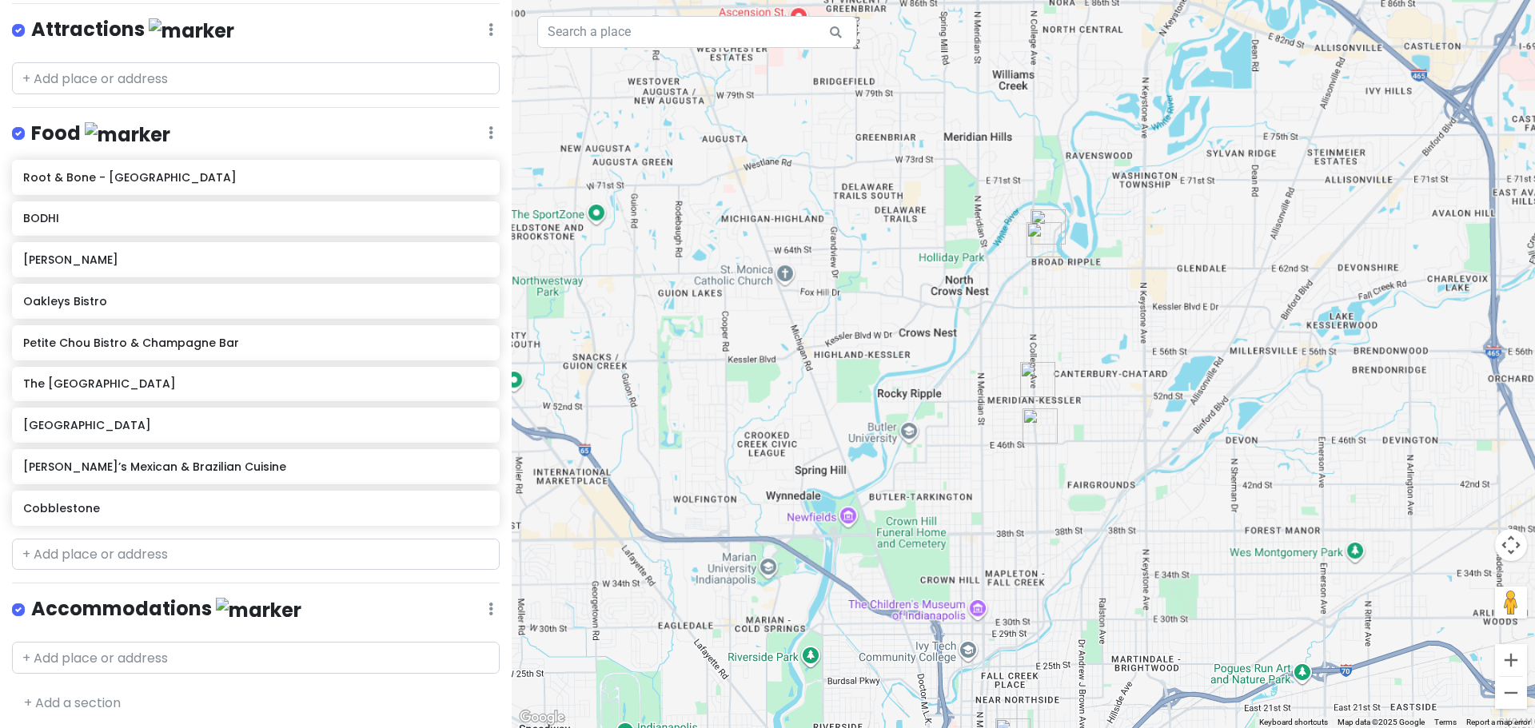
drag, startPoint x: 912, startPoint y: 432, endPoint x: 940, endPoint y: 282, distance: 152.1
click at [924, 286] on div at bounding box center [1023, 364] width 1023 height 728
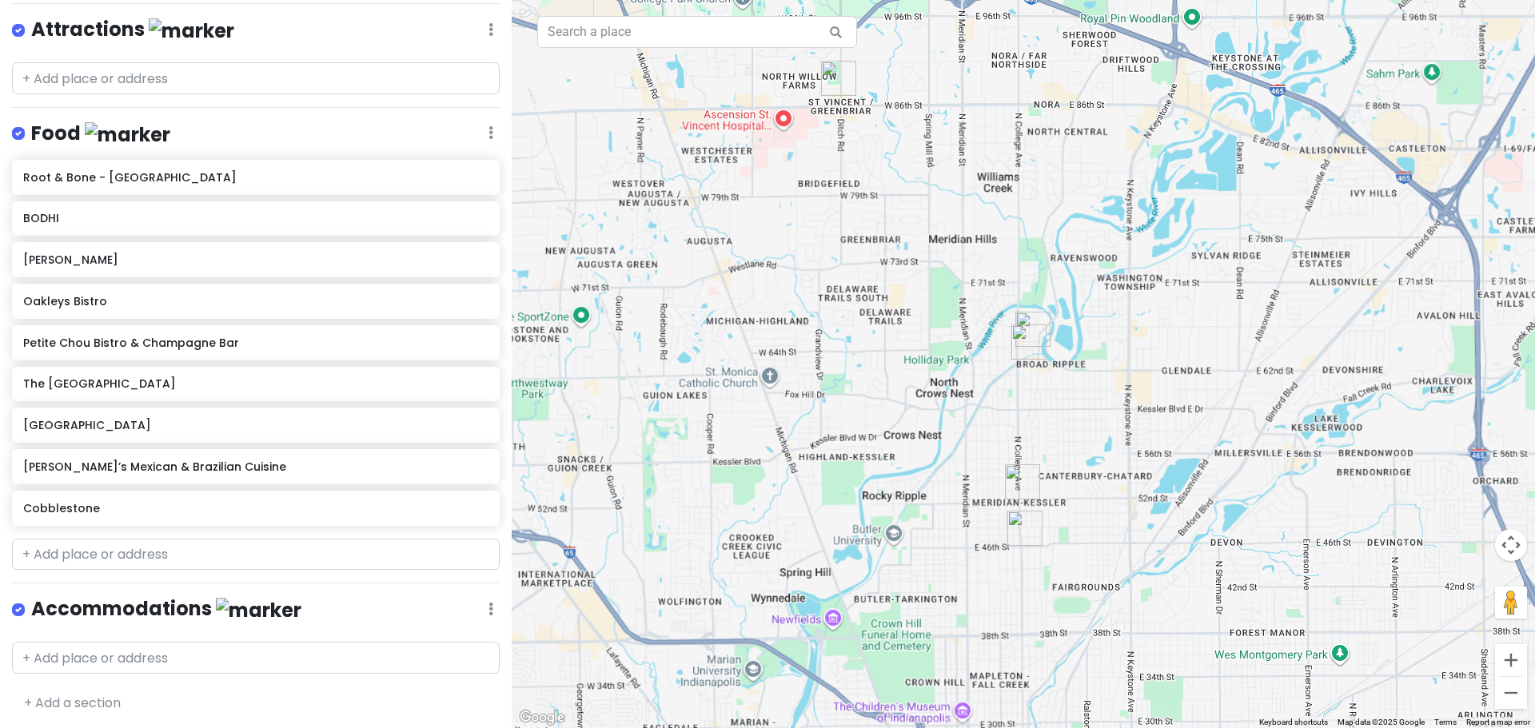
drag, startPoint x: 941, startPoint y: 450, endPoint x: 967, endPoint y: 269, distance: 183.3
click at [967, 269] on div at bounding box center [1023, 364] width 1023 height 728
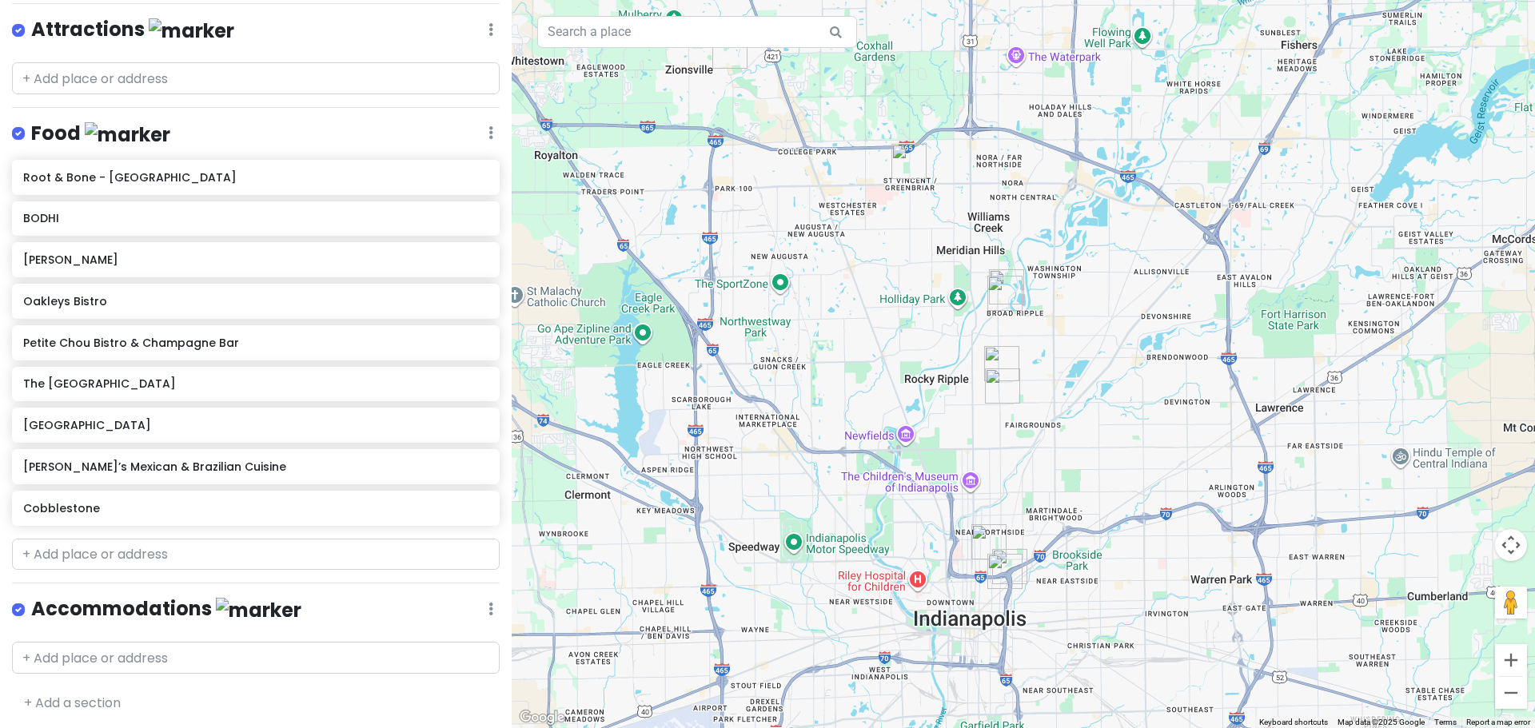
drag, startPoint x: 955, startPoint y: 236, endPoint x: 950, endPoint y: 321, distance: 85.7
click at [950, 321] on div at bounding box center [1023, 364] width 1023 height 728
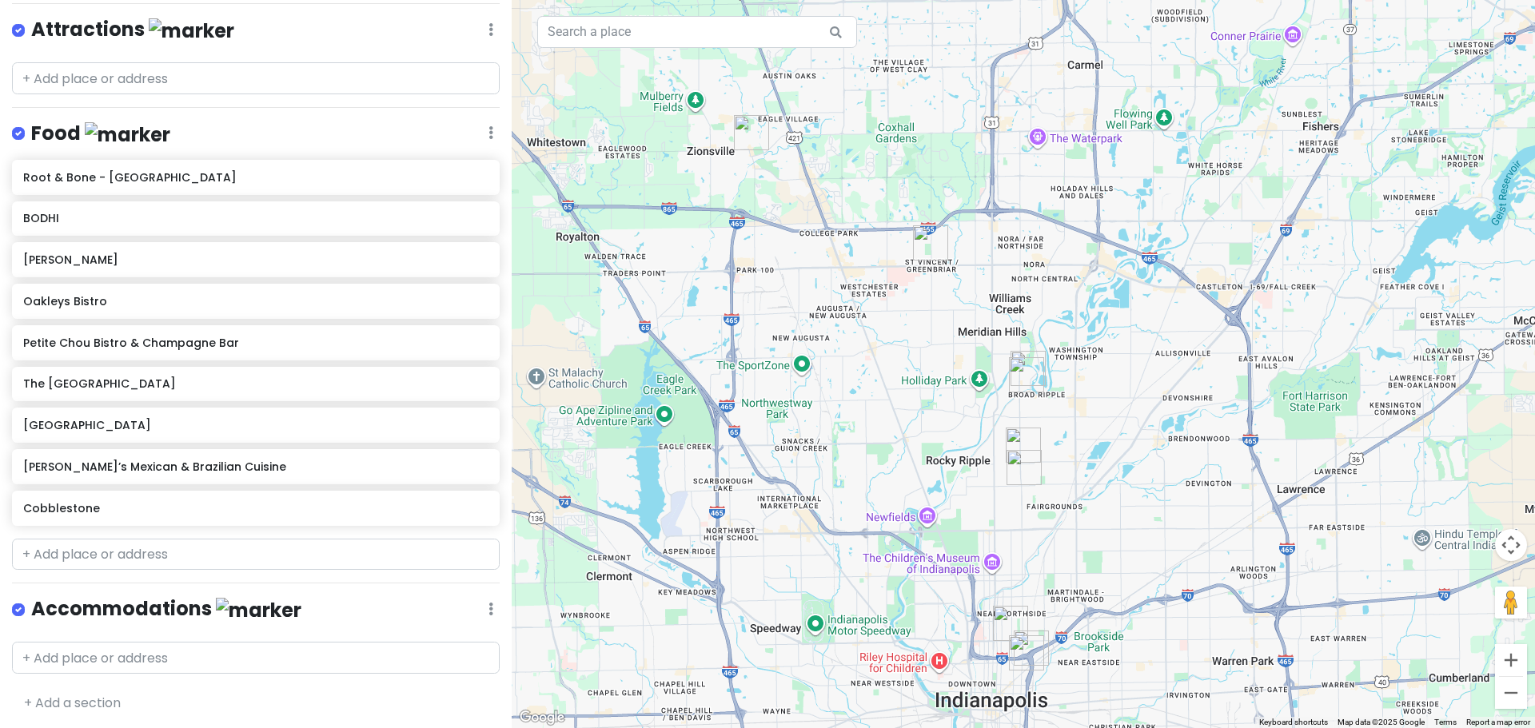
drag, startPoint x: 951, startPoint y: 327, endPoint x: 972, endPoint y: 416, distance: 91.3
click at [972, 416] on div at bounding box center [1023, 364] width 1023 height 728
